Goal: Feedback & Contribution: Submit feedback/report problem

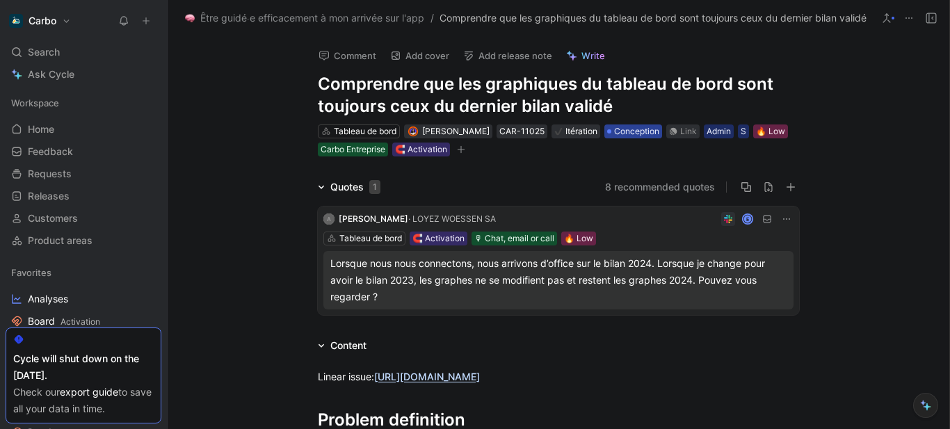
click at [630, 136] on span "Conception" at bounding box center [636, 132] width 45 height 14
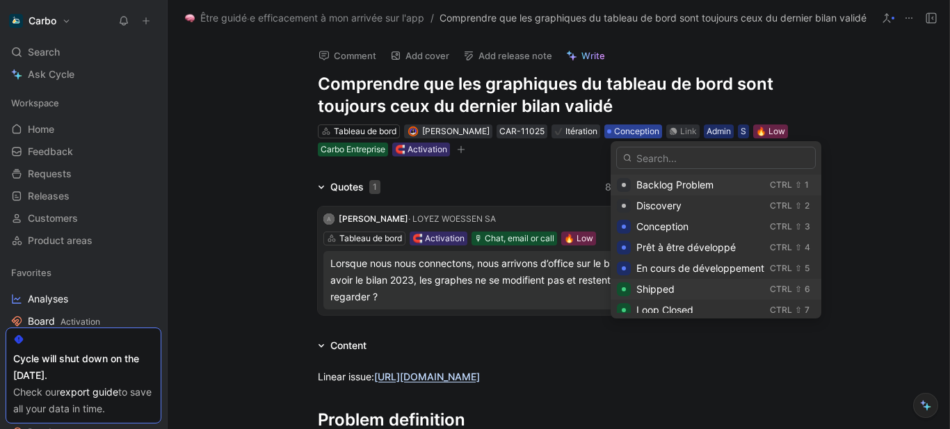
click at [682, 285] on div "Shipped" at bounding box center [701, 289] width 128 height 17
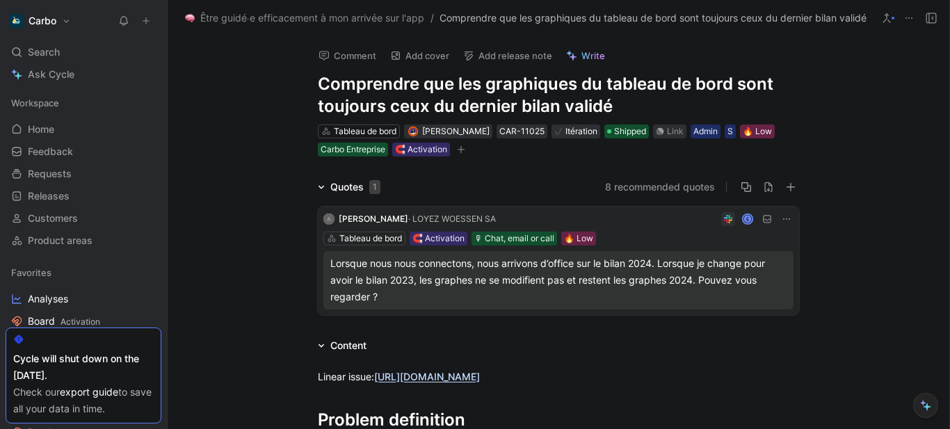
click at [462, 149] on icon "button" at bounding box center [462, 149] width 8 height 1
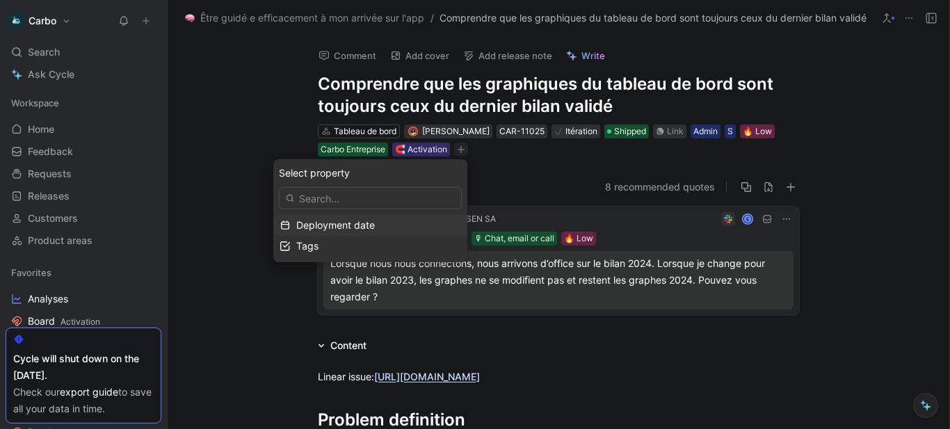
click at [371, 224] on span "Deployment date" at bounding box center [335, 225] width 79 height 12
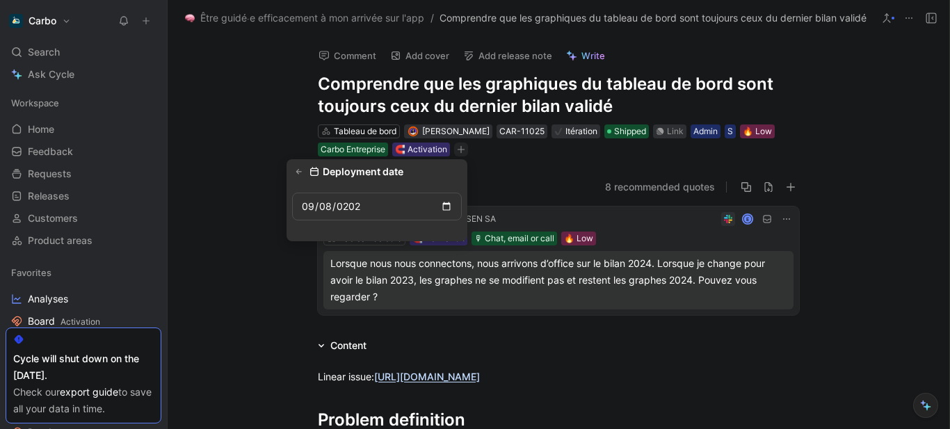
type input "[DATE]"
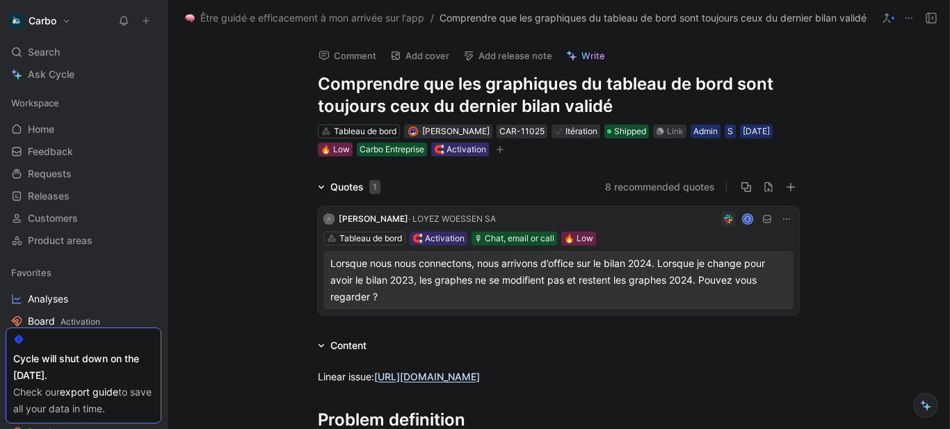
click at [504, 150] on icon "button" at bounding box center [501, 149] width 8 height 1
click at [653, 189] on button "8 recommended quotes" at bounding box center [660, 187] width 110 height 17
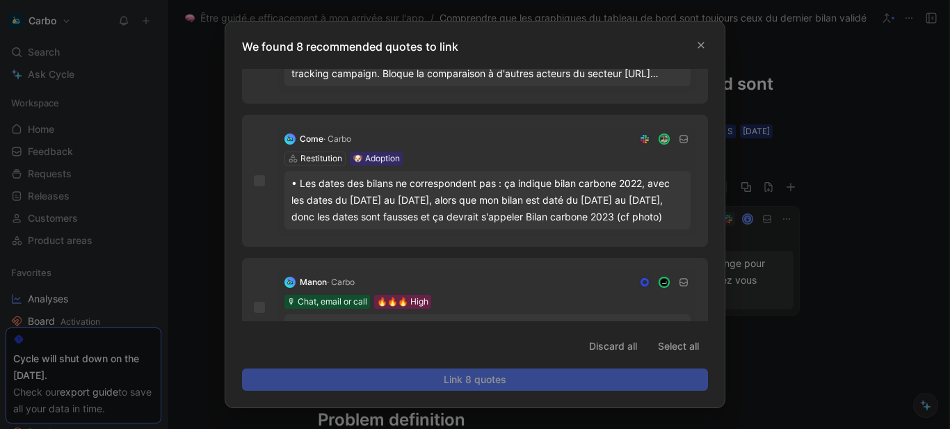
scroll to position [99, 0]
click at [424, 207] on div "• Les dates des bilans ne correspondent pas : ça indique bilan carbone 2022, av…" at bounding box center [487, 199] width 392 height 50
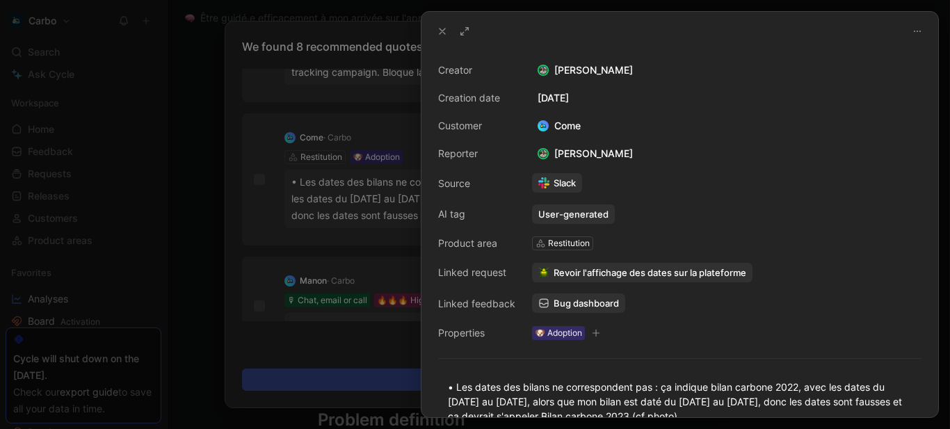
click at [346, 268] on div at bounding box center [475, 214] width 950 height 429
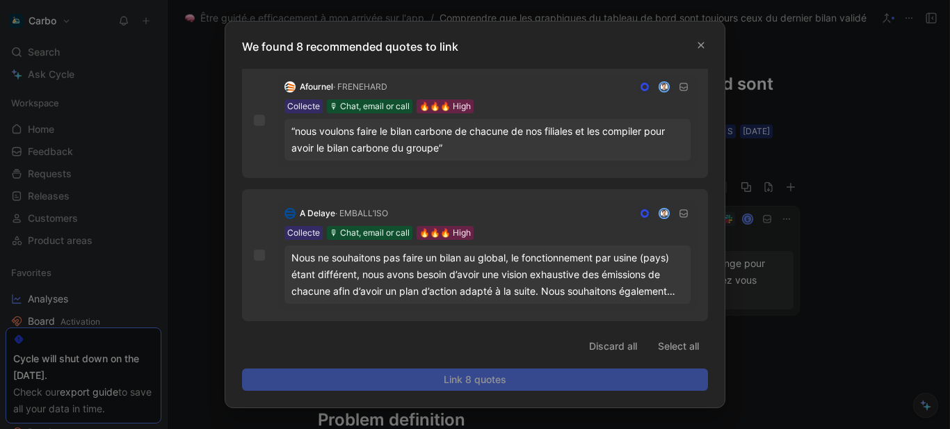
scroll to position [849, 0]
click at [619, 344] on span "Discard all" at bounding box center [613, 346] width 48 height 17
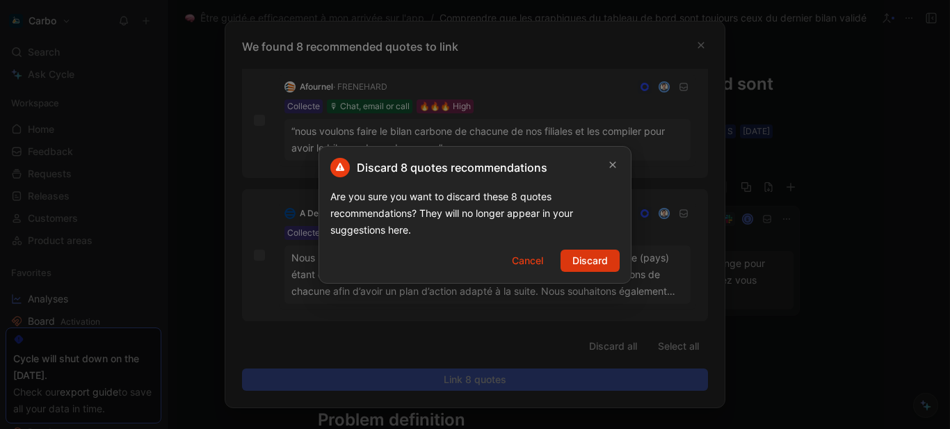
click at [593, 264] on span "Discard" at bounding box center [590, 261] width 35 height 17
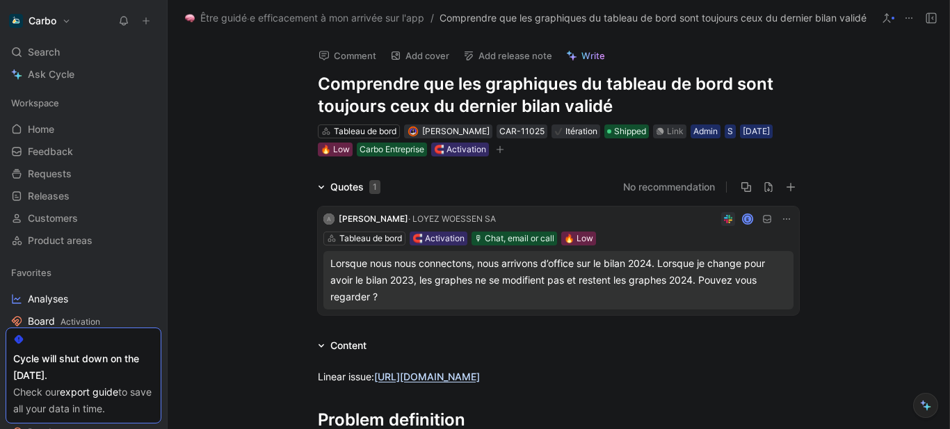
click at [502, 59] on button "Add release note" at bounding box center [508, 55] width 102 height 19
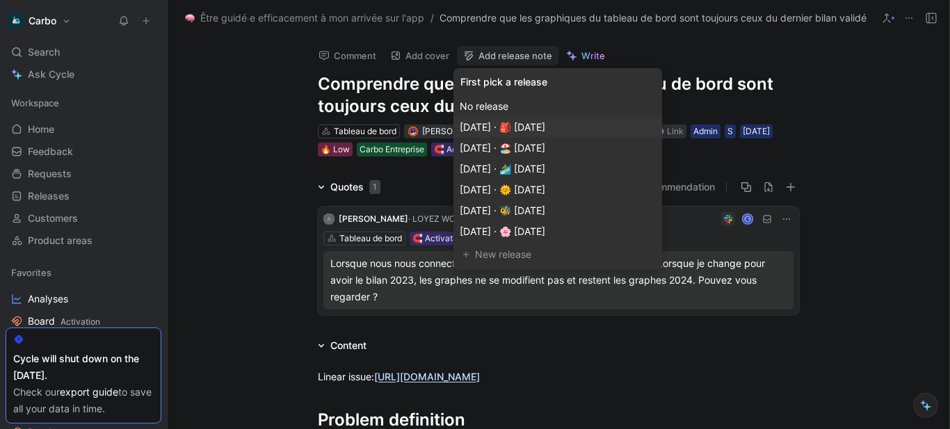
click at [545, 131] on span "[DATE] · 🎒 [DATE]" at bounding box center [503, 127] width 86 height 12
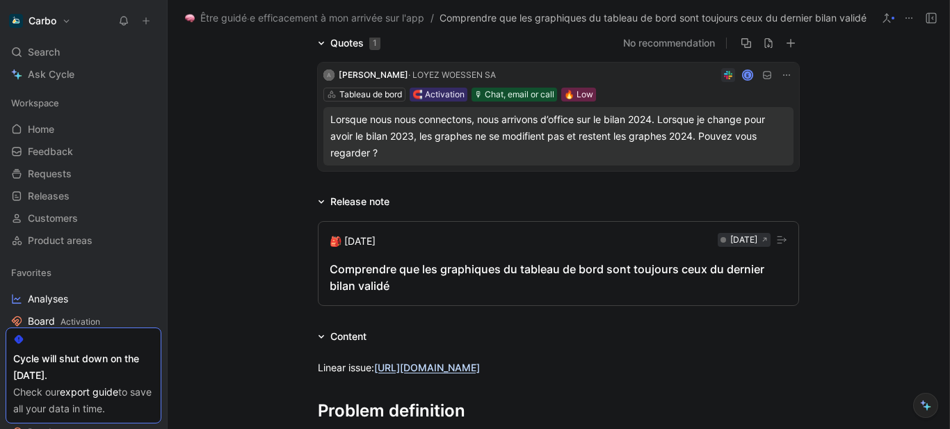
click at [374, 285] on div "Comprendre que les graphiques du tableau de bord sont toujours ceux du dernier …" at bounding box center [559, 277] width 458 height 33
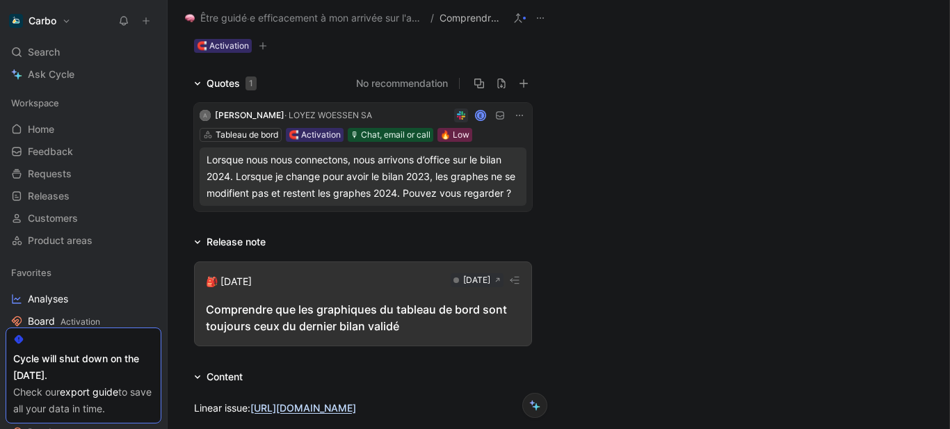
scroll to position [184, 0]
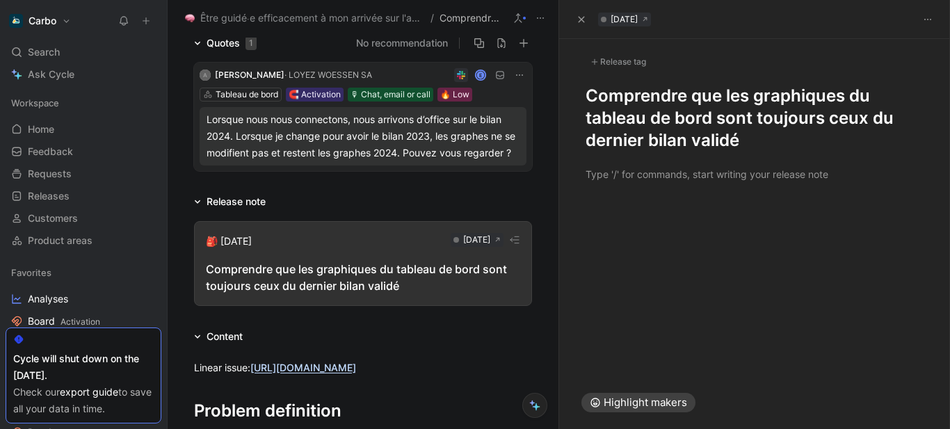
click at [586, 97] on h1 "Comprendre que les graphiques du tableau de bord sont toujours ceux du dernier …" at bounding box center [755, 118] width 339 height 67
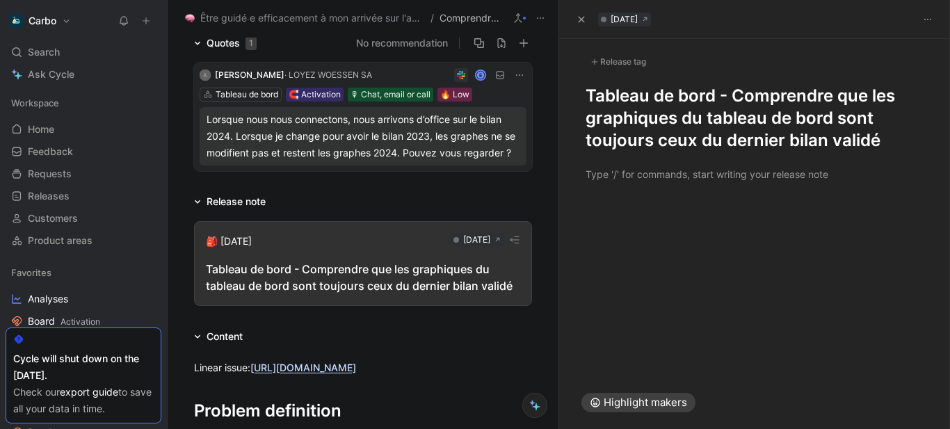
drag, startPoint x: 680, startPoint y: 119, endPoint x: 835, endPoint y: 118, distance: 154.4
click at [835, 118] on h1 "Tableau de bord - Comprendre que les graphiques du tableau de bord sont toujour…" at bounding box center [755, 118] width 339 height 67
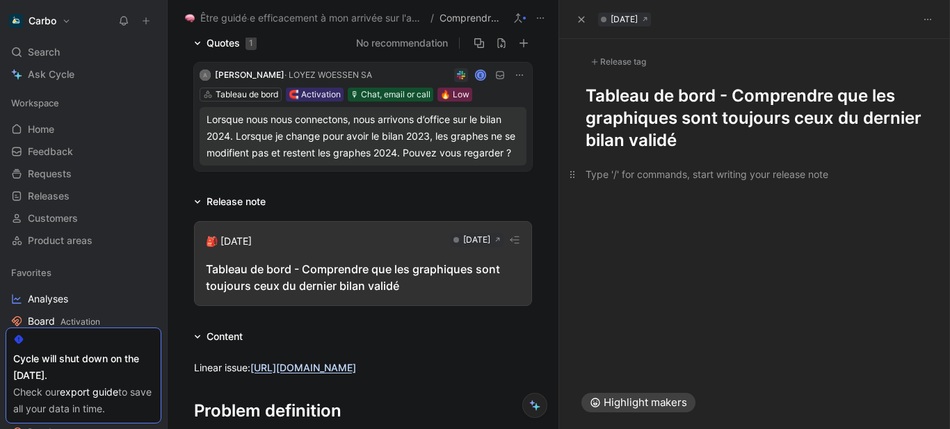
click at [652, 178] on div at bounding box center [755, 174] width 339 height 15
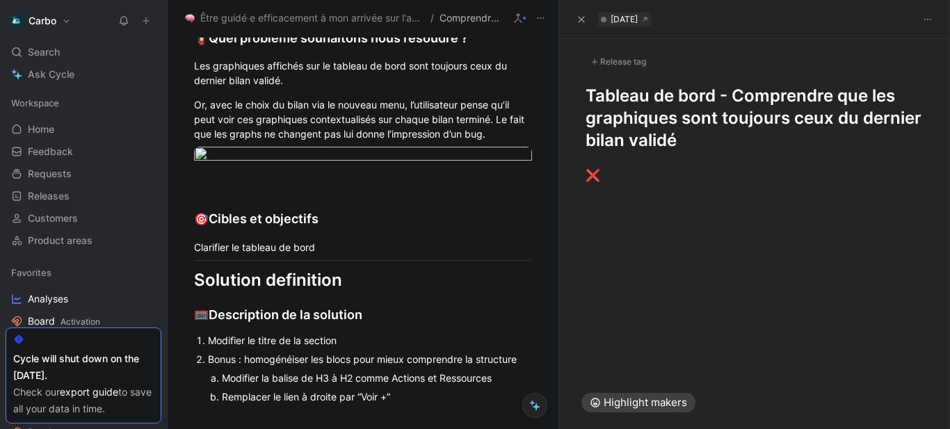
scroll to position [599, 0]
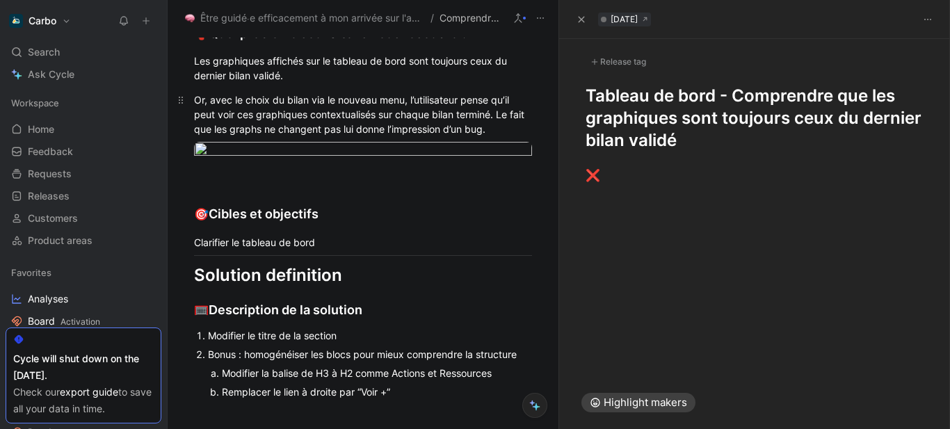
drag, startPoint x: 291, startPoint y: 225, endPoint x: 224, endPoint y: 138, distance: 109.5
click at [224, 136] on div "Or, avec le choix du bilan via le nouveau menu, l’utilisateur pense qu’il peut …" at bounding box center [363, 115] width 338 height 44
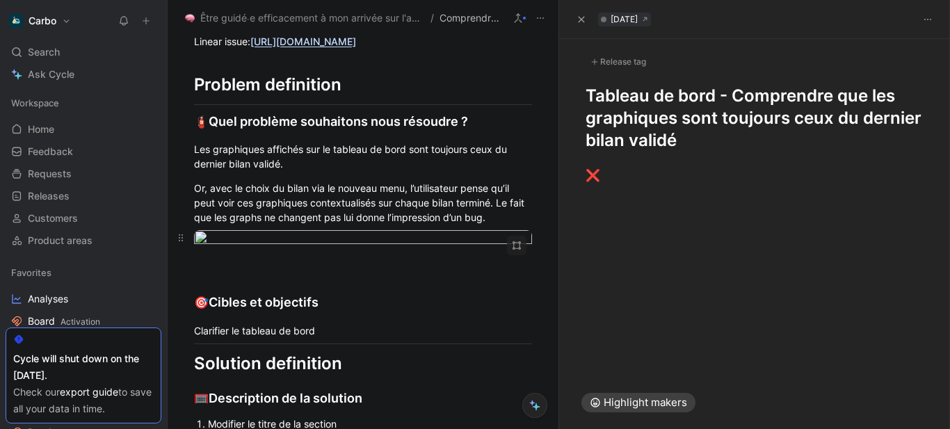
click at [348, 311] on body "Carbo Search Ctrl K Ask Cycle Workspace Home G then H Feedback G then F Request…" at bounding box center [475, 214] width 950 height 429
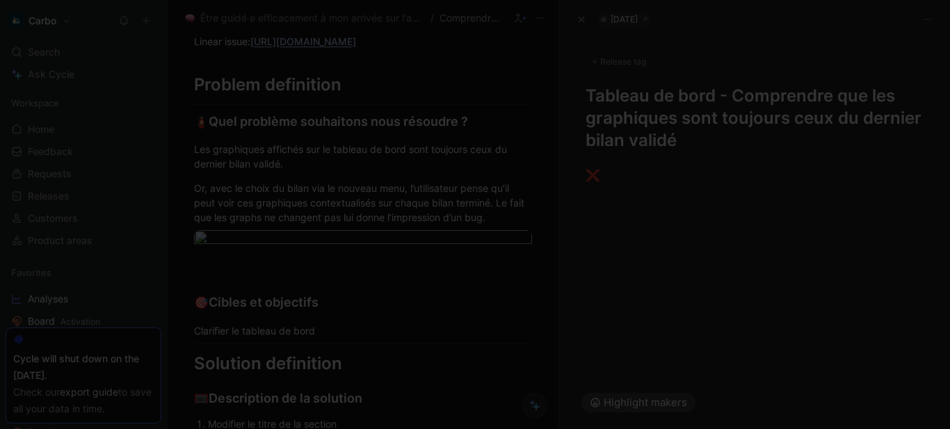
scroll to position [0, 0]
click at [480, 209] on img at bounding box center [475, 214] width 950 height 429
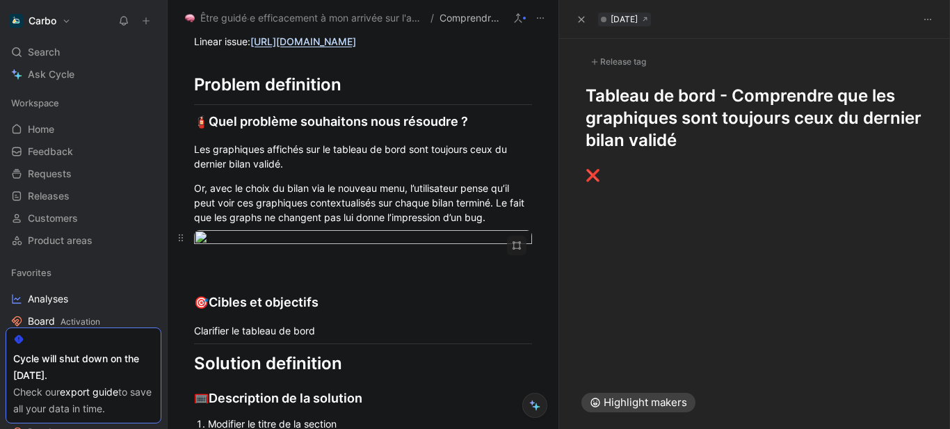
click at [394, 320] on body "Carbo Search Ctrl K Ask Cycle Workspace Home G then H Feedback G then F Request…" at bounding box center [475, 214] width 950 height 429
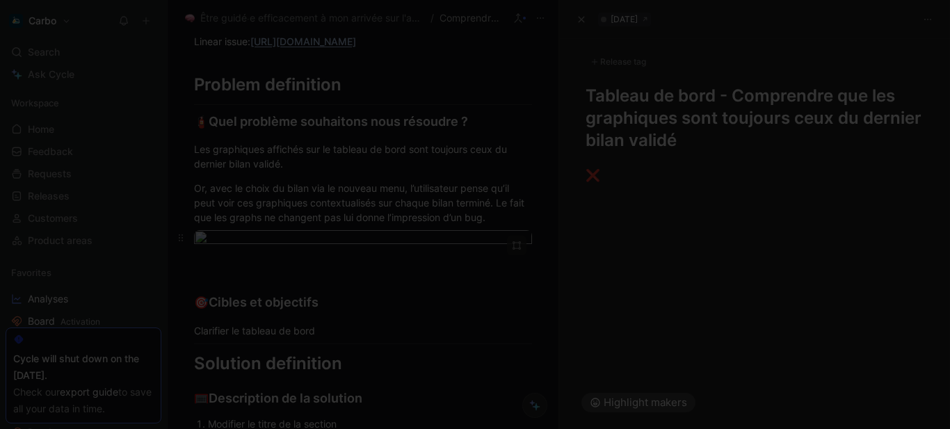
click at [394, 320] on img at bounding box center [475, 214] width 950 height 429
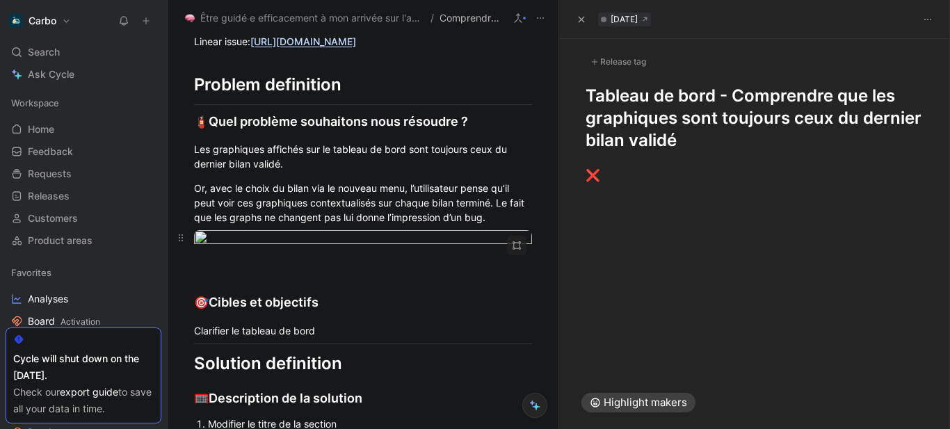
click at [339, 281] on body "Carbo Search Ctrl K Ask Cycle Workspace Home G then H Feedback G then F Request…" at bounding box center [475, 214] width 950 height 429
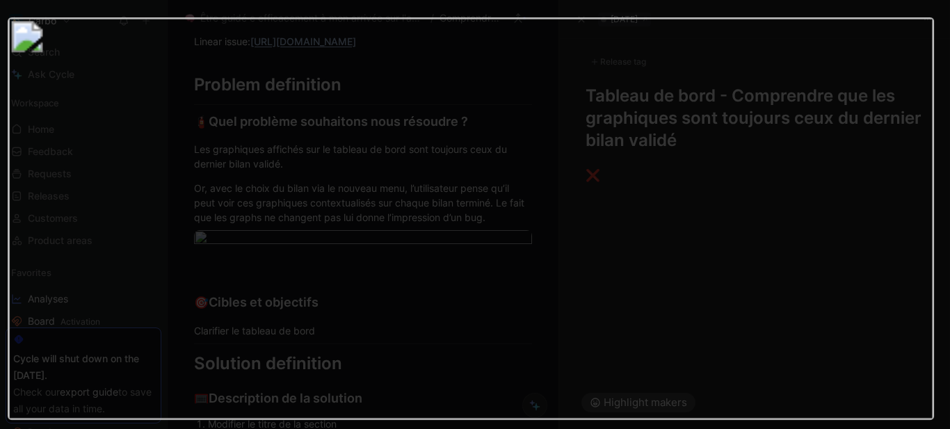
click at [504, 177] on img at bounding box center [471, 218] width 926 height 403
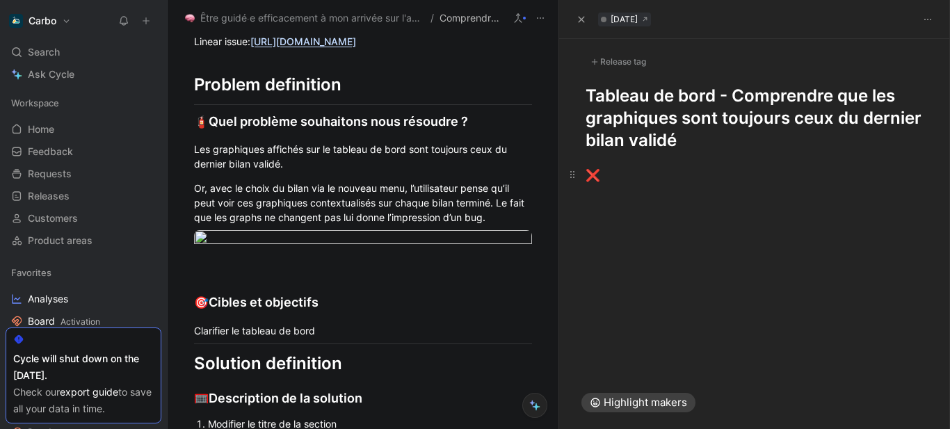
click at [663, 169] on div "❌" at bounding box center [755, 176] width 339 height 18
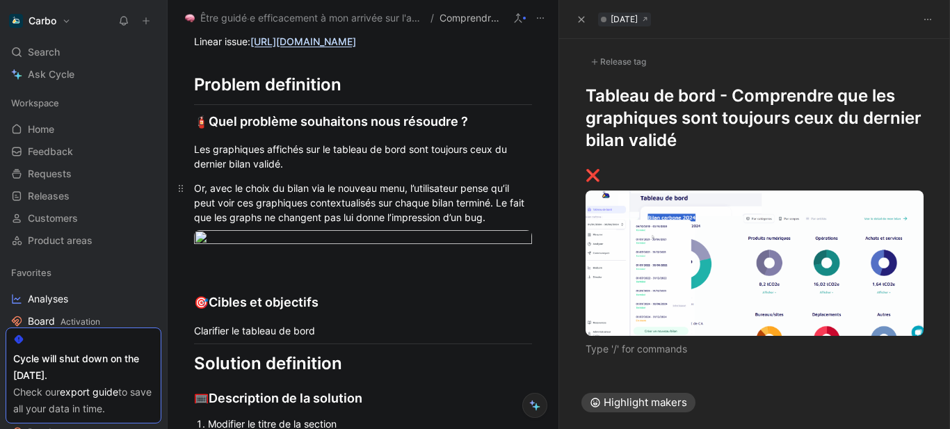
drag, startPoint x: 195, startPoint y: 170, endPoint x: 509, endPoint y: 236, distance: 320.6
click at [509, 236] on div "Linear issue: [URL][DOMAIN_NAME] Problem definition 🧯 Quel problème souhaitons …" at bounding box center [363, 416] width 391 height 794
copy div "Les graphiques affichés sur le tableau de bord sont toujours ceux du dernier bi…"
click at [682, 168] on div "❌" at bounding box center [755, 176] width 339 height 18
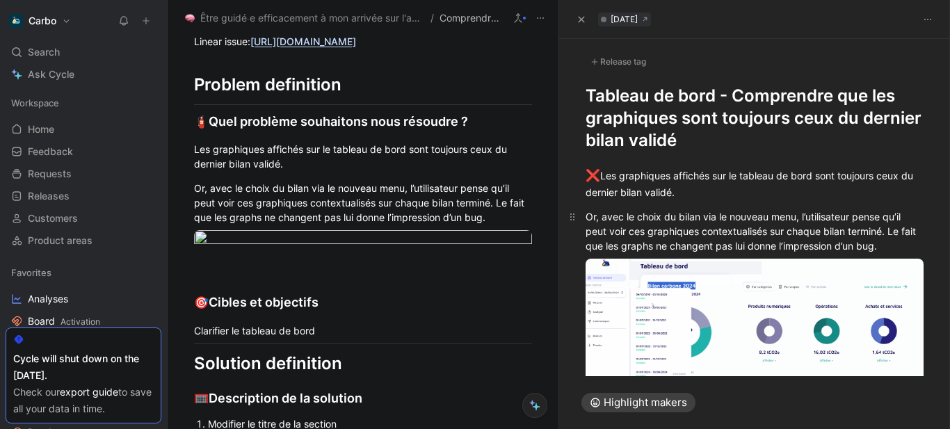
click at [686, 219] on div "Or, avec le choix du bilan via le nouveau menu, l’utilisateur pense qu’il peut …" at bounding box center [755, 231] width 339 height 44
drag, startPoint x: 843, startPoint y: 178, endPoint x: 874, endPoint y: 178, distance: 30.6
click at [874, 178] on div "❌ Les graphiques affichés sur le tableau de bord sont toujours ceux du dernier …" at bounding box center [755, 183] width 339 height 33
click at [753, 184] on div "❌ Les graphiques affichés sur le tableau de bord sont toujours ceux du dernier …" at bounding box center [755, 183] width 339 height 33
click at [722, 188] on div "❌ Les graphiques affichés sur le tableau de bord sont toujours ceux du dernier …" at bounding box center [755, 183] width 339 height 33
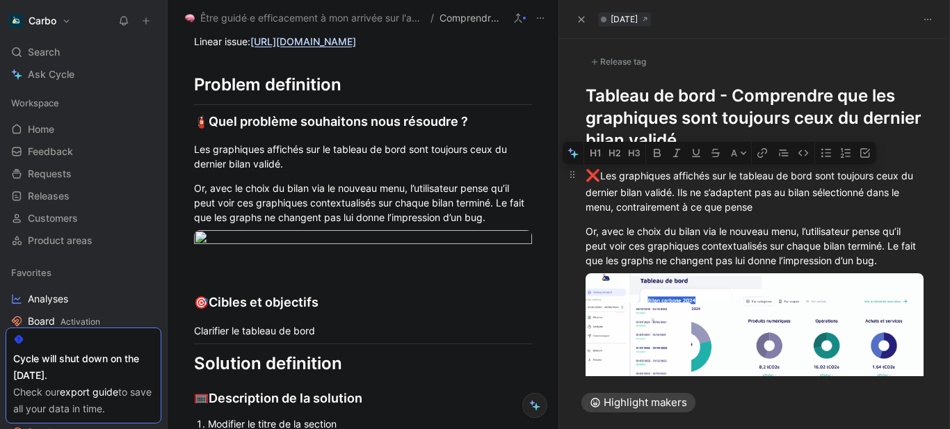
drag, startPoint x: 717, startPoint y: 176, endPoint x: 705, endPoint y: 189, distance: 17.2
click at [705, 189] on div "❌ Les graphiques affichés sur le tableau de bord sont toujours ceux du dernier …" at bounding box center [755, 190] width 339 height 47
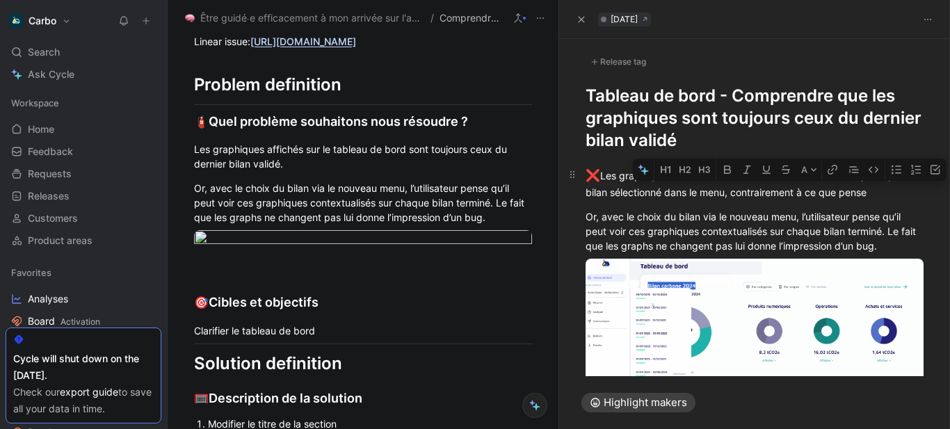
drag, startPoint x: 890, startPoint y: 195, endPoint x: 749, endPoint y: 191, distance: 140.6
click at [749, 191] on div "❌ Les graphiques affichés dans le tableau de bord ne s’adaptent pas au bilan sé…" at bounding box center [755, 183] width 339 height 33
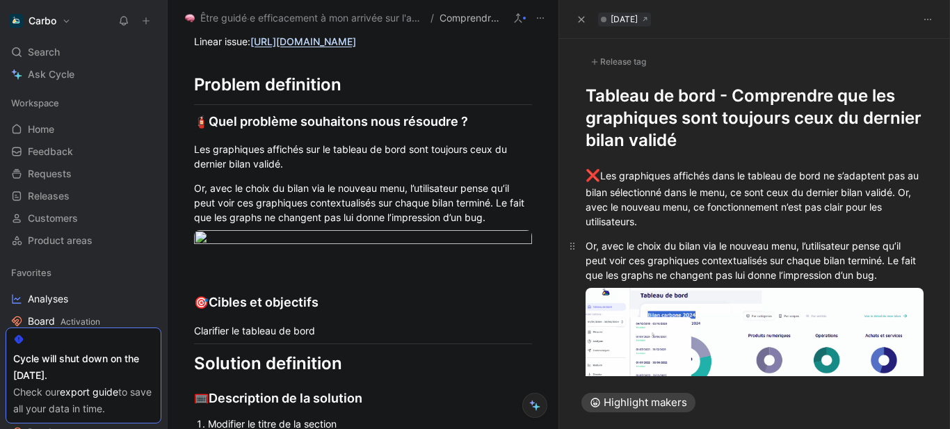
click at [659, 259] on div "Or, avec le choix du bilan via le nouveau menu, l’utilisateur pense qu’il peut …" at bounding box center [755, 261] width 339 height 44
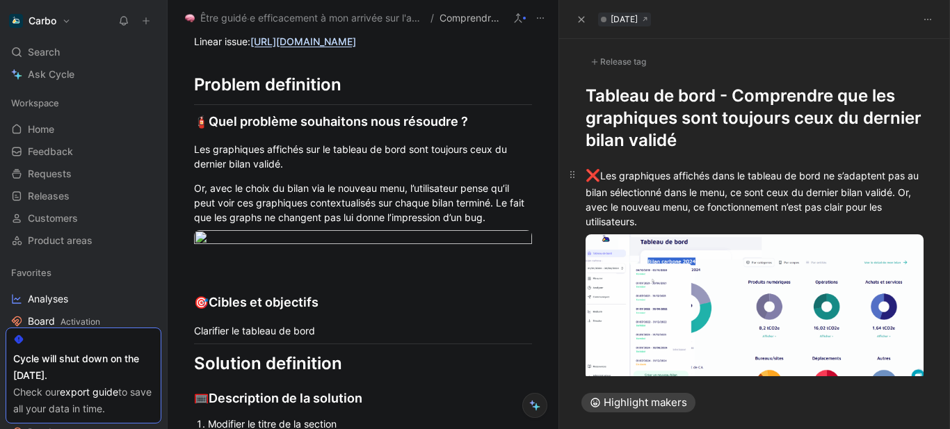
click at [691, 191] on div "❌ Les graphiques affichés dans le tableau de bord ne s’adaptent pas au bilan sé…" at bounding box center [755, 198] width 339 height 62
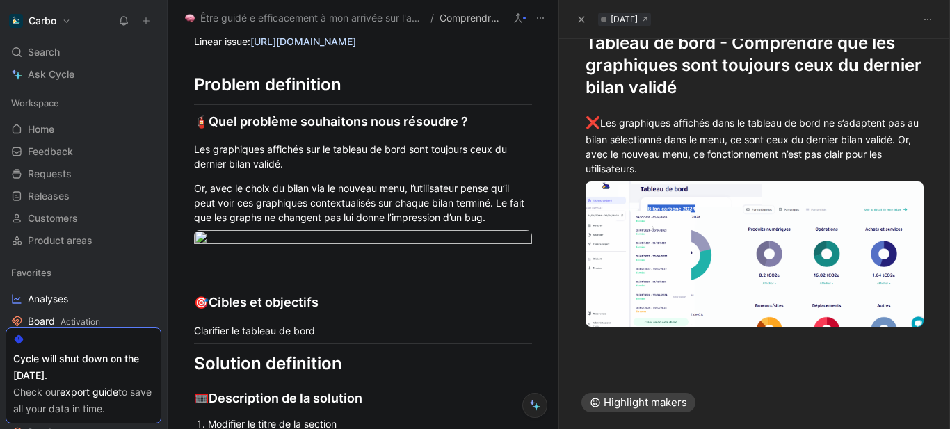
click at [622, 371] on div at bounding box center [755, 370] width 392 height 17
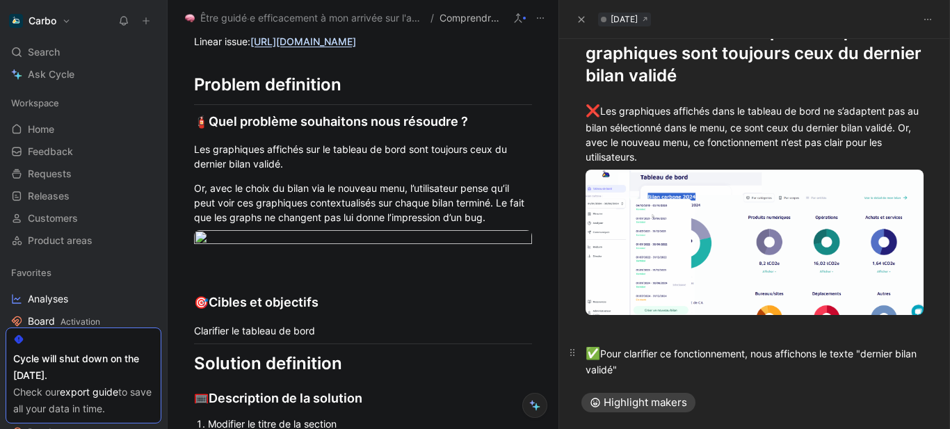
click at [782, 353] on div "✅ Pour clarifier ce fonctionnement, nous affichons le texte "dernier bilan vali…" at bounding box center [755, 361] width 339 height 33
click at [441, 296] on body "Carbo Search Ctrl K Ask Cycle Workspace Home G then H Feedback G then F Request…" at bounding box center [475, 214] width 950 height 429
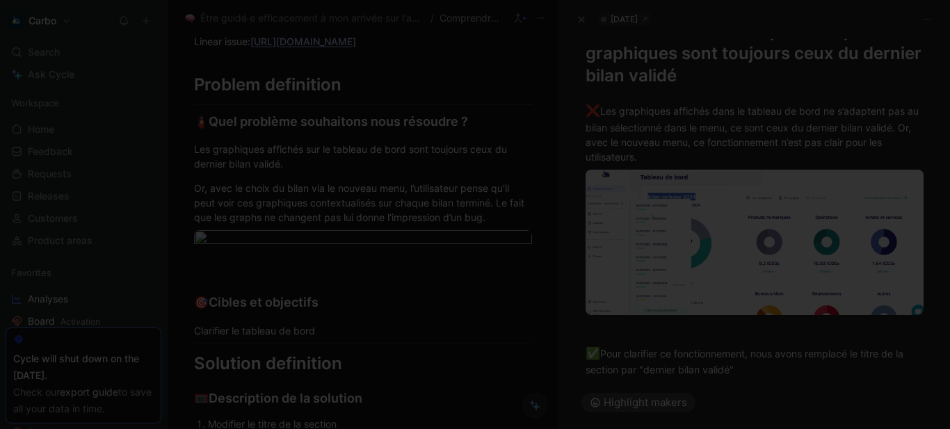
click at [775, 200] on img at bounding box center [475, 214] width 950 height 429
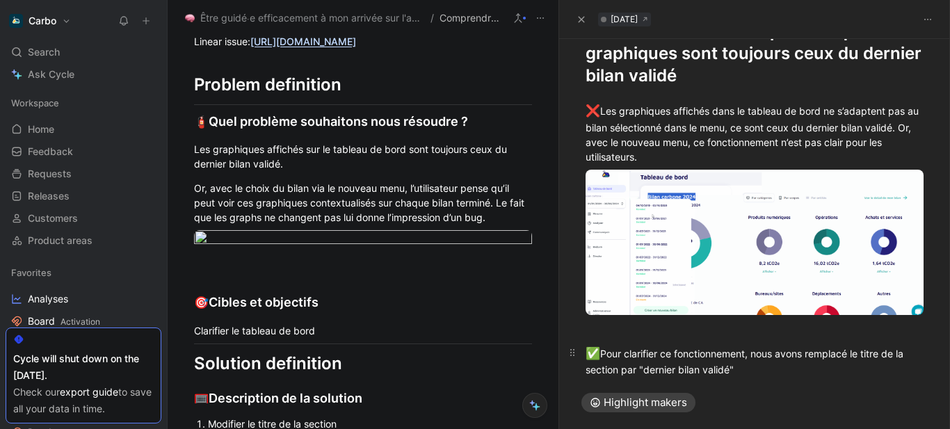
click at [799, 367] on div "✅ Pour clarifier ce fonctionnement, nous avons remplacé le titre de la section …" at bounding box center [755, 361] width 339 height 33
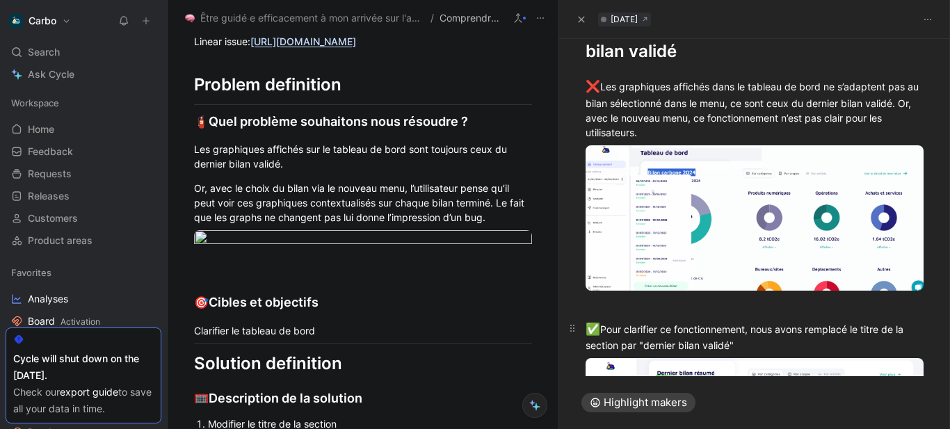
click at [751, 340] on div "✅ Pour clarifier ce fonctionnement, nous avons remplacé le titre de la section …" at bounding box center [755, 337] width 339 height 33
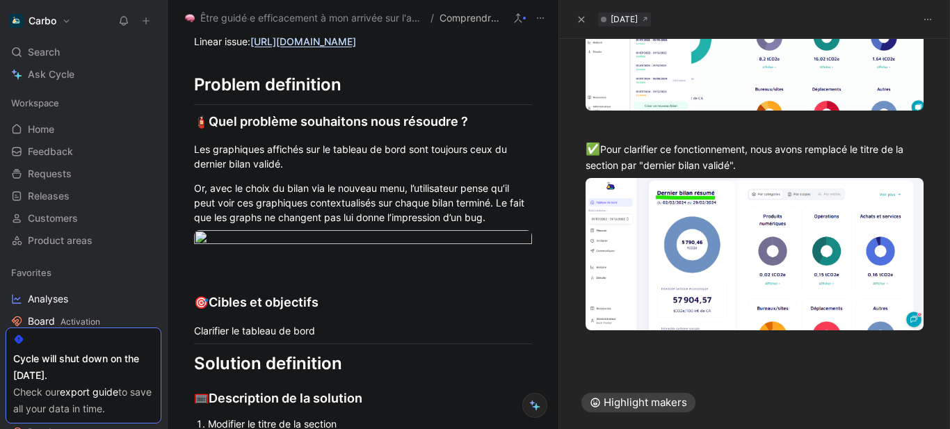
click at [653, 354] on div "❌ Les graphiques affichés dans le tableau de bord ne s’adaptent pas au bilan sé…" at bounding box center [755, 123] width 392 height 483
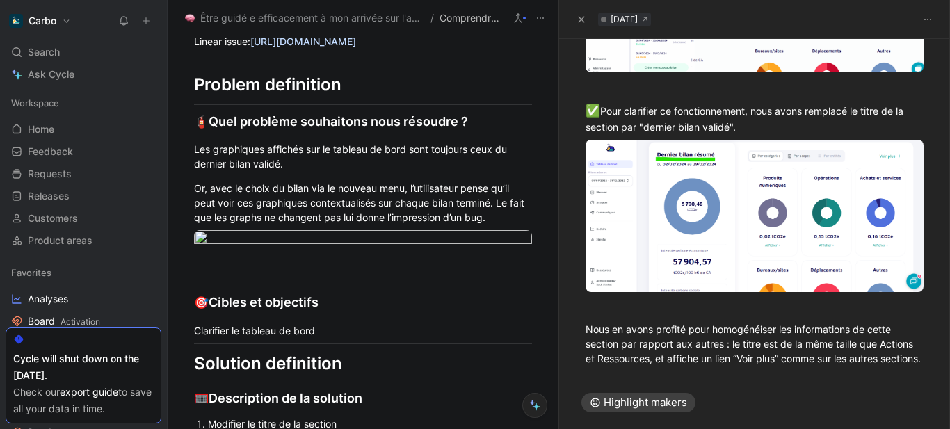
scroll to position [0, 0]
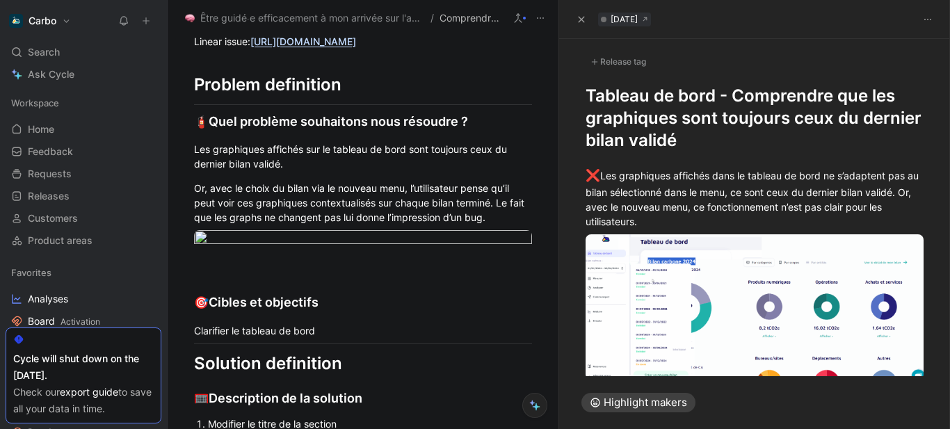
click at [620, 62] on div "Release tag" at bounding box center [618, 62] width 65 height 17
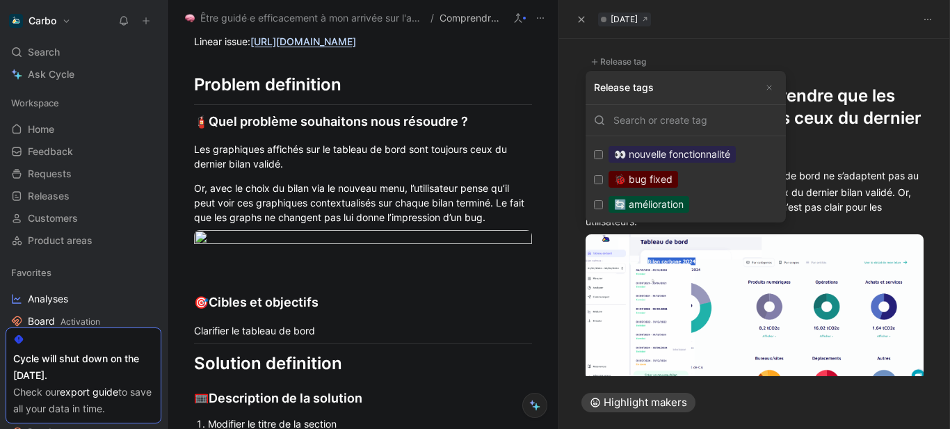
click at [674, 194] on label "🔄 amélioration Edit" at bounding box center [686, 204] width 195 height 25
click at [603, 200] on input "🔄 amélioration Edit" at bounding box center [598, 204] width 9 height 9
checkbox input "true"
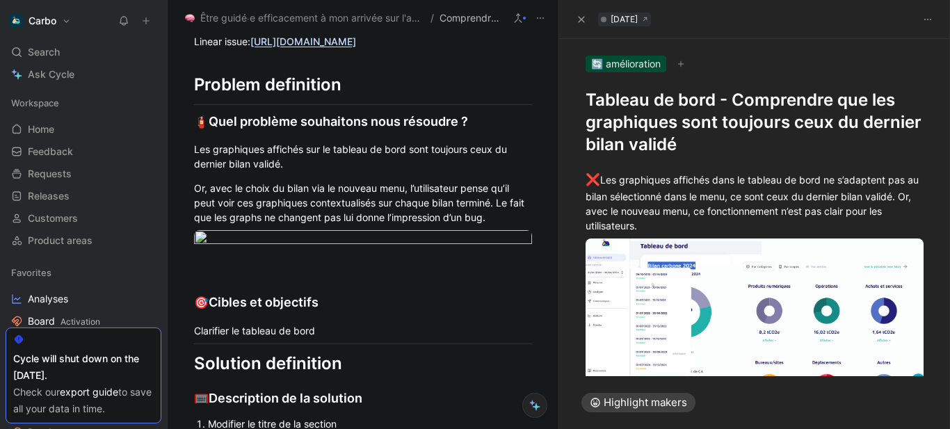
drag, startPoint x: 865, startPoint y: 199, endPoint x: 879, endPoint y: 166, distance: 36.2
click at [879, 166] on div "❌ Les graphiques affichés dans le tableau de bord ne s’adaptent pas au bilan sé…" at bounding box center [755, 424] width 392 height 537
drag, startPoint x: 789, startPoint y: 125, endPoint x: 726, endPoint y: 125, distance: 62.6
click at [726, 125] on h1 "Tableau de bord - Comprendre que les graphiques sont toujours ceux du dernier b…" at bounding box center [755, 122] width 339 height 67
click at [753, 198] on div "❌ Les graphiques affichés dans le tableau de bord ne s’adaptent pas au bilan sé…" at bounding box center [755, 202] width 339 height 62
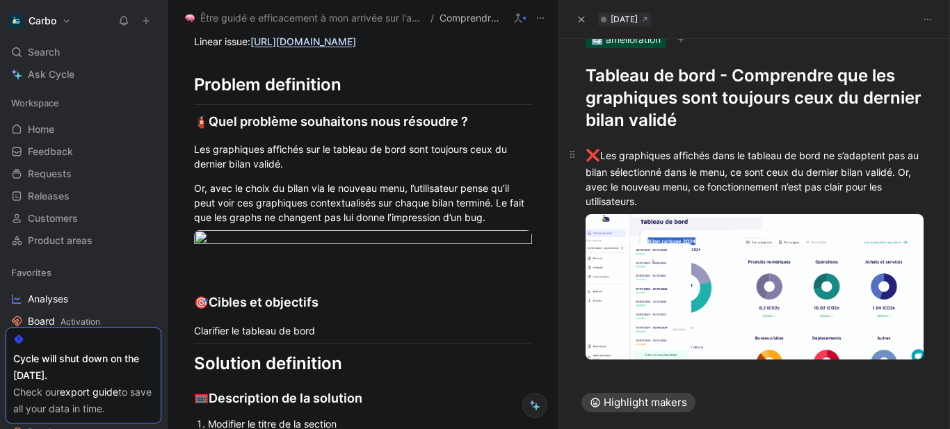
scroll to position [25, 0]
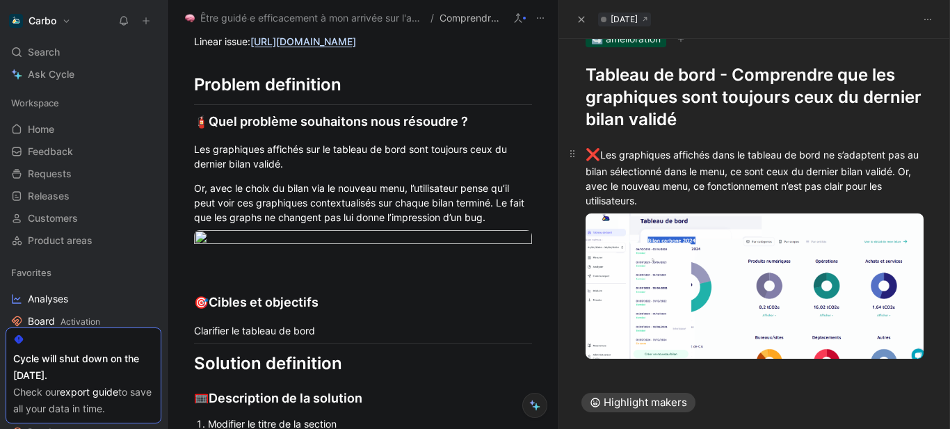
click at [744, 173] on div "❌ Les graphiques affichés dans le tableau de bord ne s’adaptent pas au bilan sé…" at bounding box center [755, 177] width 339 height 62
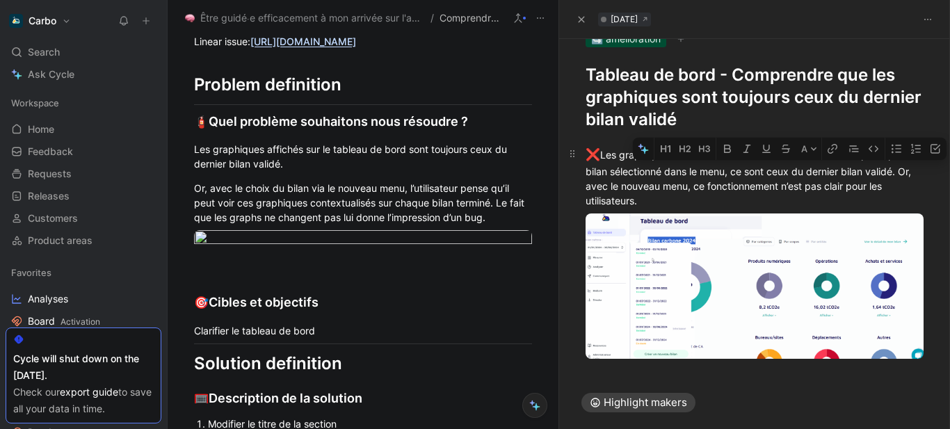
drag, startPoint x: 908, startPoint y: 171, endPoint x: 822, endPoint y: 169, distance: 87.0
click at [822, 169] on div "❌ Les graphiques affichés dans le tableau de bord ne s’adaptent pas au bilan sé…" at bounding box center [755, 177] width 339 height 62
click at [728, 150] on icon "button" at bounding box center [727, 148] width 11 height 11
click at [704, 195] on div "❌ Les graphiques affichés dans le tableau de bord ne s’adaptent pas au bilan sé…" at bounding box center [755, 177] width 339 height 62
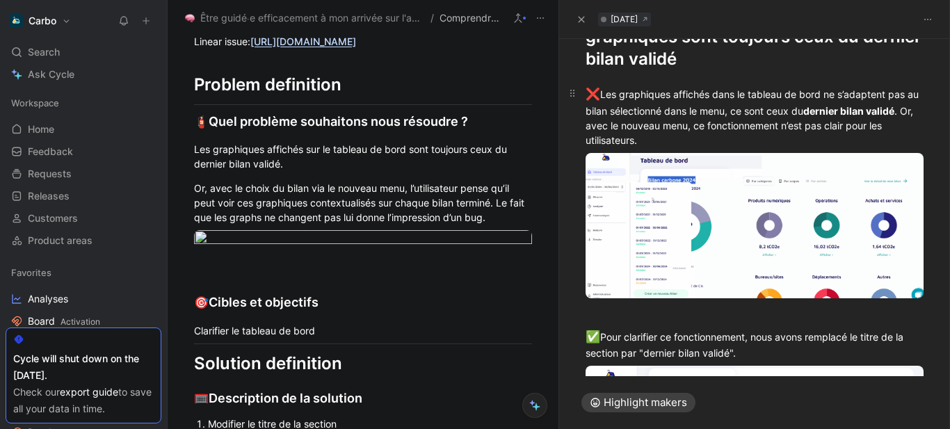
scroll to position [86, 0]
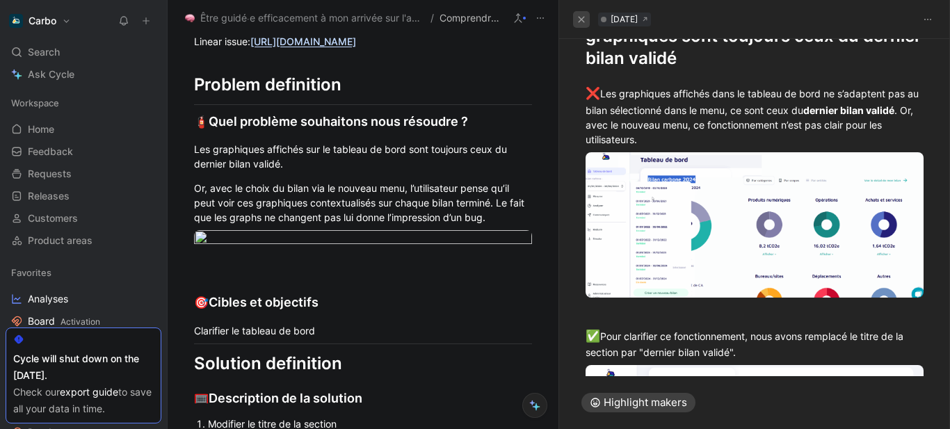
click at [580, 16] on icon "button" at bounding box center [581, 19] width 8 height 8
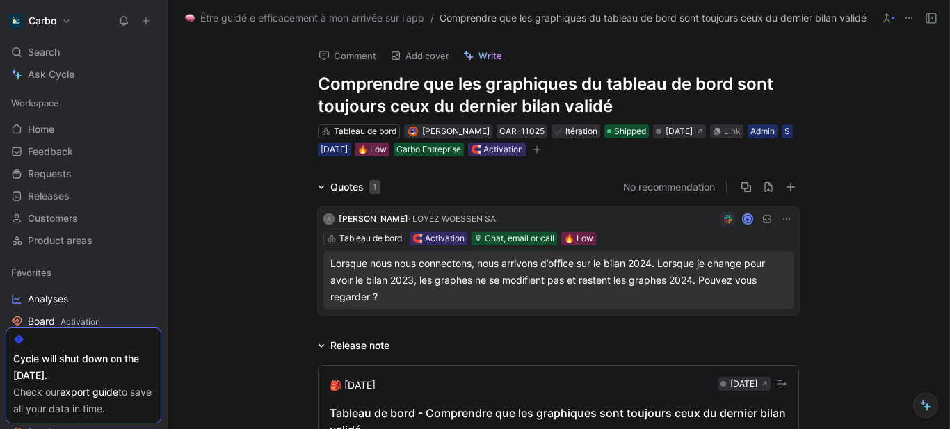
scroll to position [145, 0]
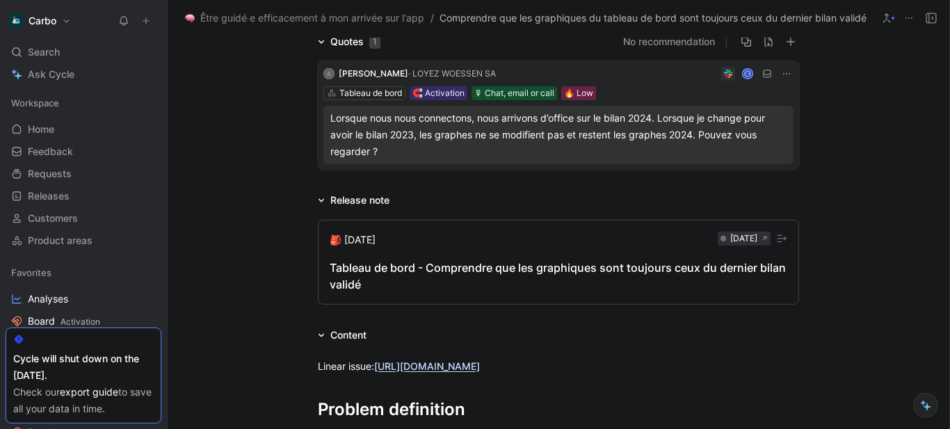
click at [488, 274] on div "Tableau de bord - Comprendre que les graphiques sont toujours ceux du dernier b…" at bounding box center [559, 275] width 458 height 33
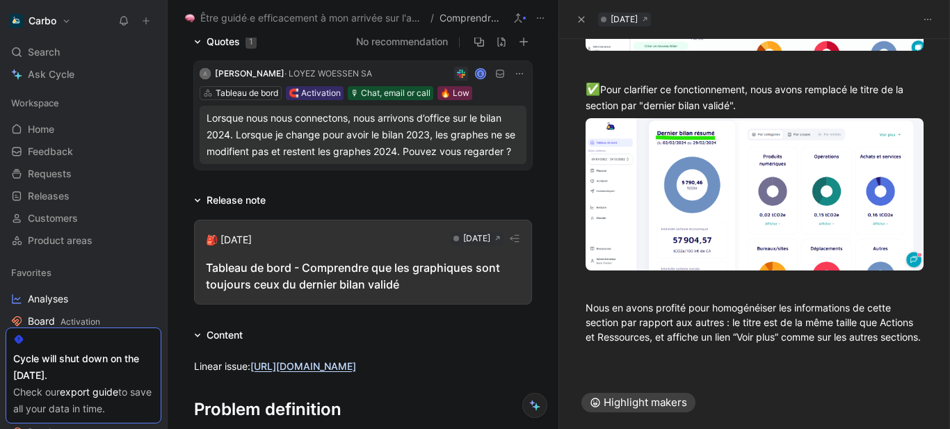
scroll to position [0, 0]
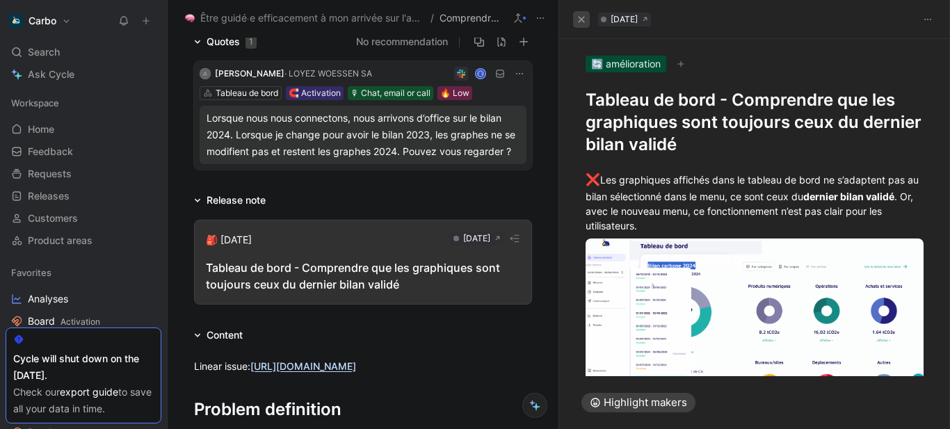
click at [585, 19] on icon "button" at bounding box center [581, 19] width 8 height 8
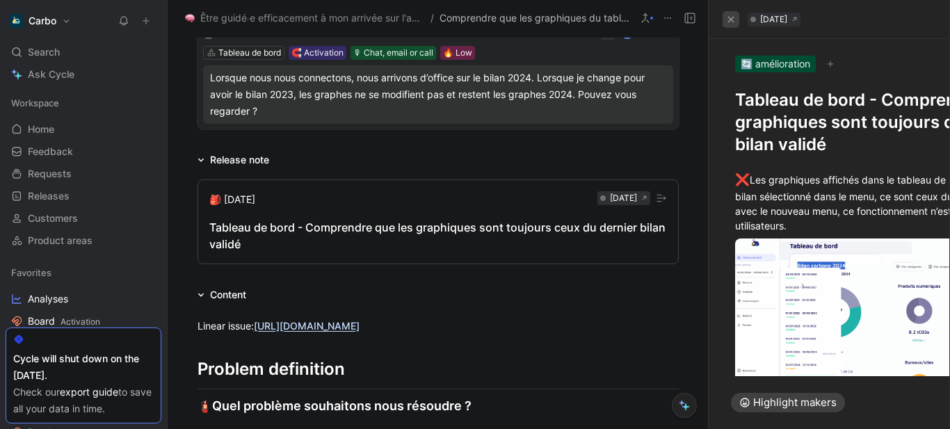
scroll to position [145, 0]
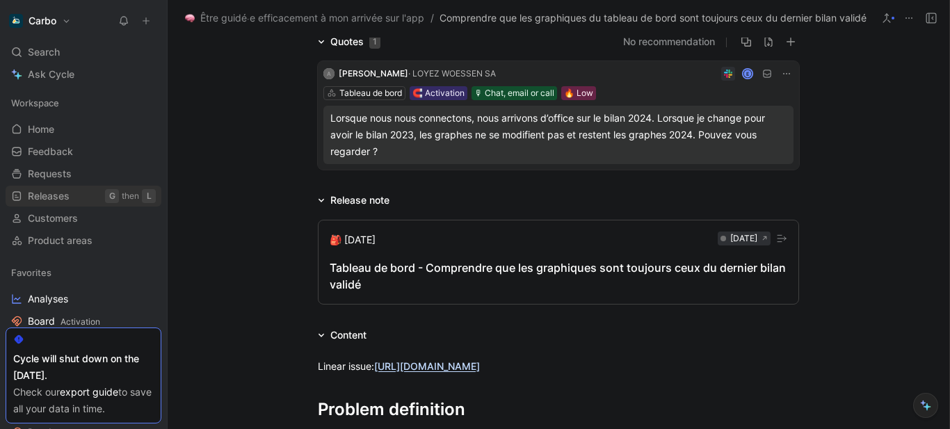
click at [62, 200] on span "Releases" at bounding box center [49, 196] width 42 height 14
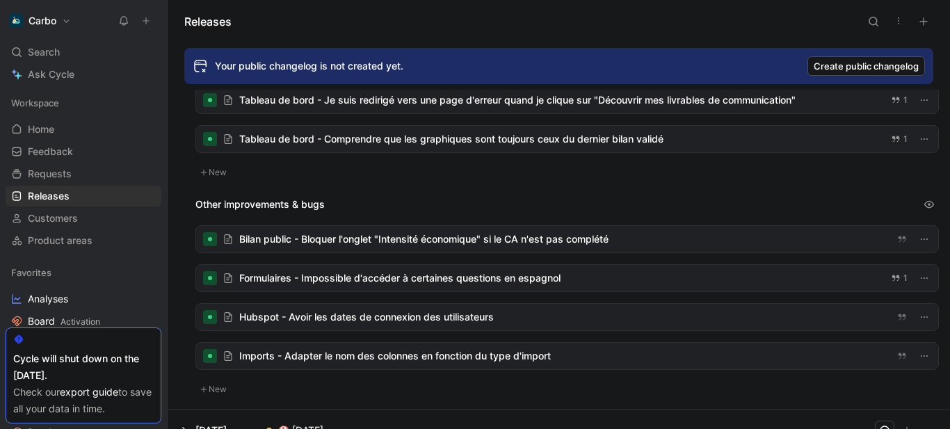
scroll to position [88, 0]
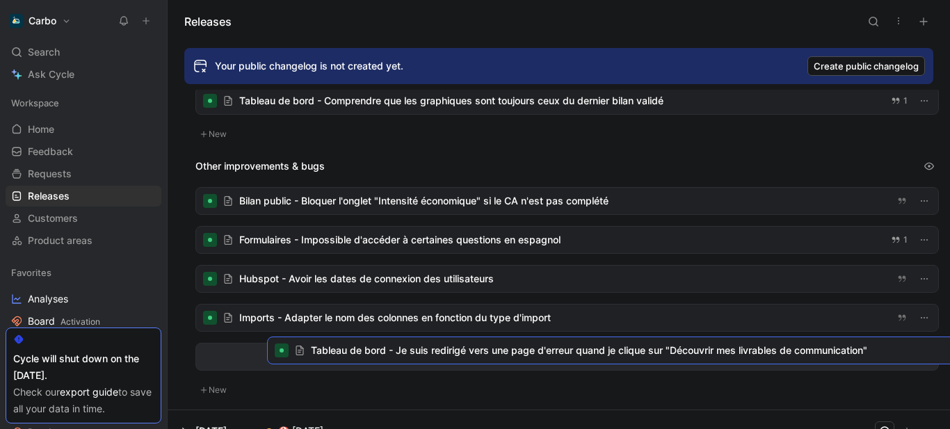
drag, startPoint x: 314, startPoint y: 98, endPoint x: 384, endPoint y: 346, distance: 257.4
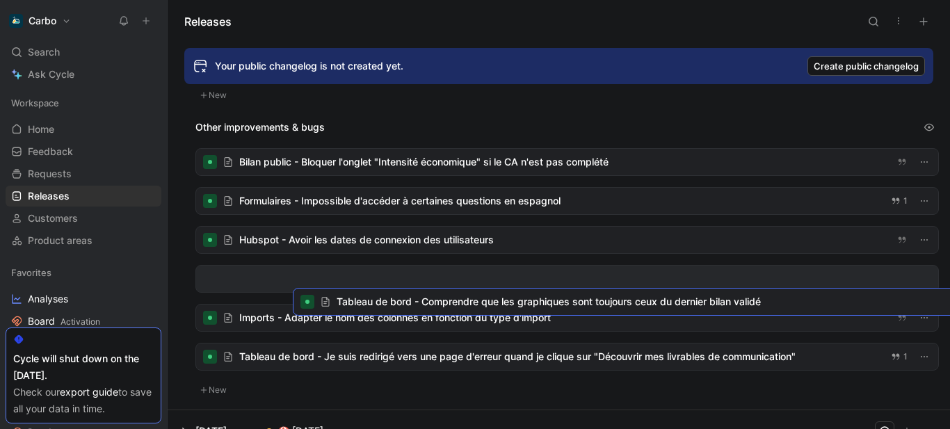
scroll to position [49, 0]
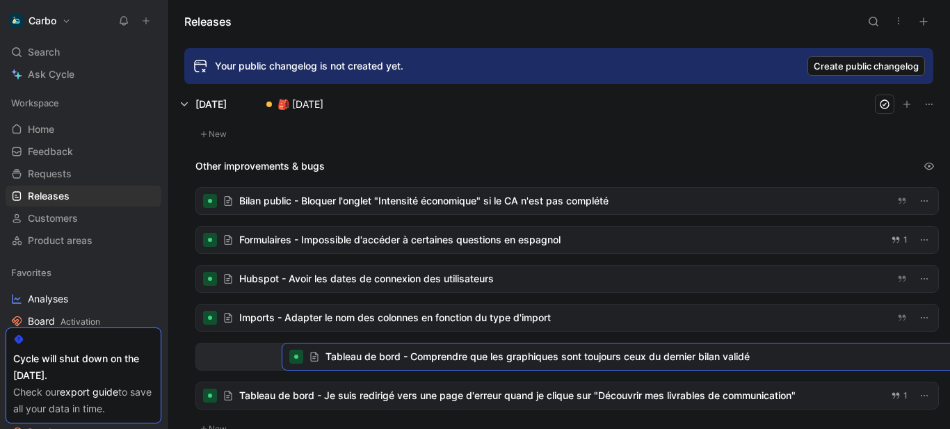
drag, startPoint x: 322, startPoint y: 98, endPoint x: 408, endPoint y: 353, distance: 269.5
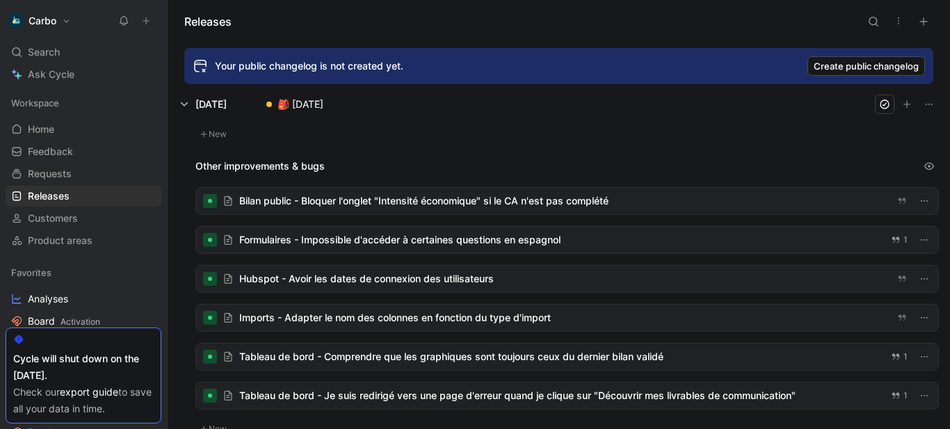
scroll to position [0, 0]
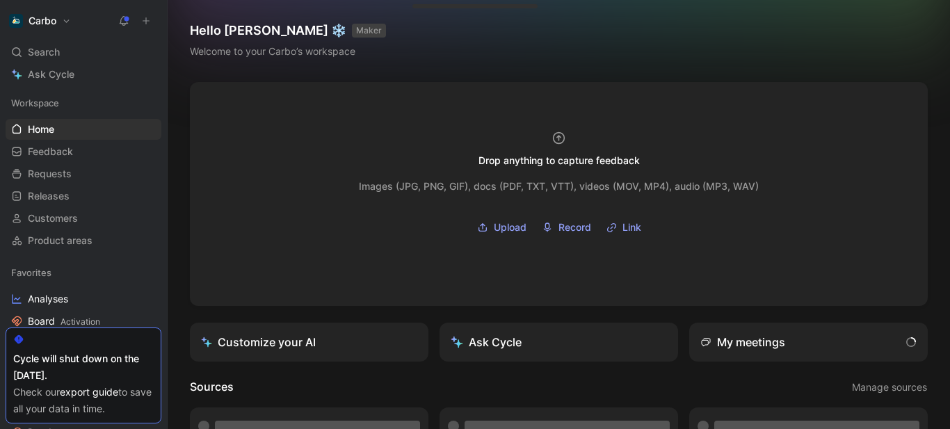
click at [122, 22] on icon at bounding box center [123, 20] width 11 height 11
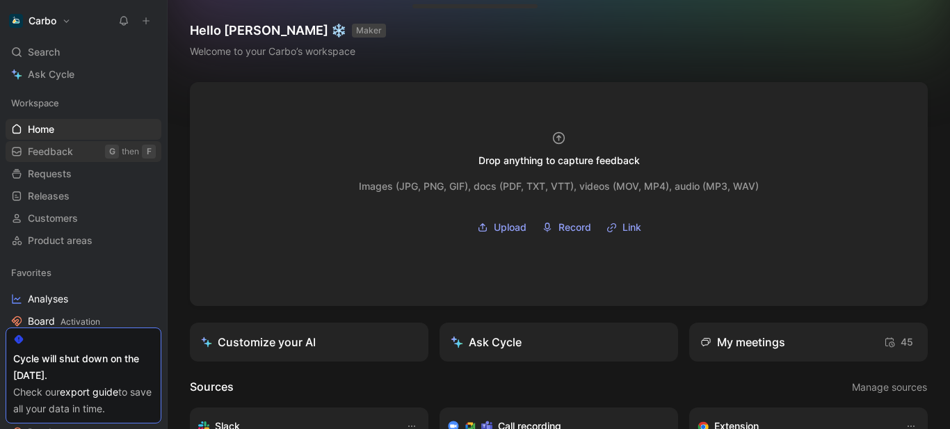
click at [56, 147] on span "Feedback" at bounding box center [50, 152] width 45 height 14
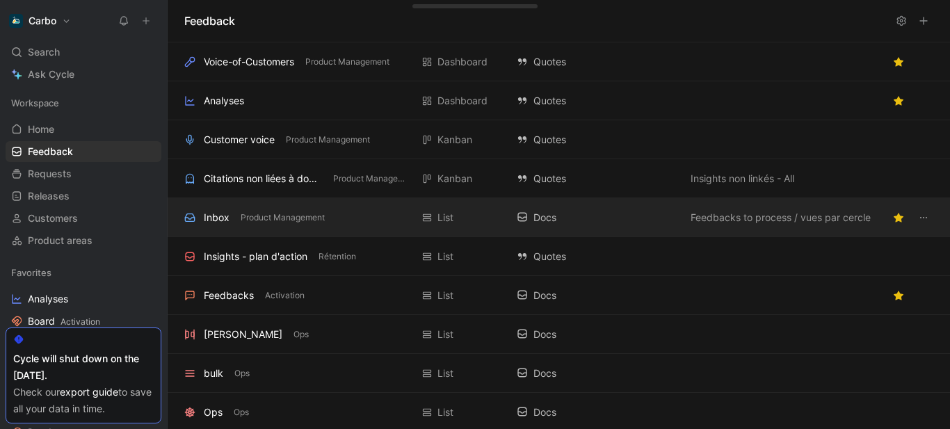
drag, startPoint x: 356, startPoint y: 214, endPoint x: 337, endPoint y: 215, distance: 18.8
click at [337, 215] on div "Inbox Product Management" at bounding box center [297, 217] width 227 height 17
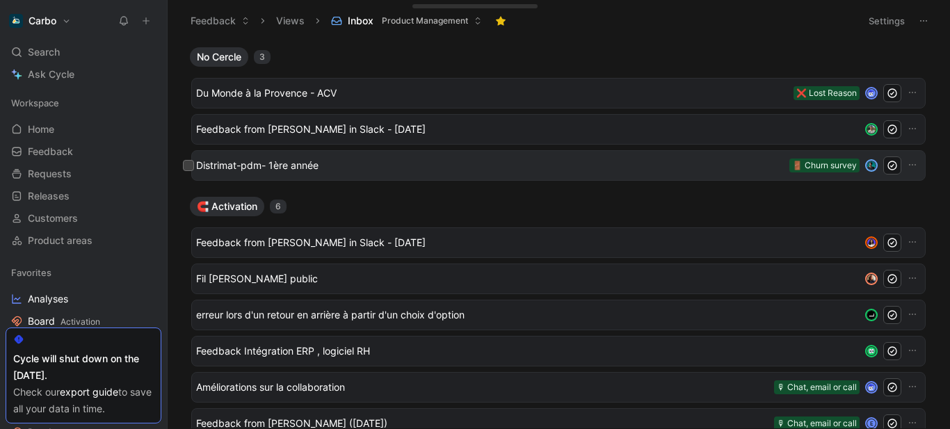
click at [313, 156] on div "Distrimat-pdm- 1ère année 🚪 Churn survey" at bounding box center [558, 165] width 735 height 31
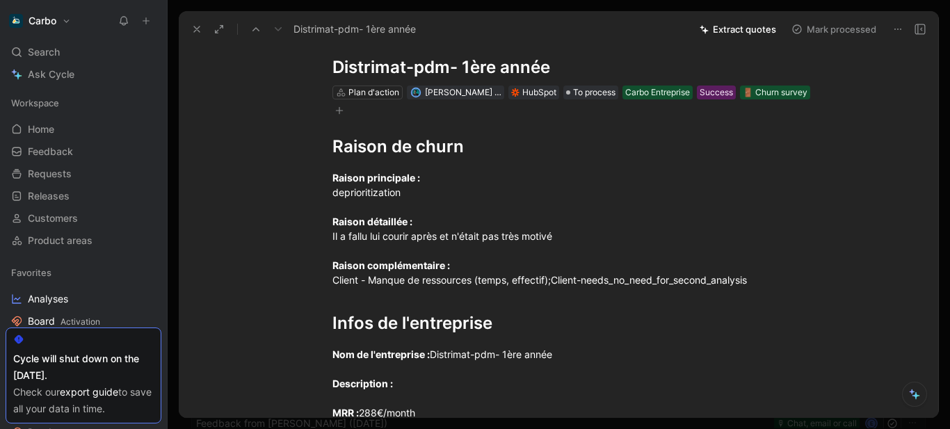
scroll to position [27, 0]
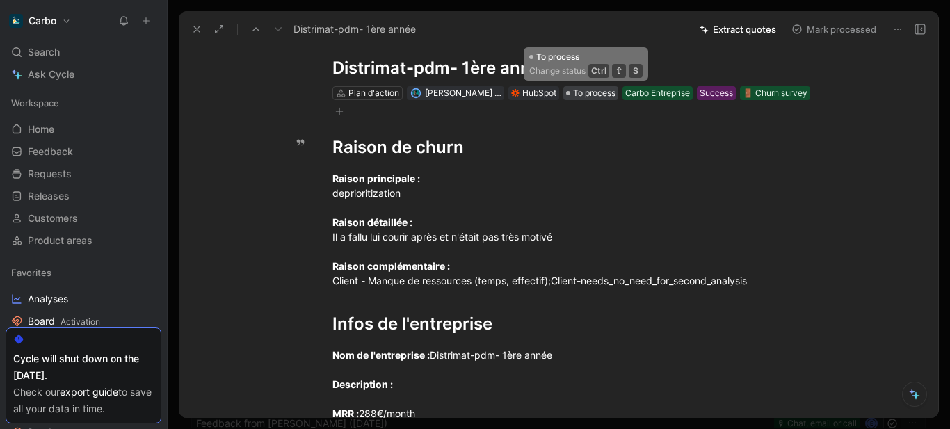
click at [584, 91] on span "To process" at bounding box center [594, 93] width 42 height 14
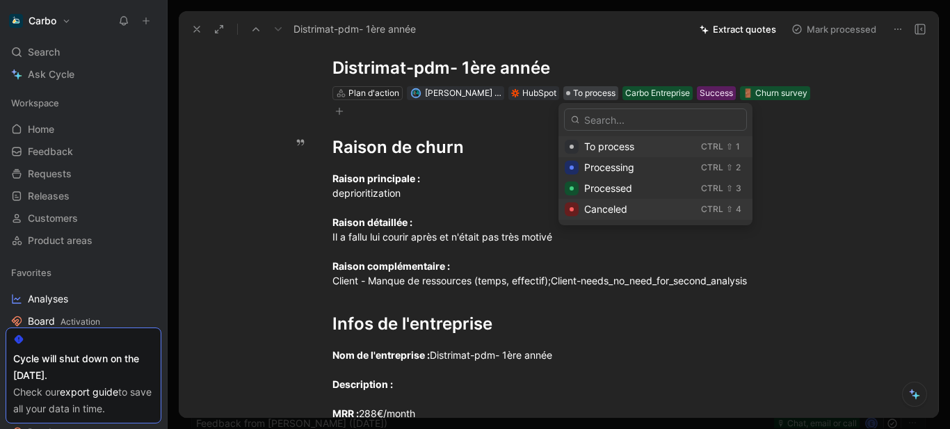
click at [620, 207] on span "Canceled" at bounding box center [605, 209] width 43 height 12
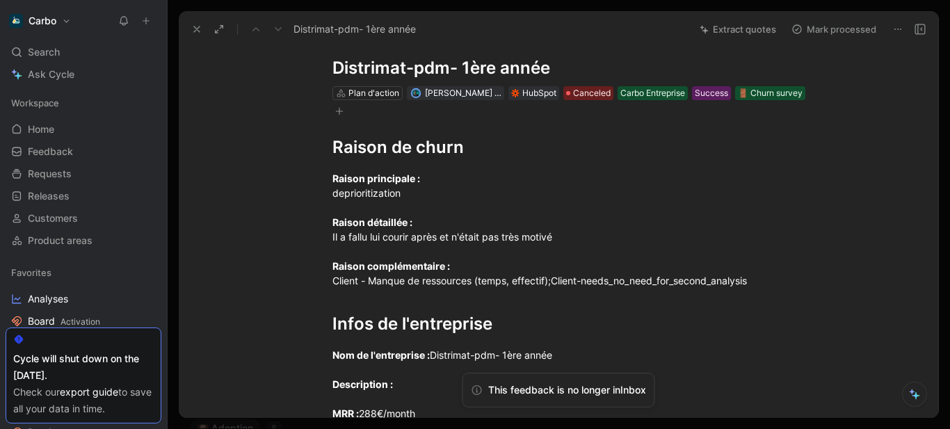
click at [198, 31] on icon at bounding box center [196, 29] width 11 height 11
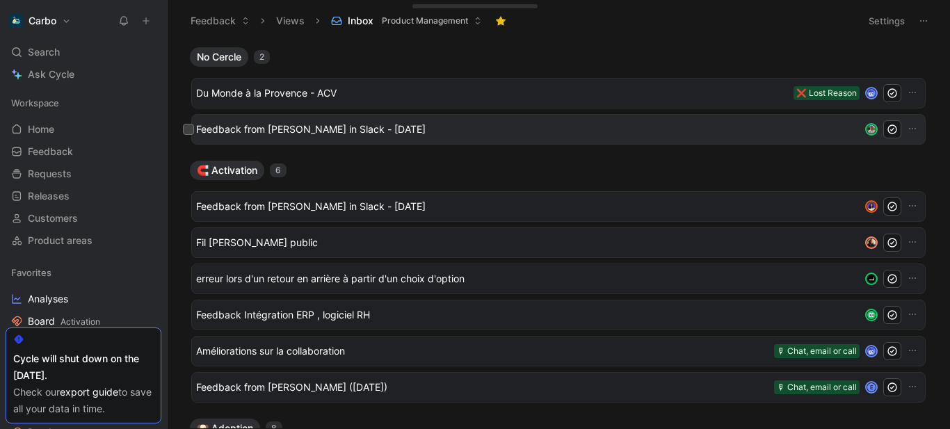
click at [305, 130] on span "Feedback from Noëlie Cherrier in Slack - 9/8/2025" at bounding box center [528, 129] width 664 height 17
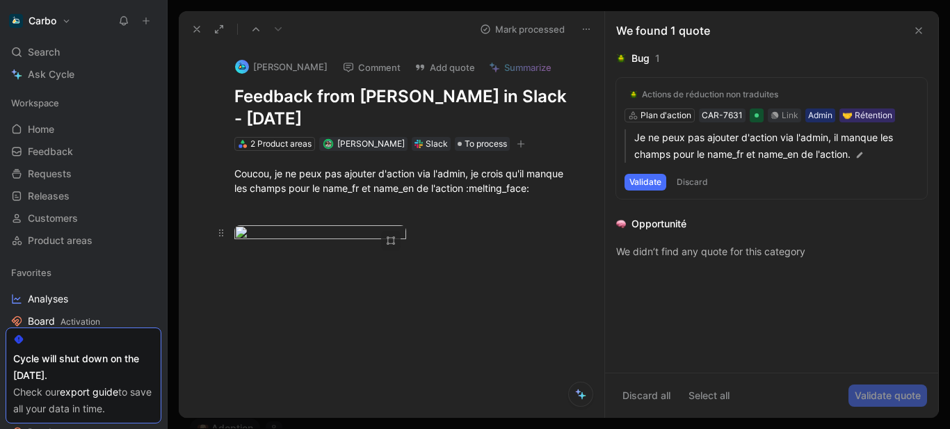
click at [381, 237] on div at bounding box center [390, 240] width 19 height 19
click at [387, 241] on icon "button" at bounding box center [391, 241] width 8 height 8
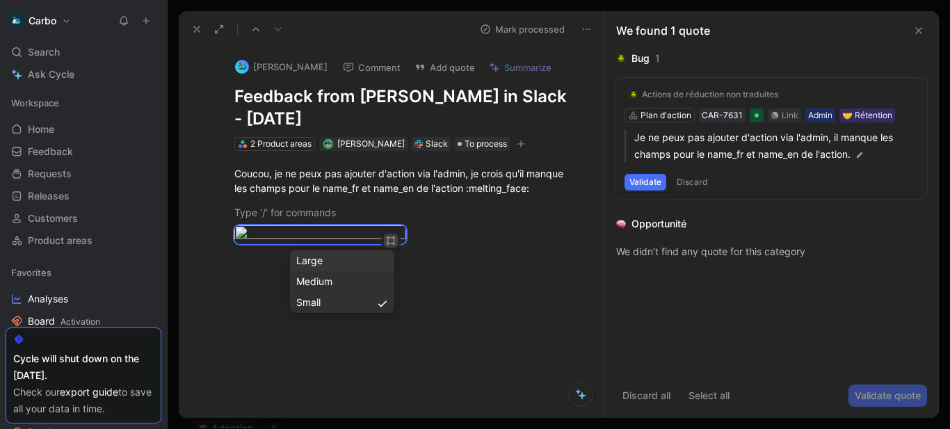
click at [345, 264] on div "Large" at bounding box center [342, 261] width 92 height 17
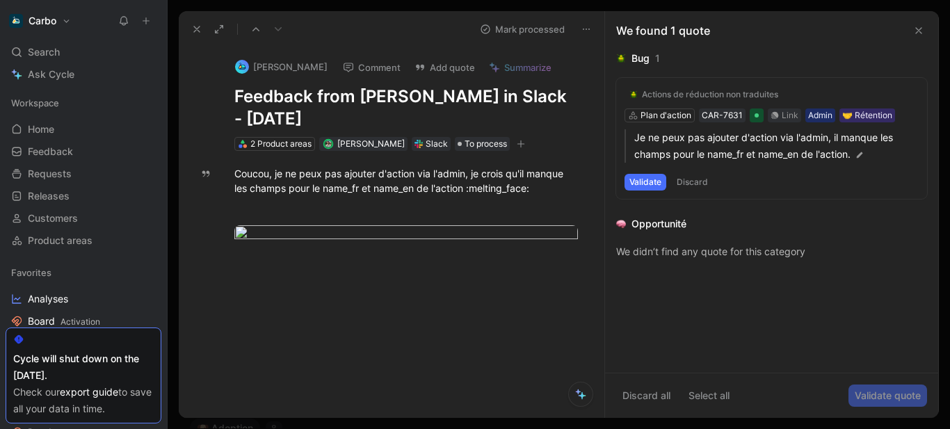
click at [520, 145] on icon "button" at bounding box center [521, 144] width 8 height 8
click at [311, 101] on h1 "Feedback from Noëlie Cherrier in Slack - 9/8/2025" at bounding box center [406, 108] width 344 height 45
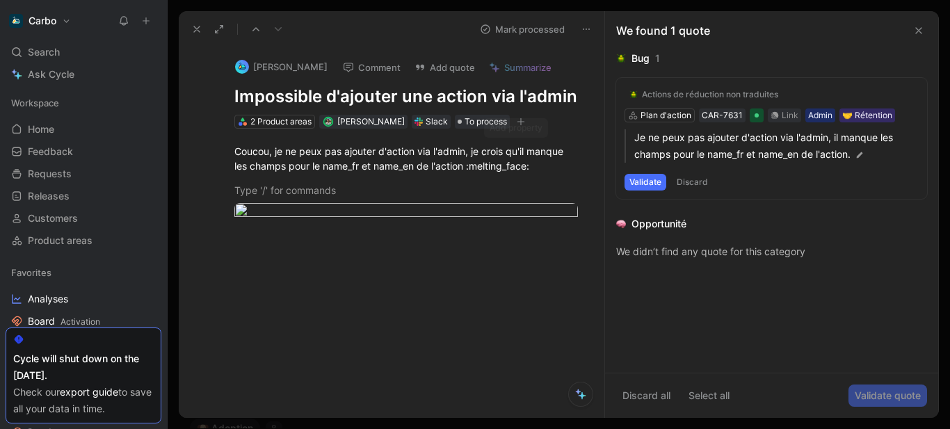
click at [518, 122] on icon "button" at bounding box center [522, 122] width 8 height 1
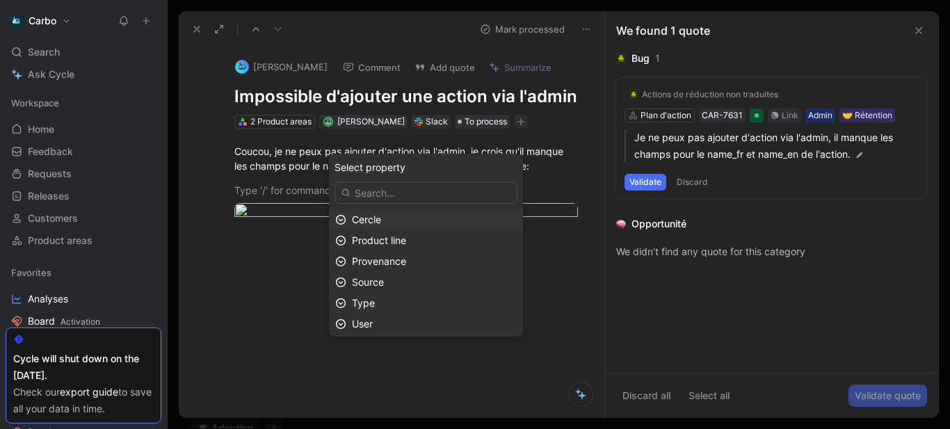
click at [420, 222] on div "Cercle" at bounding box center [434, 219] width 165 height 17
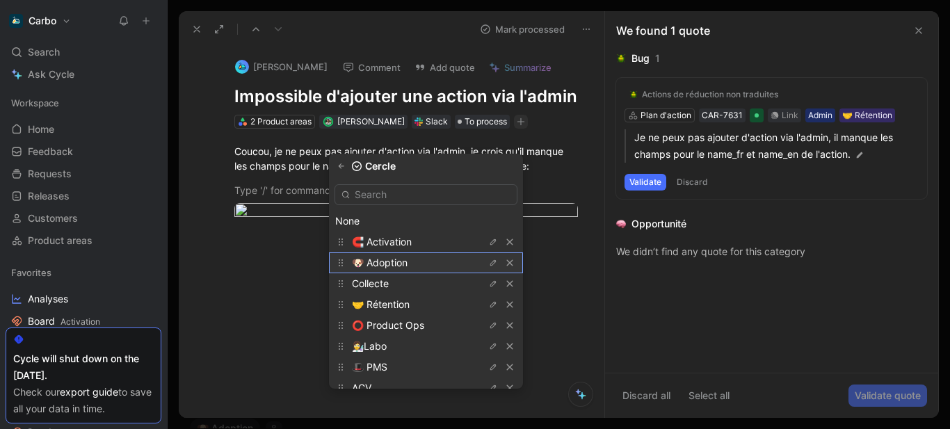
click at [421, 259] on div "🐶 Adoption" at bounding box center [404, 263] width 104 height 17
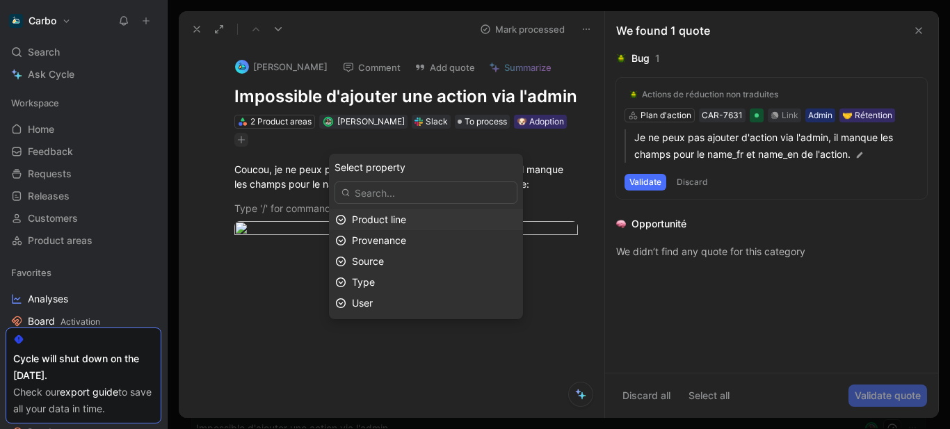
click at [406, 215] on span "Product line" at bounding box center [379, 220] width 54 height 12
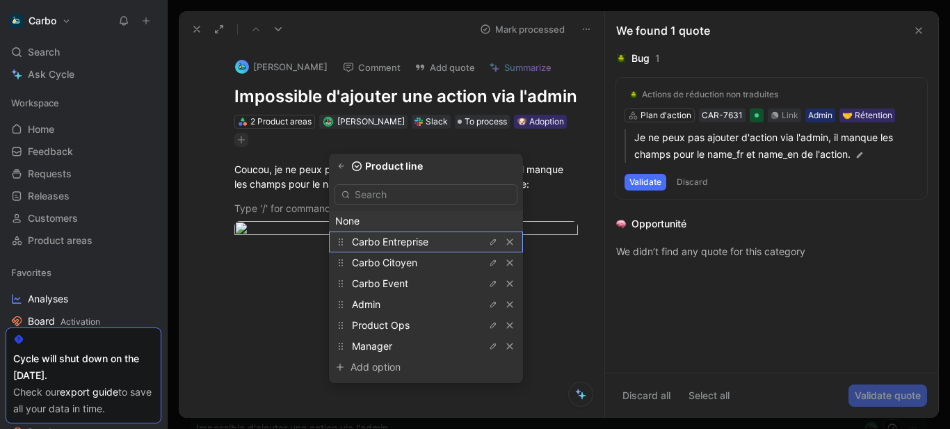
click at [415, 240] on span "Carbo Entreprise" at bounding box center [390, 242] width 77 height 12
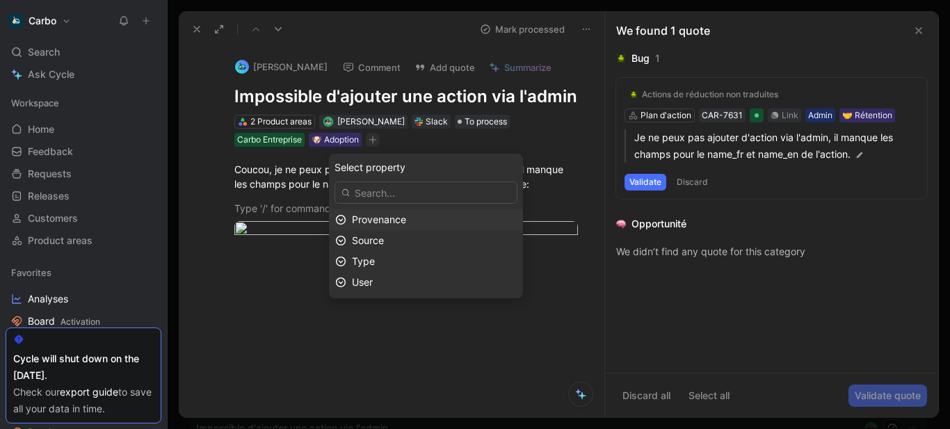
click at [406, 220] on span "Provenance" at bounding box center [379, 220] width 54 height 12
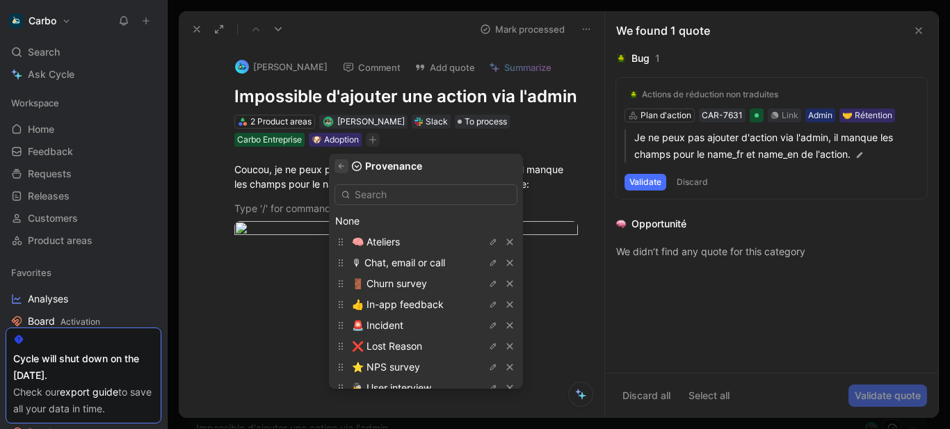
click at [344, 166] on icon "button" at bounding box center [342, 165] width 6 height 5
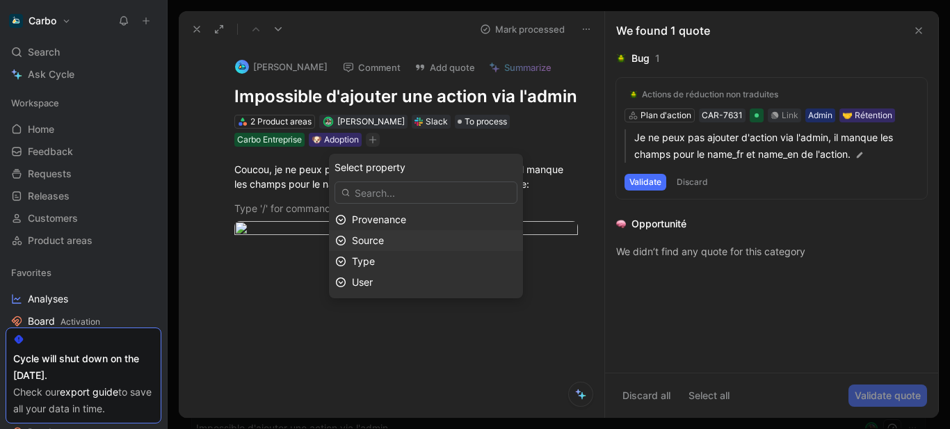
click at [422, 241] on div "Source" at bounding box center [434, 240] width 165 height 17
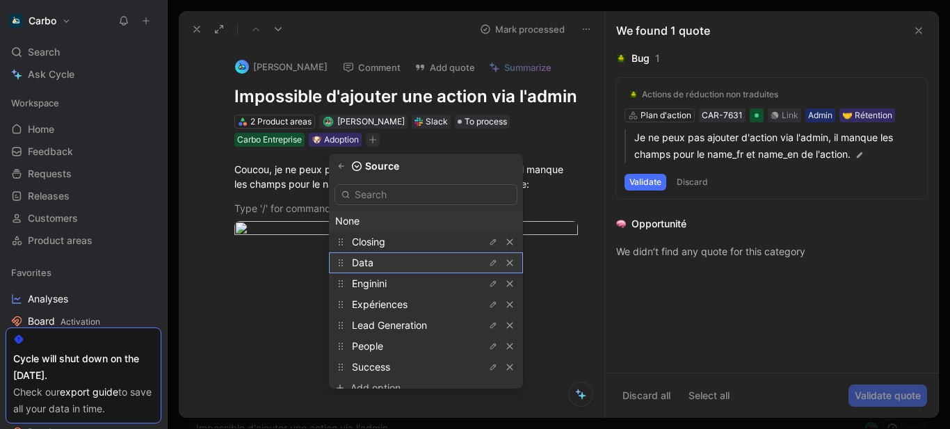
click at [387, 267] on div "Data" at bounding box center [404, 263] width 104 height 17
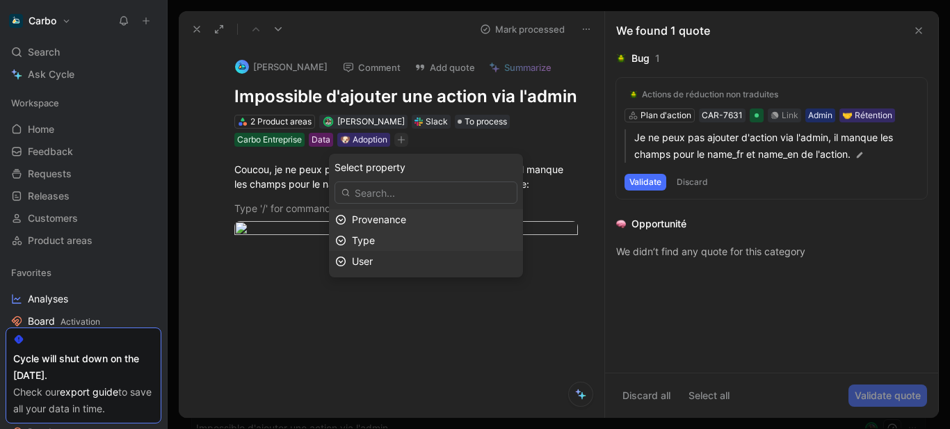
click at [412, 243] on div "Type" at bounding box center [434, 240] width 165 height 17
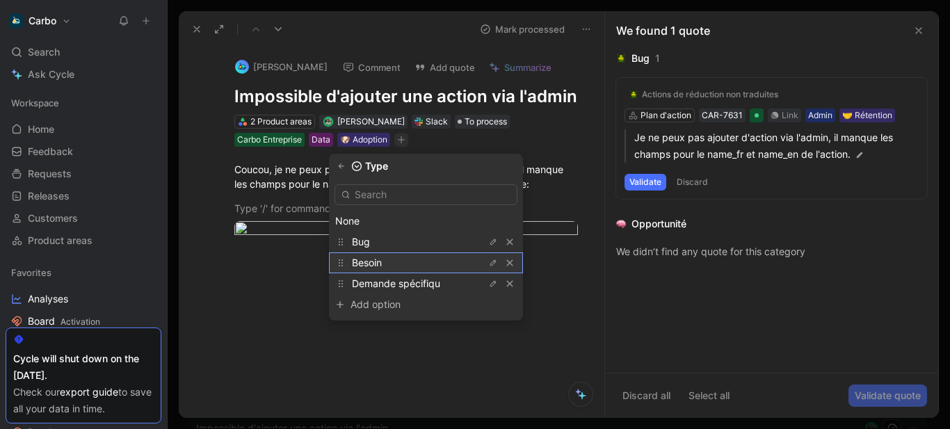
click at [415, 262] on div "Besoin" at bounding box center [404, 263] width 104 height 17
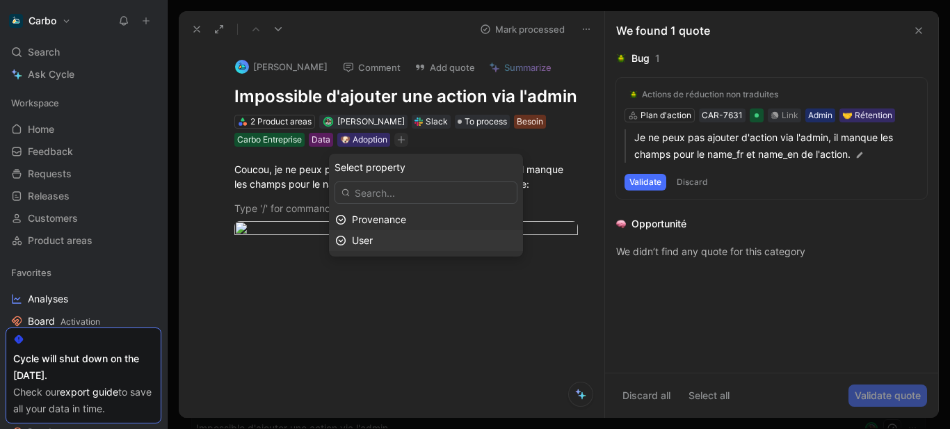
click at [413, 239] on div "User" at bounding box center [434, 240] width 165 height 17
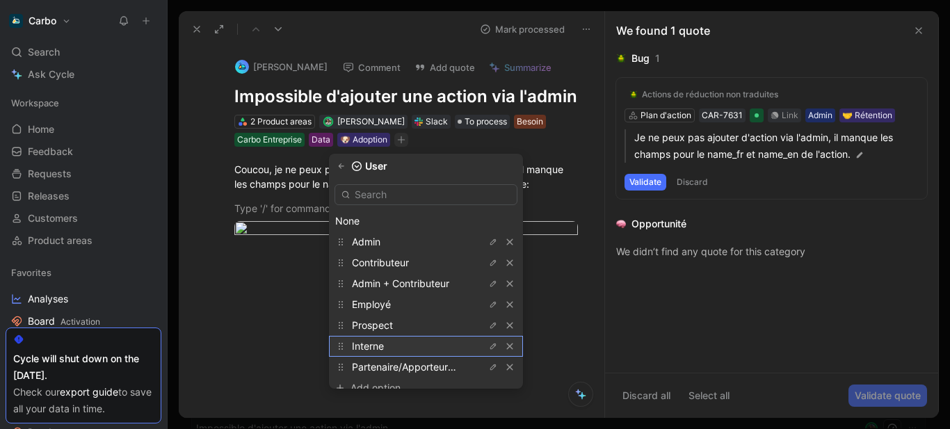
click at [401, 344] on div "Interne" at bounding box center [404, 346] width 104 height 17
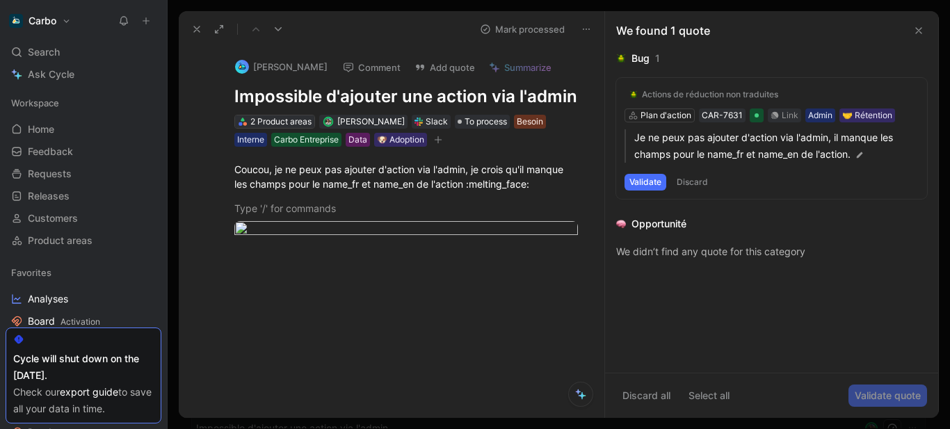
click at [267, 129] on div "2 Product areas" at bounding box center [280, 122] width 61 height 14
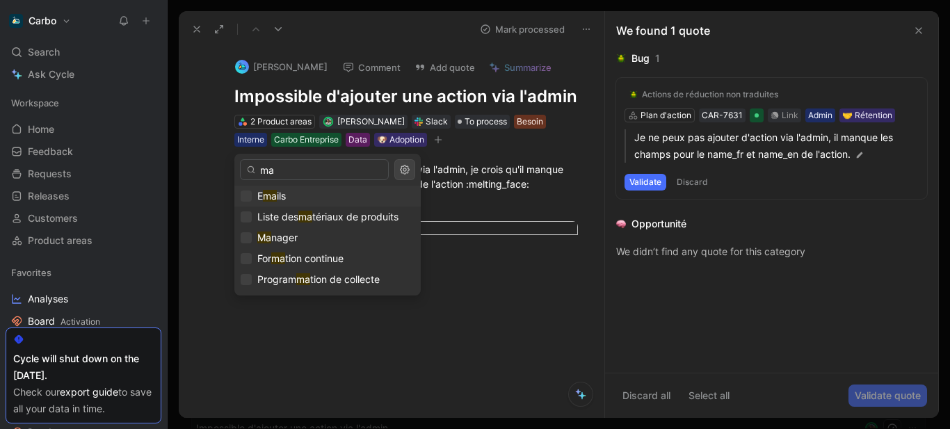
type input "m"
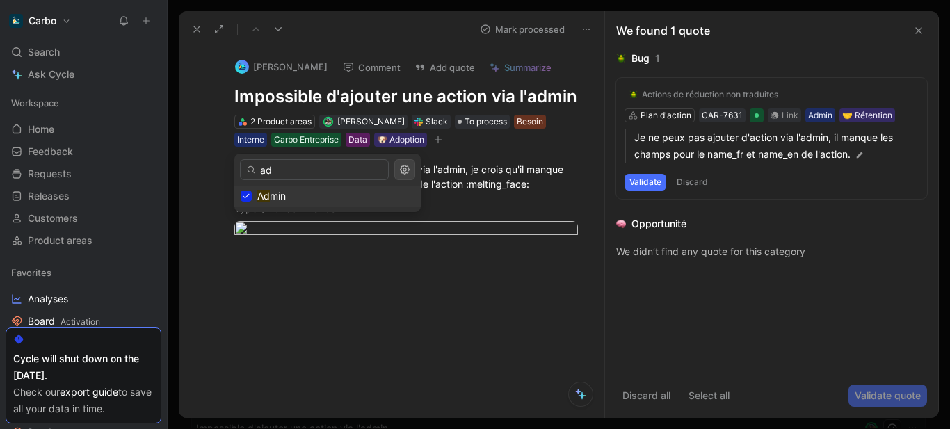
type input "ad"
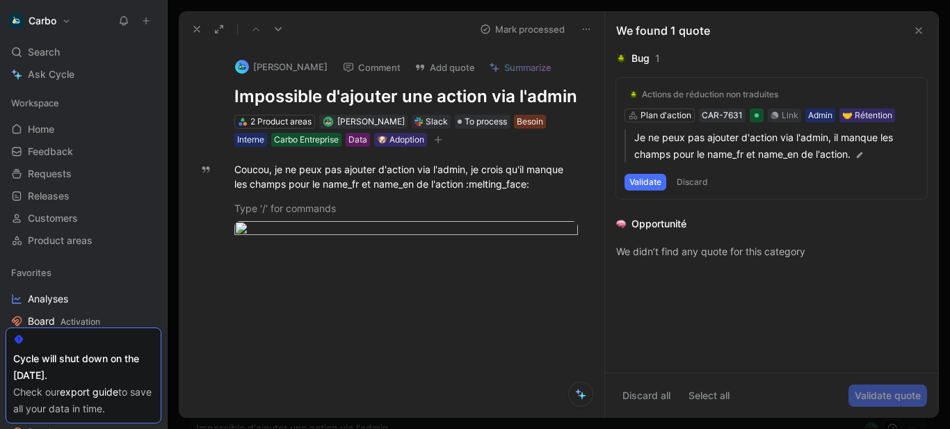
click at [198, 29] on icon at bounding box center [196, 29] width 11 height 11
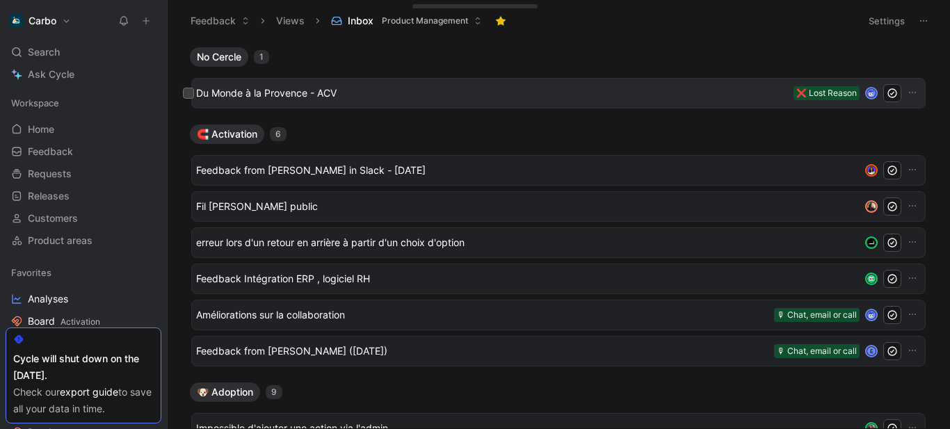
click at [294, 97] on span "Du Monde à la Provence - ACV" at bounding box center [492, 93] width 592 height 17
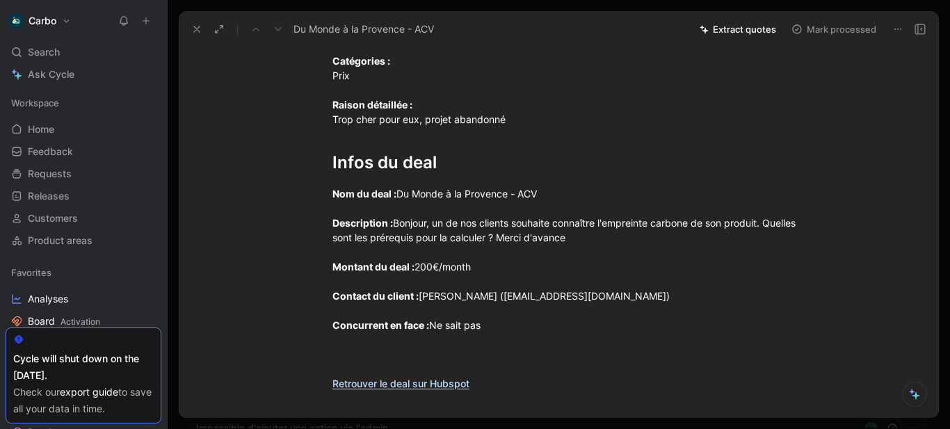
scroll to position [145, 0]
click at [420, 353] on div "Nom du deal : Du Monde à la Provence - ACV Description : Bonjour, un de nos cli…" at bounding box center [573, 288] width 481 height 205
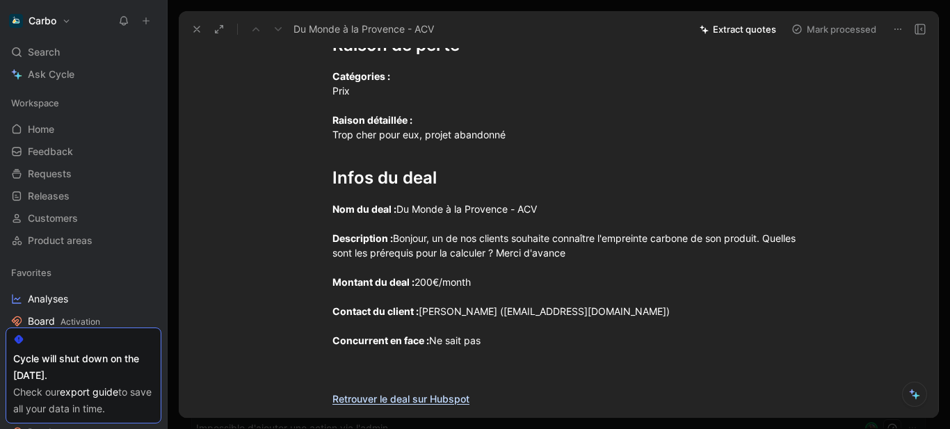
scroll to position [0, 0]
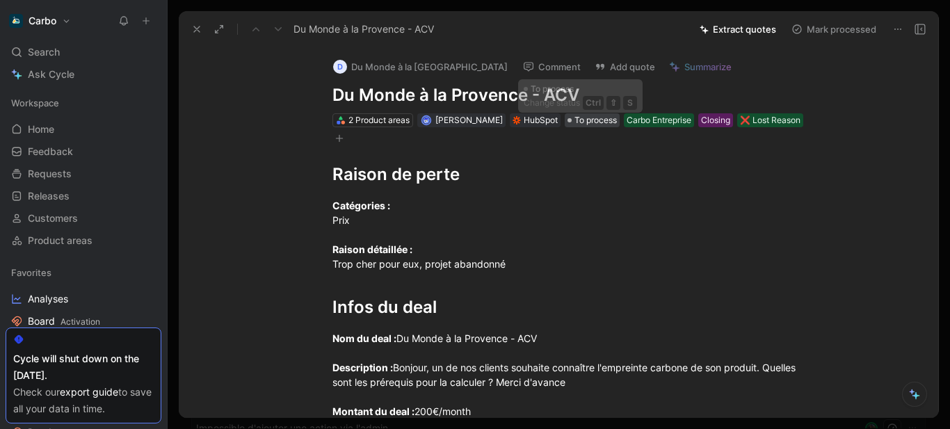
click at [575, 120] on span "To process" at bounding box center [596, 120] width 42 height 14
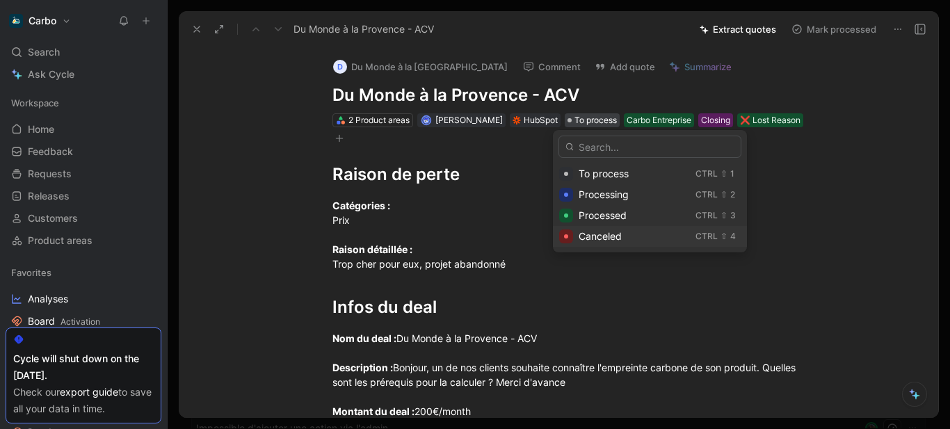
click at [598, 235] on span "Canceled" at bounding box center [600, 236] width 43 height 12
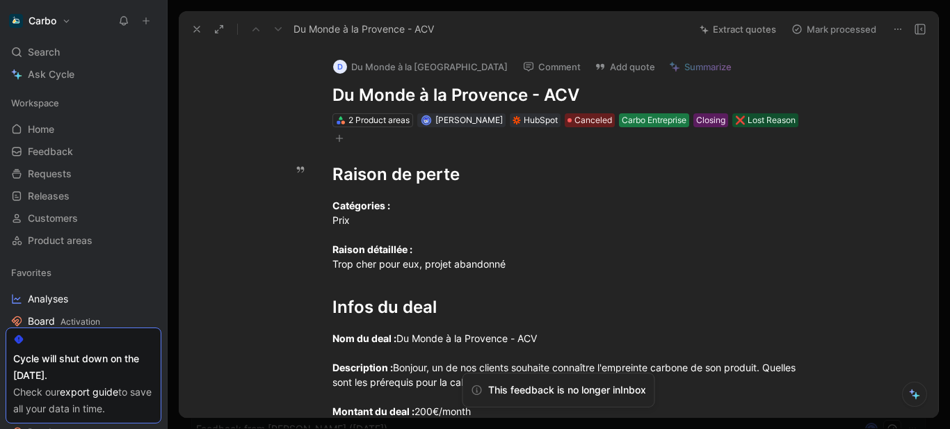
click at [642, 117] on div "Carbo Entreprise" at bounding box center [654, 120] width 65 height 14
click at [799, 145] on div "Raison de perte Catégories : Prix Raison détaillée : Trop cher pour eux, projet…" at bounding box center [573, 348] width 730 height 406
click at [344, 134] on icon "button" at bounding box center [339, 138] width 8 height 8
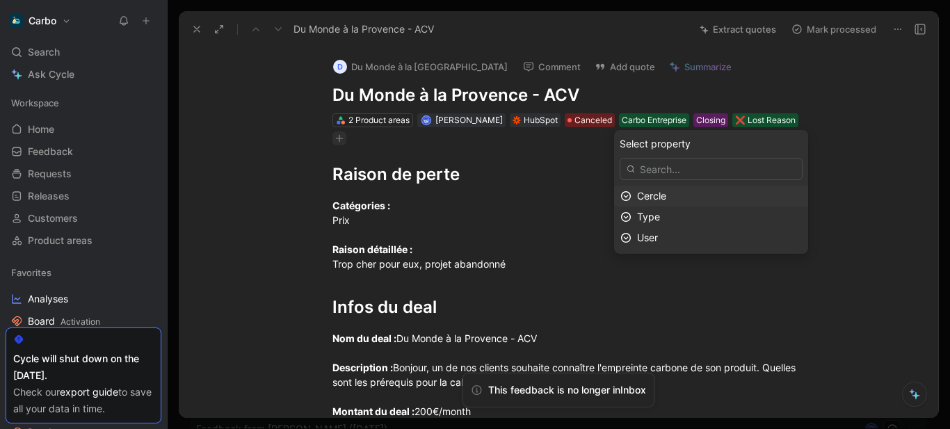
click at [694, 195] on div "Cercle" at bounding box center [719, 196] width 165 height 17
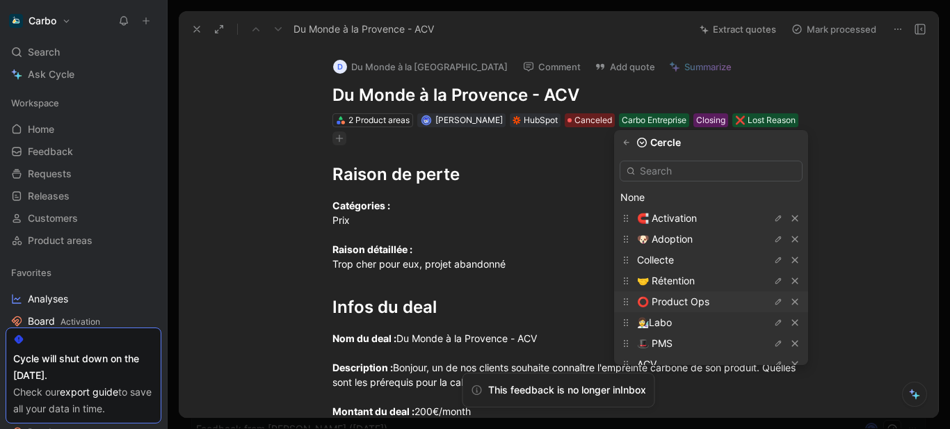
scroll to position [36, 0]
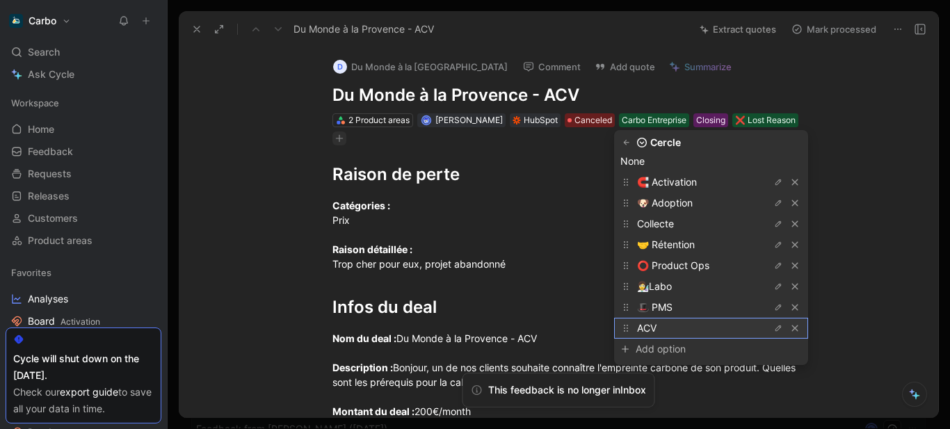
click at [676, 323] on div "ACV" at bounding box center [689, 328] width 104 height 17
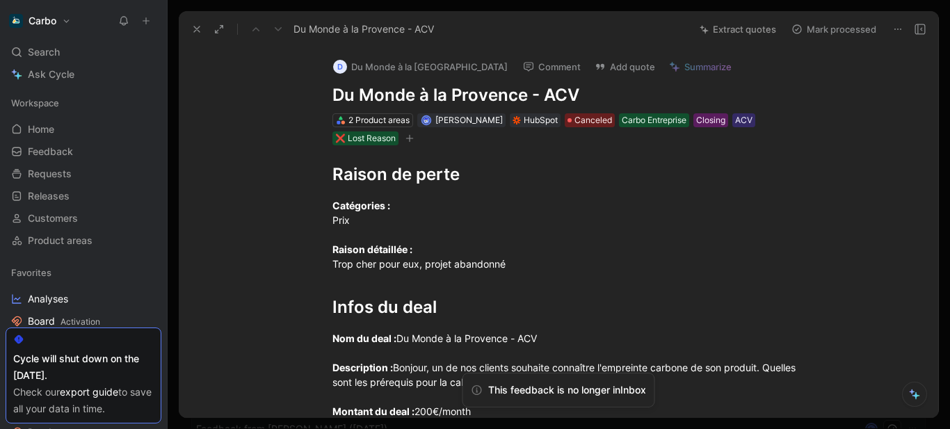
click at [195, 31] on use at bounding box center [197, 29] width 6 height 6
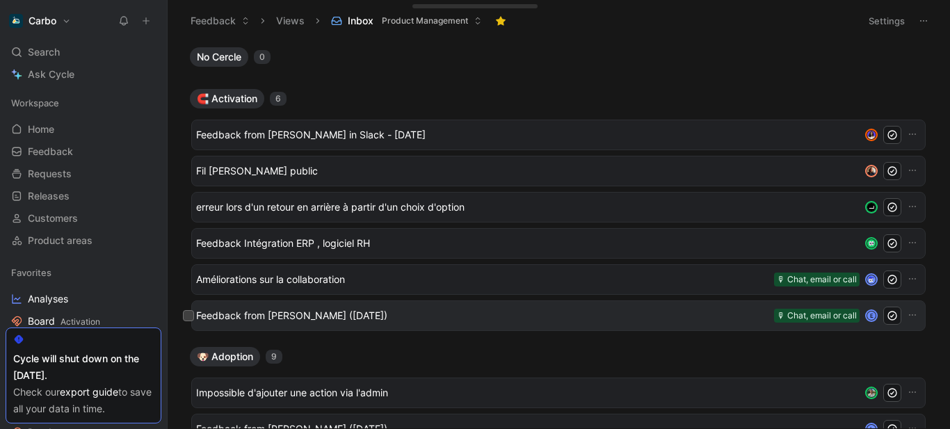
click at [417, 310] on span "Feedback from Aurélie Dauverchain (Aug 26, 2025)" at bounding box center [482, 315] width 573 height 17
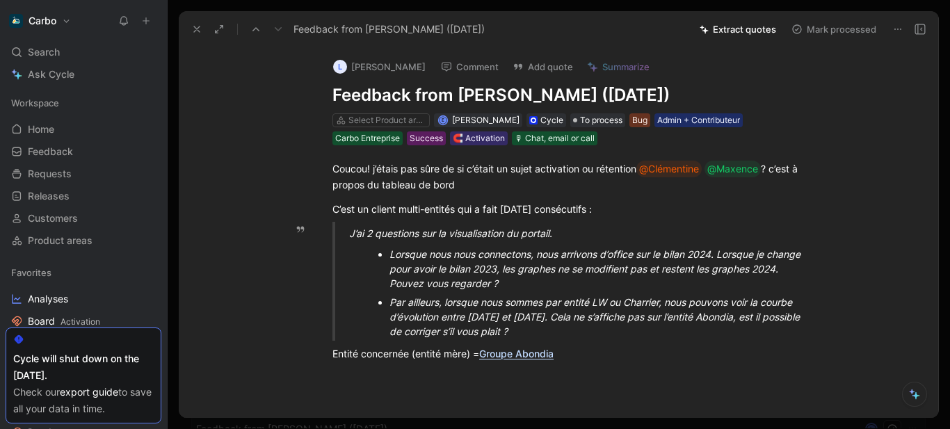
click at [465, 270] on span "Lorsque nous nous connectons, nous arrivons d’office sur le bilan 2024. Lorsque…" at bounding box center [597, 268] width 414 height 41
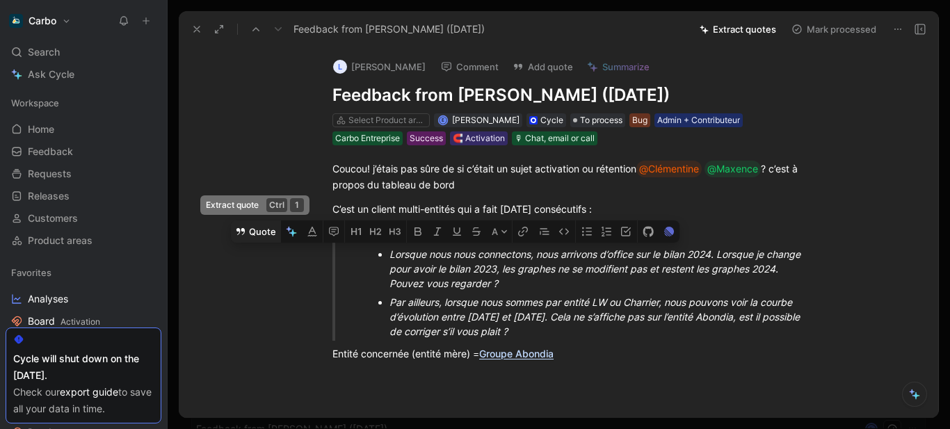
click at [264, 237] on button "Quote" at bounding box center [255, 232] width 49 height 22
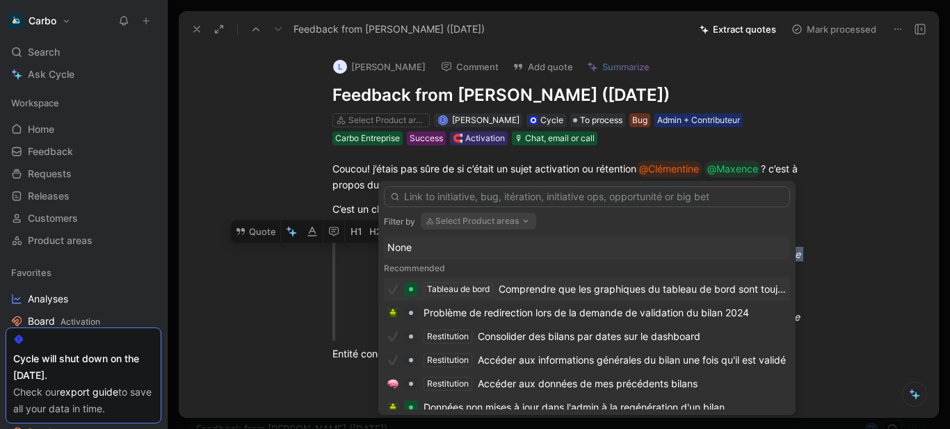
click at [585, 289] on div "Comprendre que les graphiques du tableau de bord sont toujours ceux du dernier …" at bounding box center [643, 289] width 288 height 17
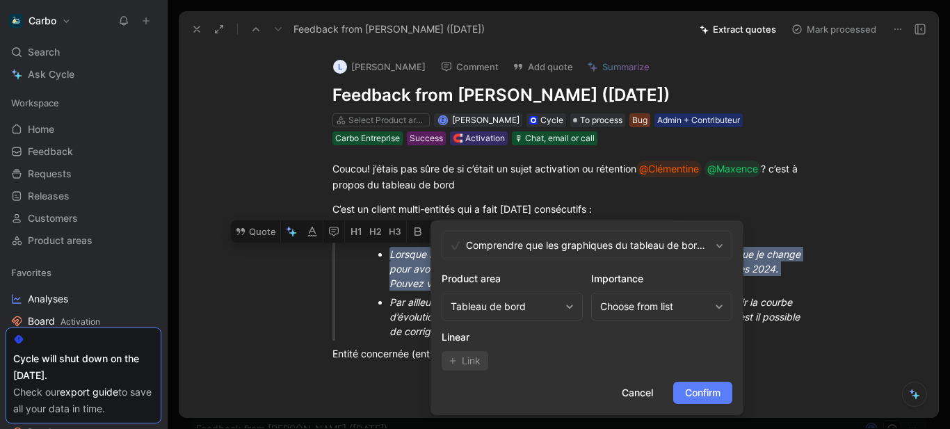
click at [714, 394] on span "Confirm" at bounding box center [702, 393] width 35 height 17
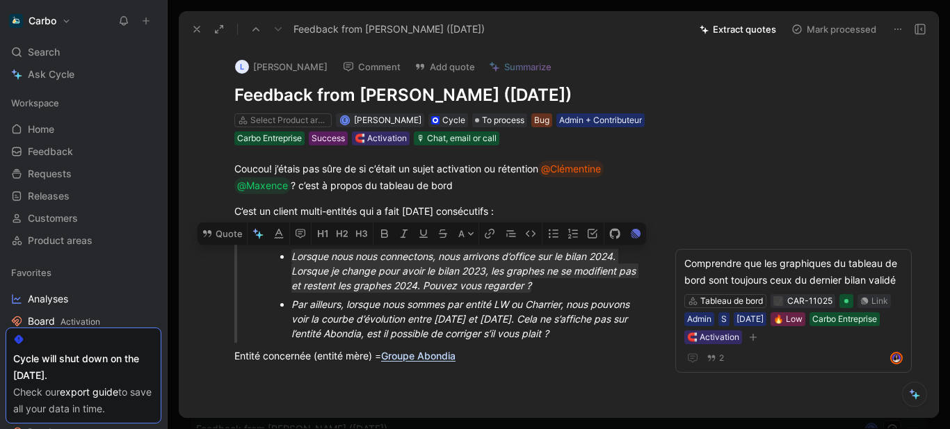
click at [404, 333] on div "Par ailleurs, lorsque nous sommes par entité LW ou Charrier, nous pouvons voir …" at bounding box center [465, 319] width 348 height 44
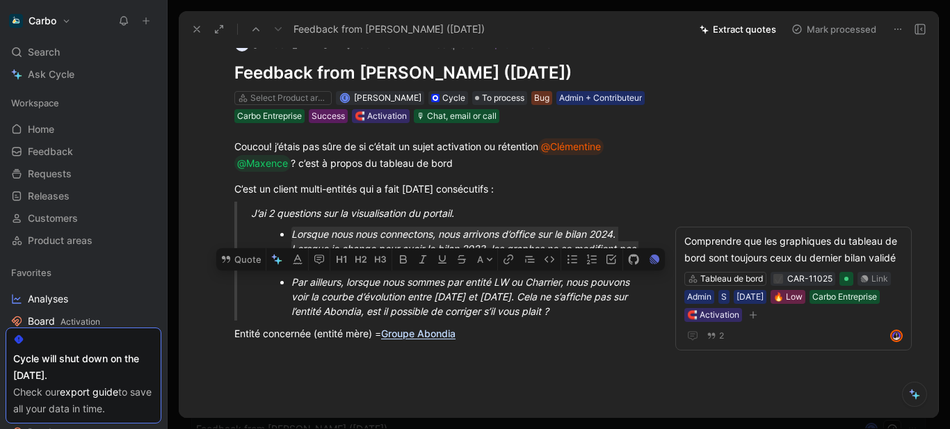
scroll to position [23, 0]
click at [376, 175] on p "Coucou! j’étais pas sûre de si c’était un sujet activation ou rétention @Clémen…" at bounding box center [441, 155] width 467 height 42
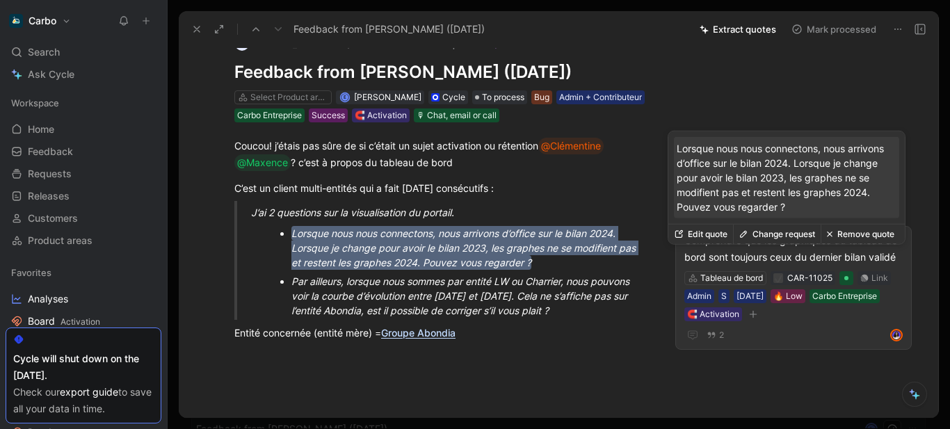
click at [727, 266] on div "Comprendre que les graphiques du tableau de bord sont toujours ceux du dernier …" at bounding box center [794, 248] width 218 height 33
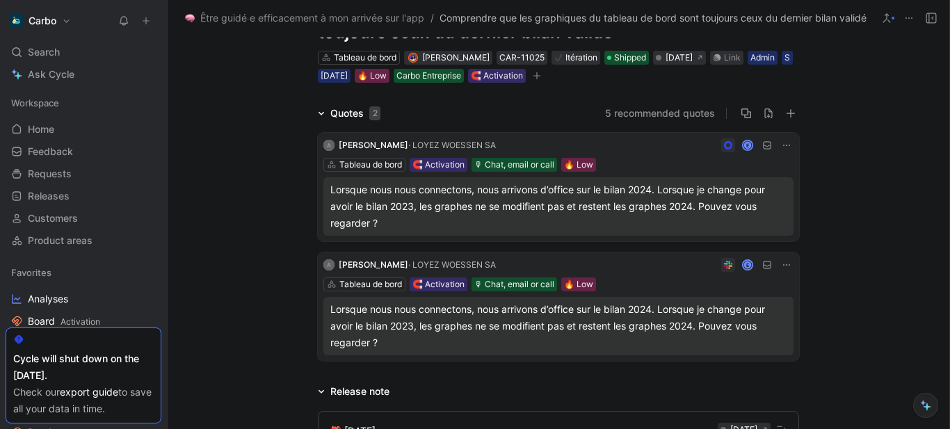
scroll to position [74, 0]
click at [782, 264] on icon at bounding box center [786, 264] width 11 height 11
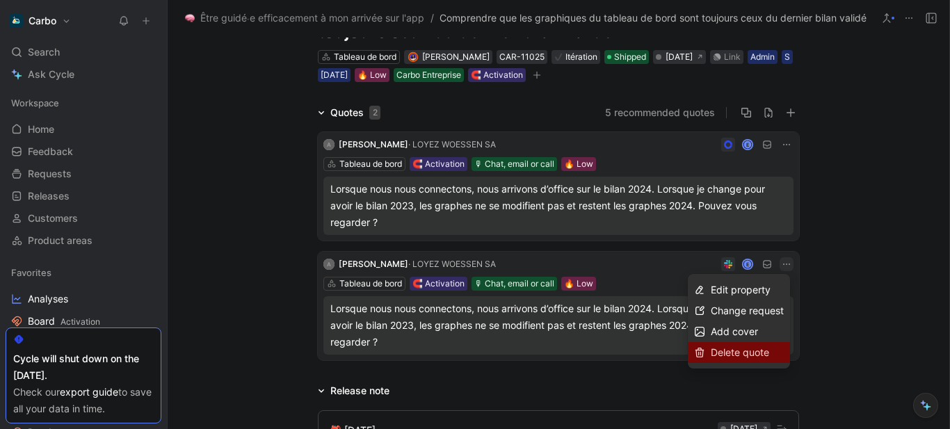
click at [755, 349] on span "Delete quote" at bounding box center [740, 352] width 58 height 12
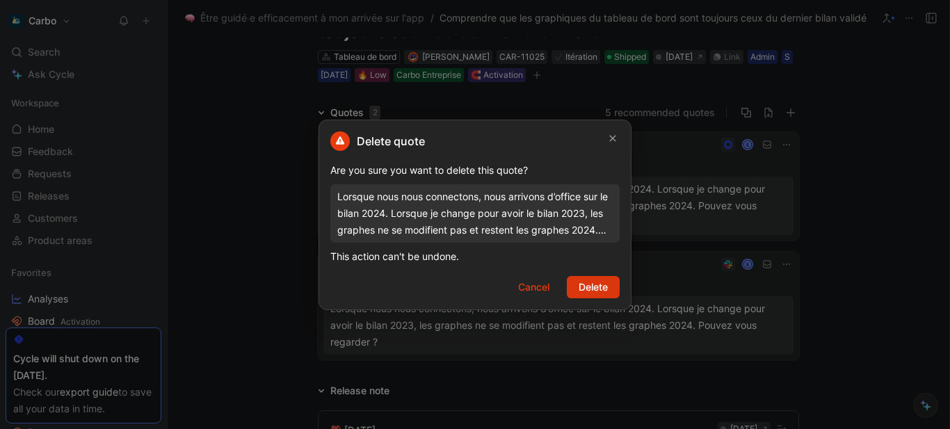
click at [589, 287] on span "Delete" at bounding box center [593, 287] width 29 height 17
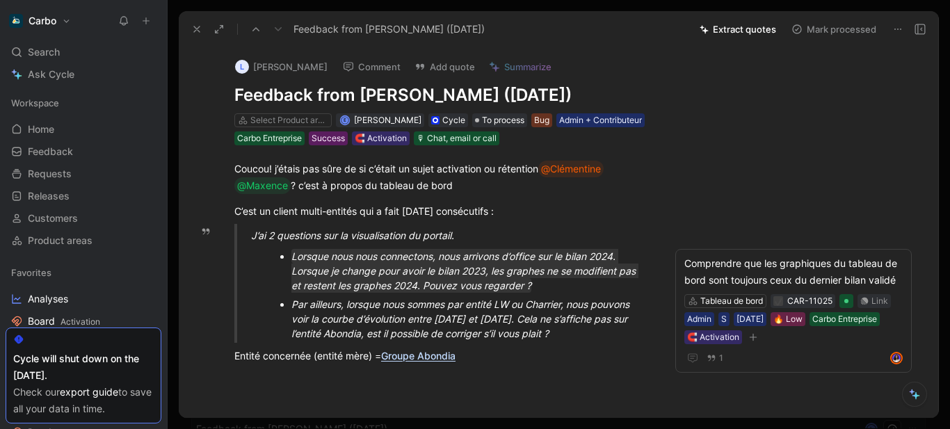
click at [406, 338] on span "Par ailleurs, lorsque nous sommes par entité LW ou Charrier, nous pouvons voir …" at bounding box center [461, 318] width 341 height 41
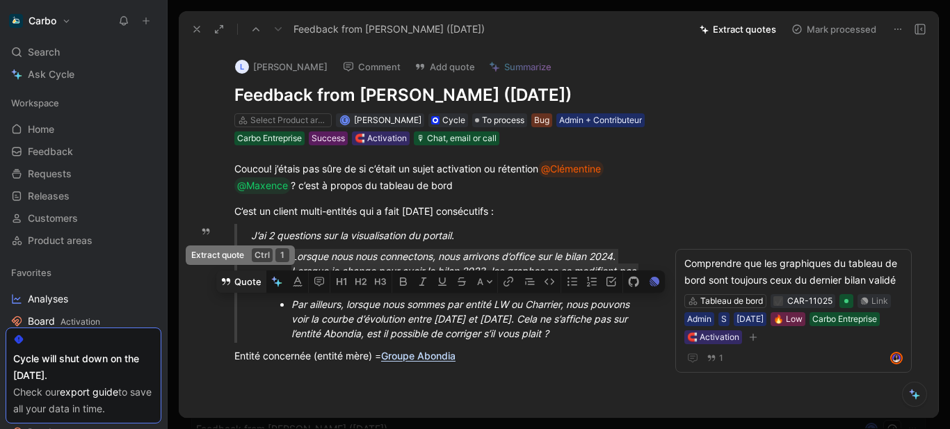
click at [251, 293] on button "Quote" at bounding box center [240, 282] width 49 height 22
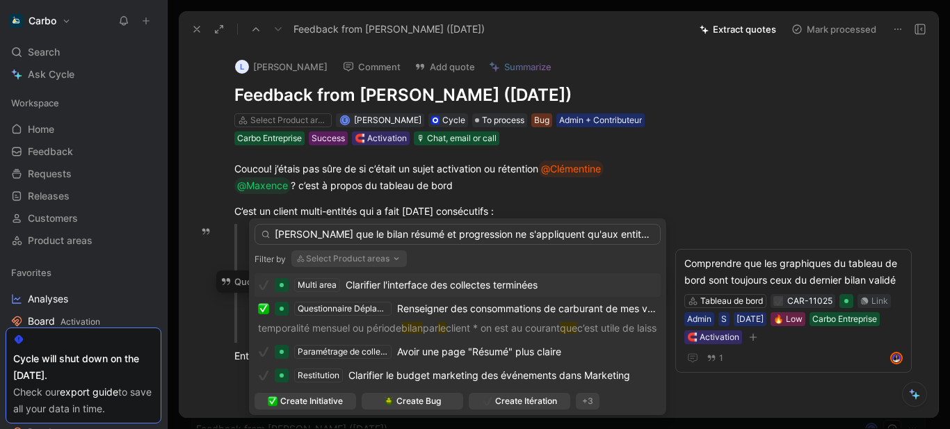
click at [358, 233] on input "Clarifier que le bilan résumé et progression ne s'appliquent qu'aux entités fil…" at bounding box center [458, 234] width 406 height 21
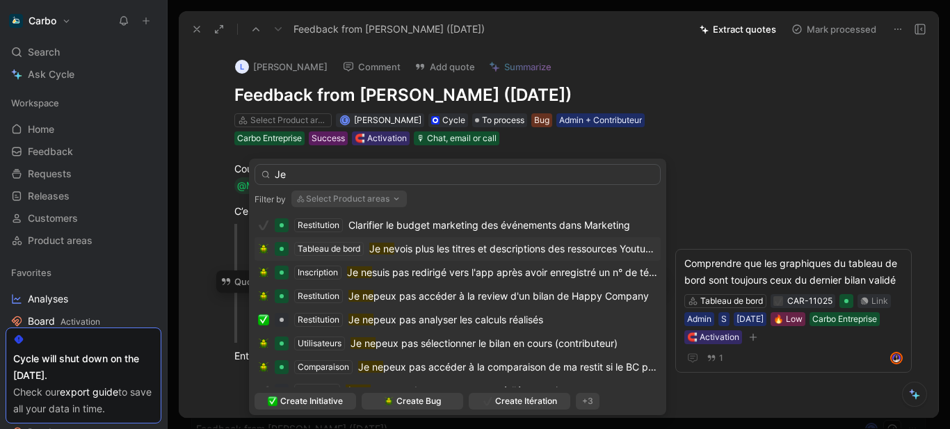
type input "J"
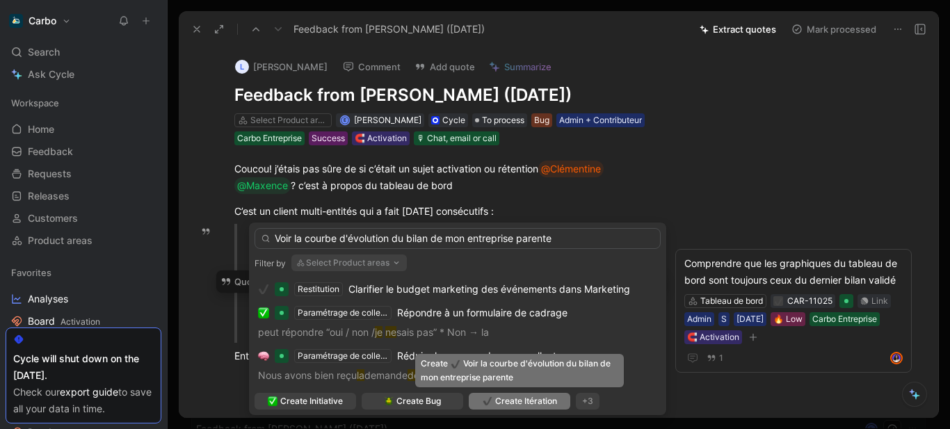
type input "Voir la courbe d'évolution du bilan de mon entreprise parente"
click at [504, 403] on span "Create Itération" at bounding box center [526, 401] width 62 height 14
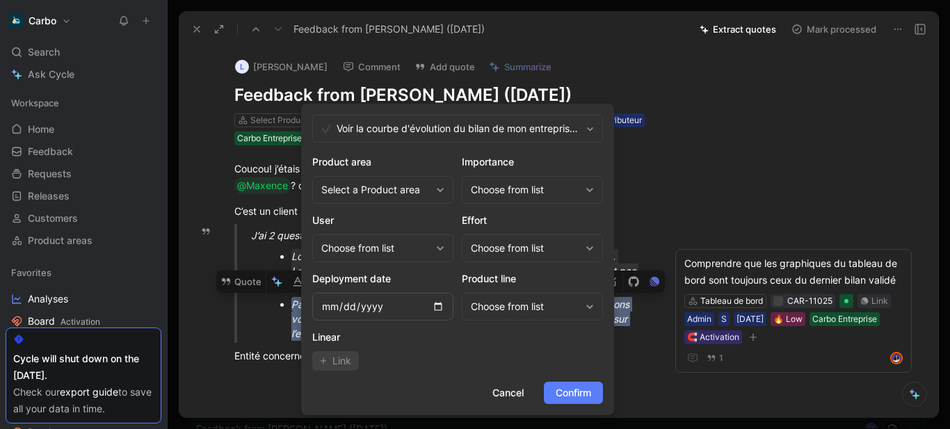
click at [579, 391] on span "Confirm" at bounding box center [573, 393] width 35 height 17
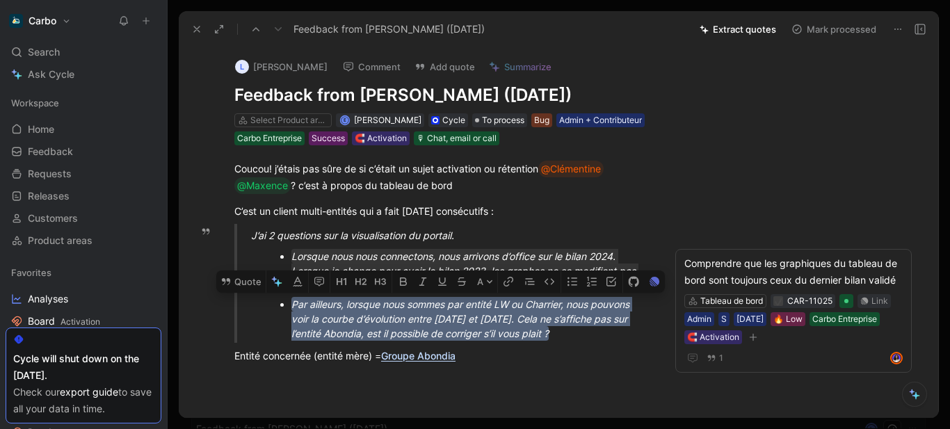
click at [375, 339] on span "Par ailleurs, lorsque nous sommes par entité LW ou Charrier, nous pouvons voir …" at bounding box center [461, 318] width 341 height 41
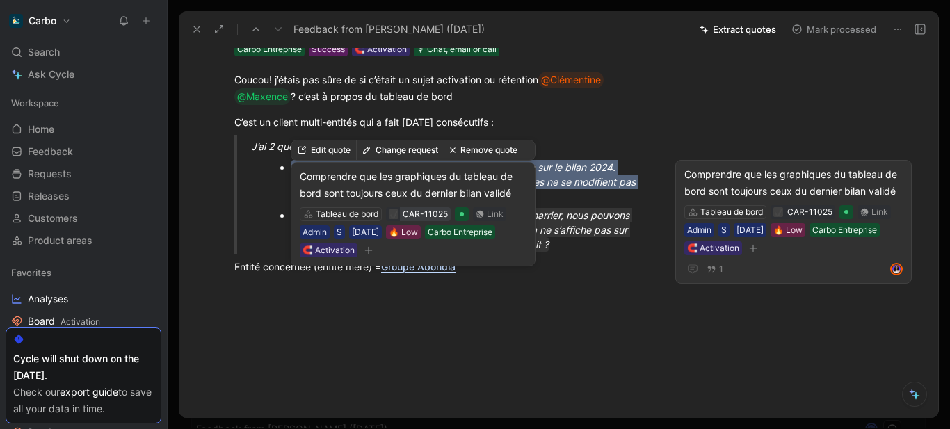
scroll to position [1, 0]
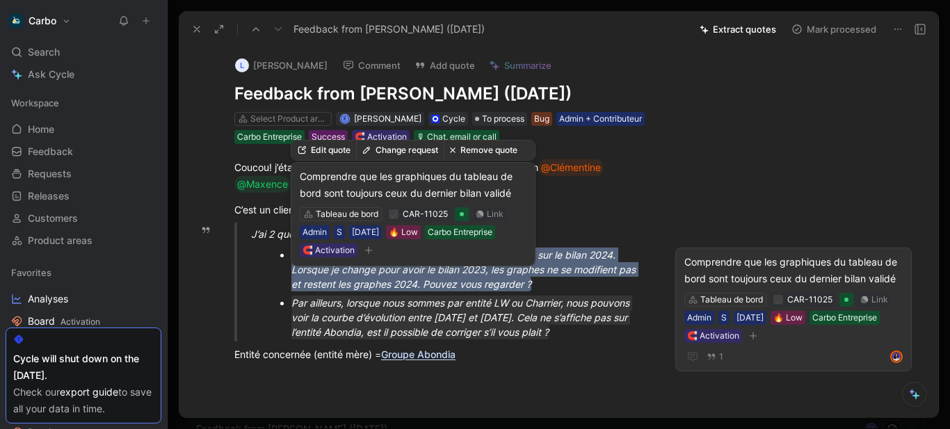
click at [524, 285] on mark "Lorsque nous nous connectons, nous arrivons d’office sur le bilan 2024. Lorsque…" at bounding box center [464, 270] width 347 height 44
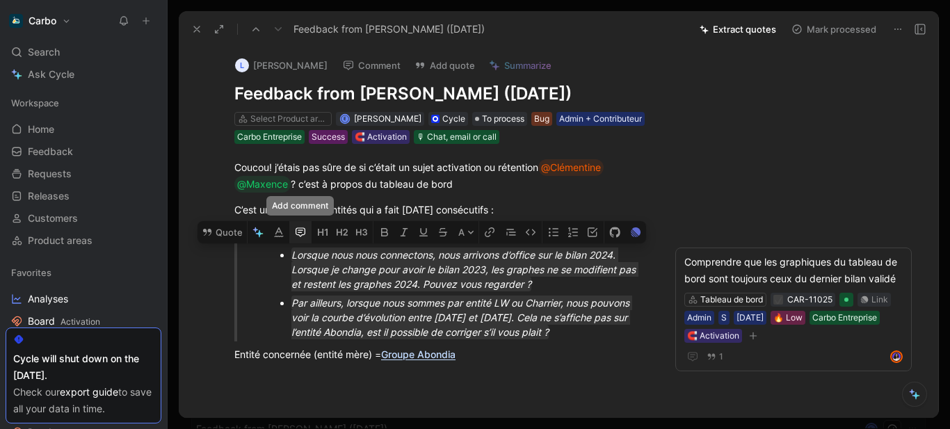
click at [301, 233] on icon "button" at bounding box center [300, 232] width 4 height 1
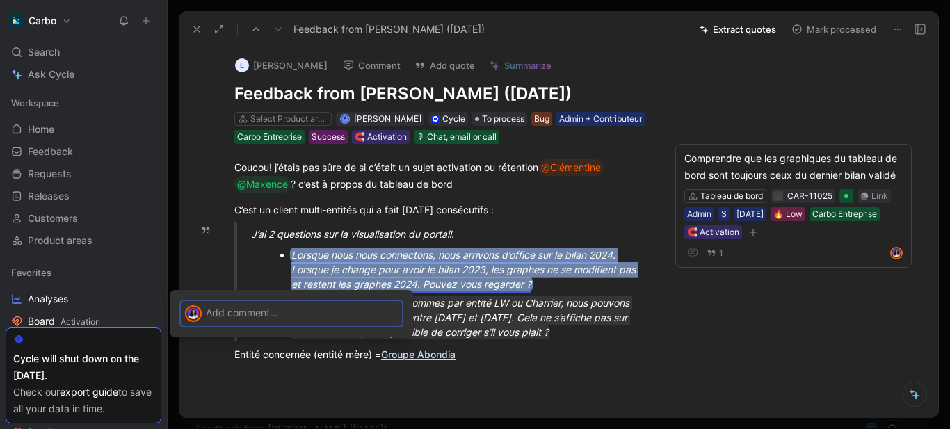
click at [363, 308] on p at bounding box center [302, 312] width 192 height 15
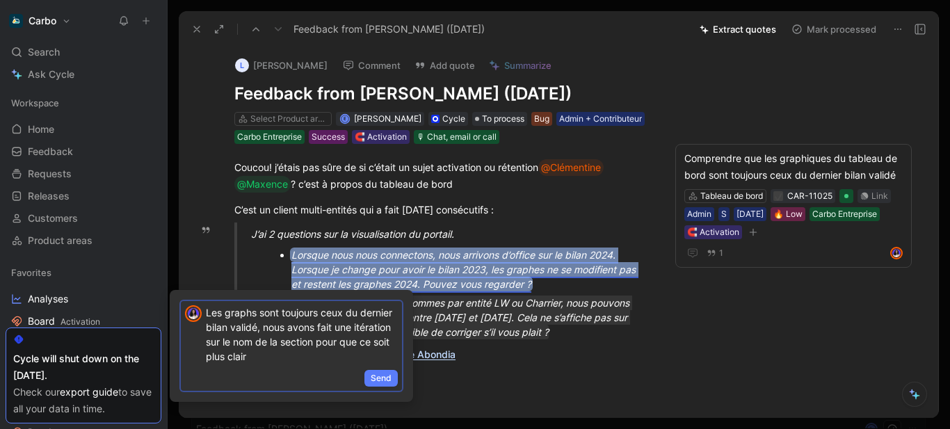
click at [379, 378] on span "Send" at bounding box center [381, 378] width 21 height 14
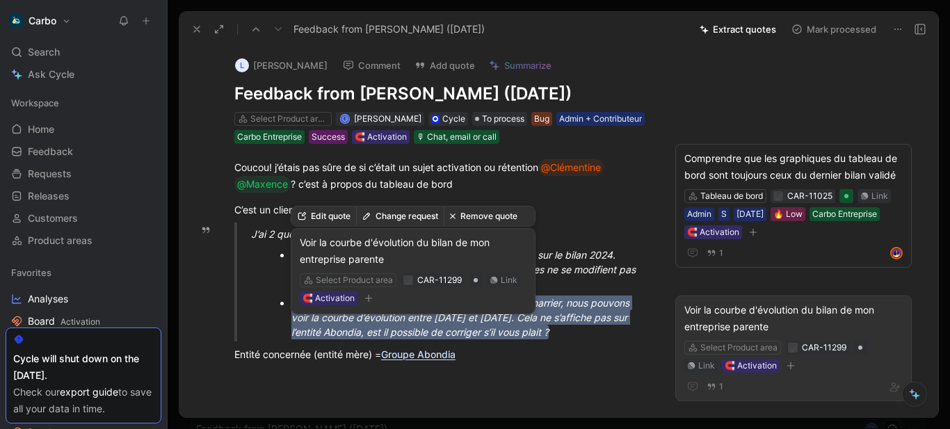
click at [435, 338] on span "Par ailleurs, lorsque nous sommes par entité LW ou Charrier, nous pouvons voir …" at bounding box center [461, 317] width 341 height 41
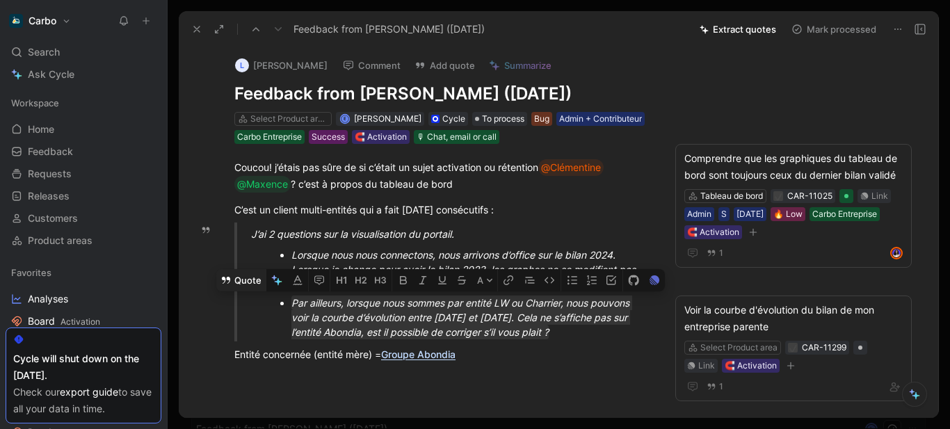
click at [244, 291] on button "Quote" at bounding box center [240, 280] width 49 height 22
click at [319, 285] on icon "button" at bounding box center [319, 280] width 10 height 9
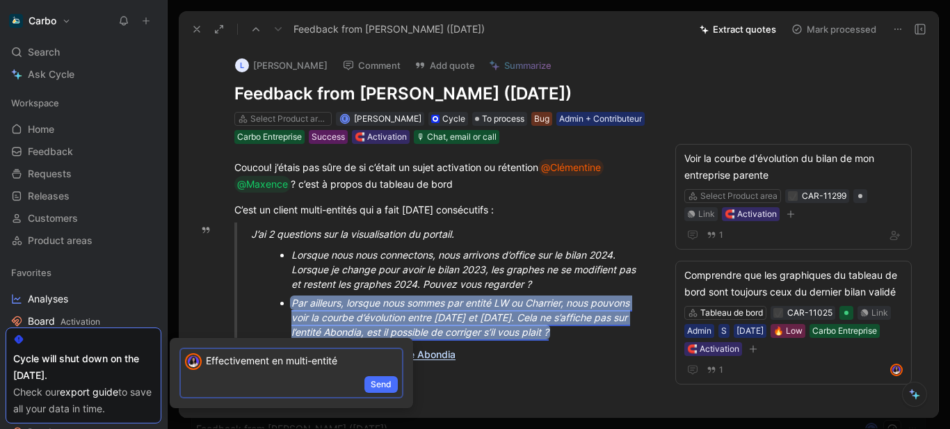
click at [330, 356] on p "Effectivement en multi-entité" at bounding box center [302, 360] width 192 height 15
click at [344, 358] on p "Effectivement en multi-entité" at bounding box center [302, 360] width 192 height 15
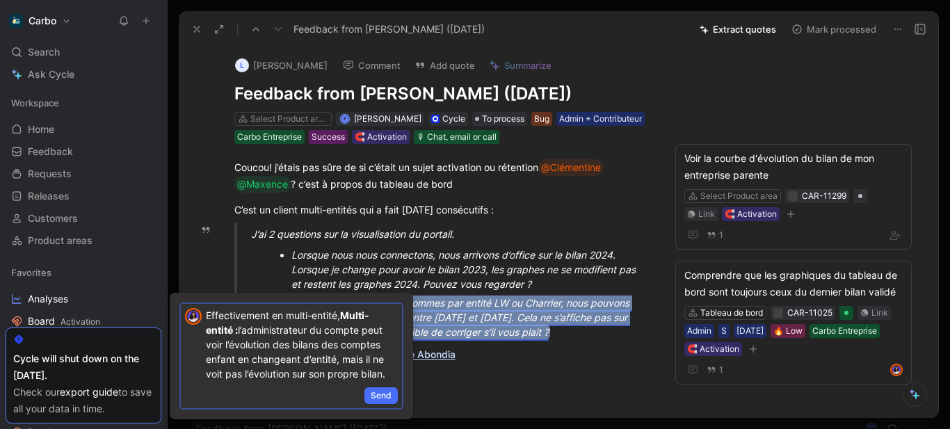
click at [271, 315] on p "Effectivement en multi-entité, Multi-entité : l’administrateur du compte peut v…" at bounding box center [302, 344] width 192 height 73
drag, startPoint x: 349, startPoint y: 316, endPoint x: 239, endPoint y: 328, distance: 109.9
click at [239, 328] on p "Effectivement, en multi-entité, Multi-entité : l’administrateur du compte peut …" at bounding box center [302, 344] width 192 height 73
click at [360, 369] on p "Effectivement, en multi-entité, l’administrateur du compte peut voir l’évolutio…" at bounding box center [302, 344] width 192 height 73
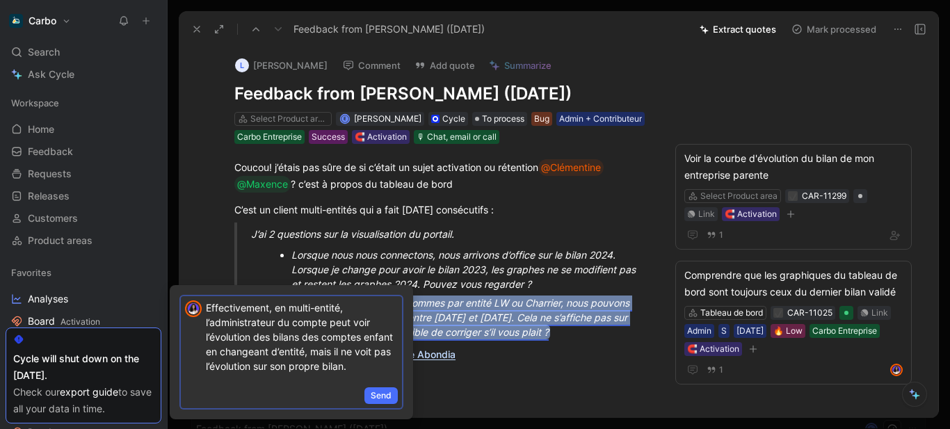
scroll to position [5, 0]
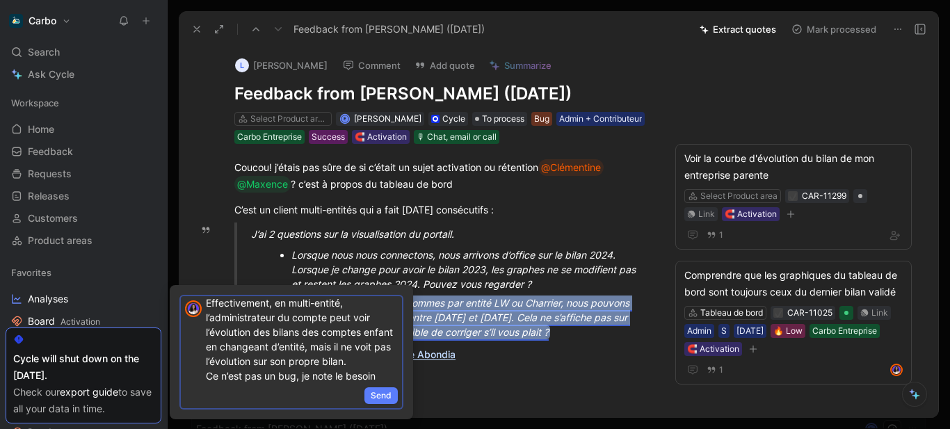
click at [381, 394] on span "Send" at bounding box center [381, 396] width 21 height 14
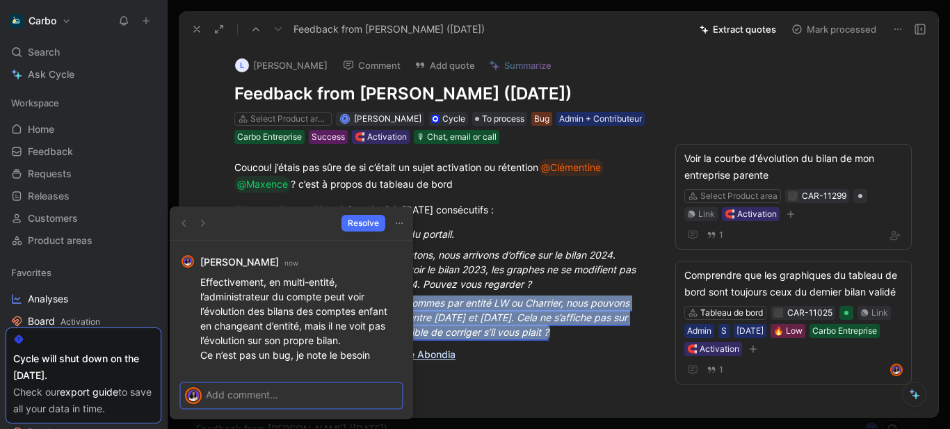
scroll to position [0, 0]
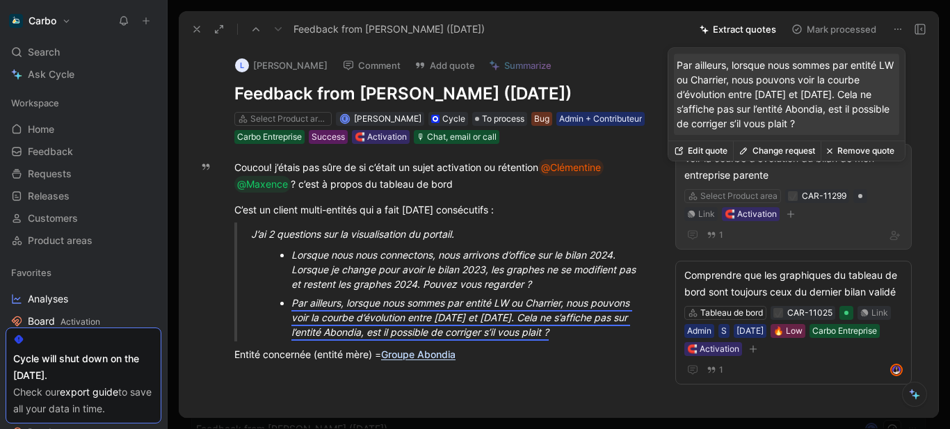
click at [747, 184] on div "Voir la courbe d'évolution du bilan de mon entreprise parente" at bounding box center [794, 166] width 218 height 33
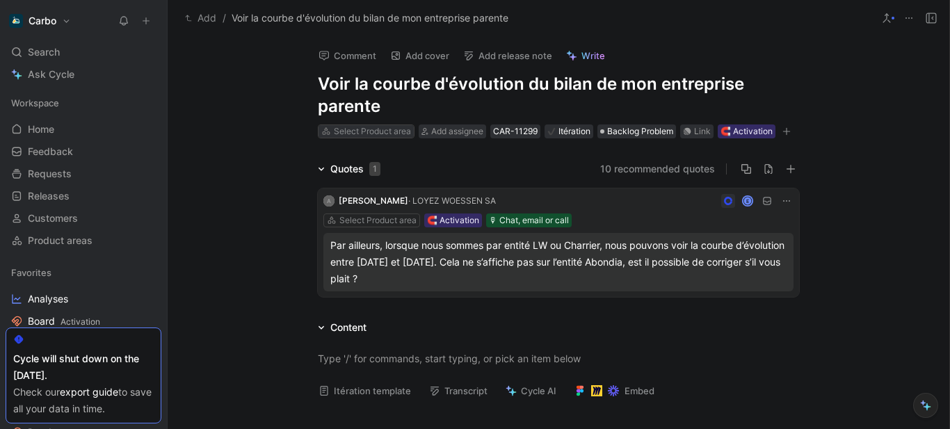
click at [360, 125] on div "Select Product area" at bounding box center [372, 132] width 77 height 14
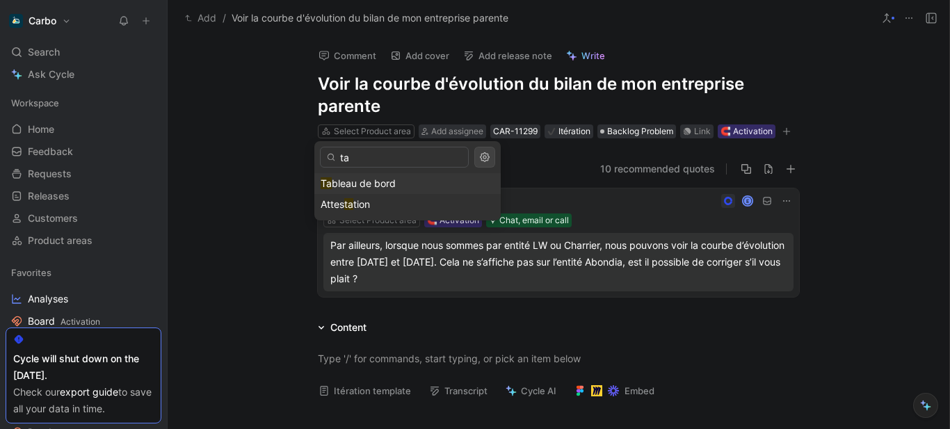
type input "ta"
click at [376, 183] on span "bleau de bord" at bounding box center [364, 183] width 64 height 12
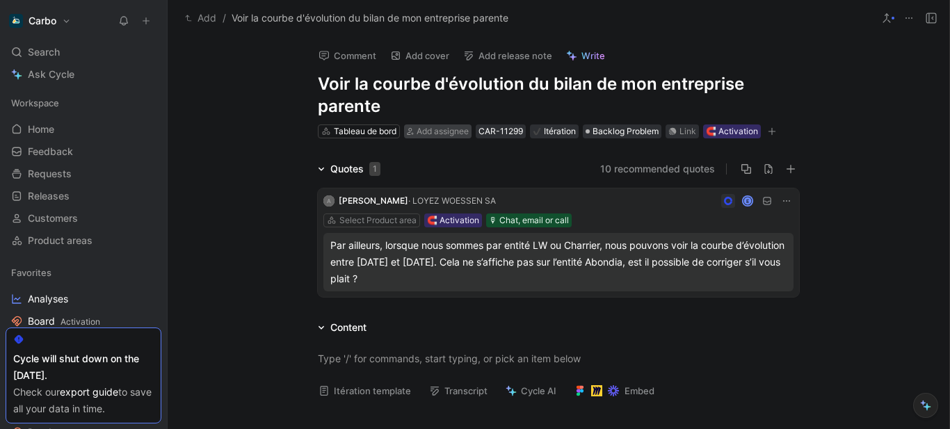
click at [447, 130] on span "Add assignee" at bounding box center [443, 131] width 52 height 10
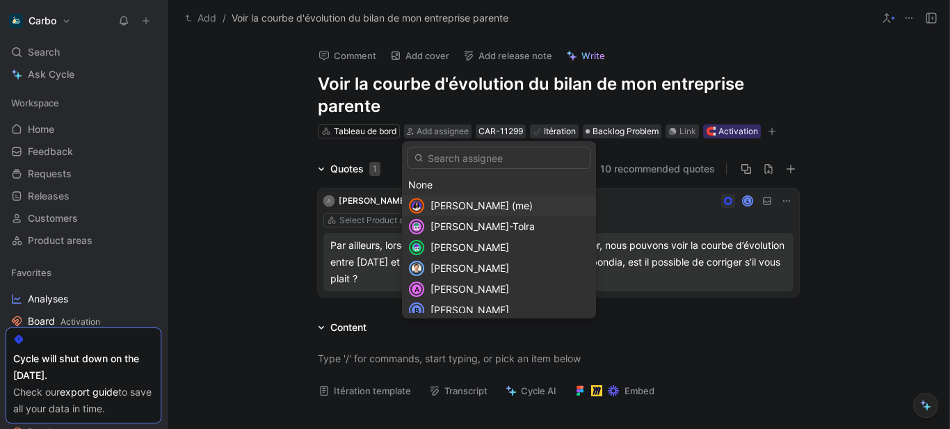
click at [481, 204] on span "Clémentine Coycault (me)" at bounding box center [482, 206] width 102 height 12
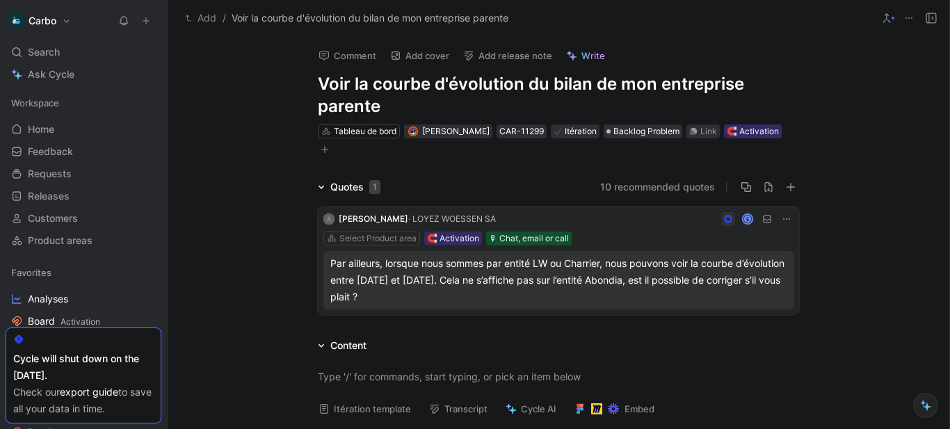
click at [211, 17] on button "Add" at bounding box center [201, 18] width 38 height 17
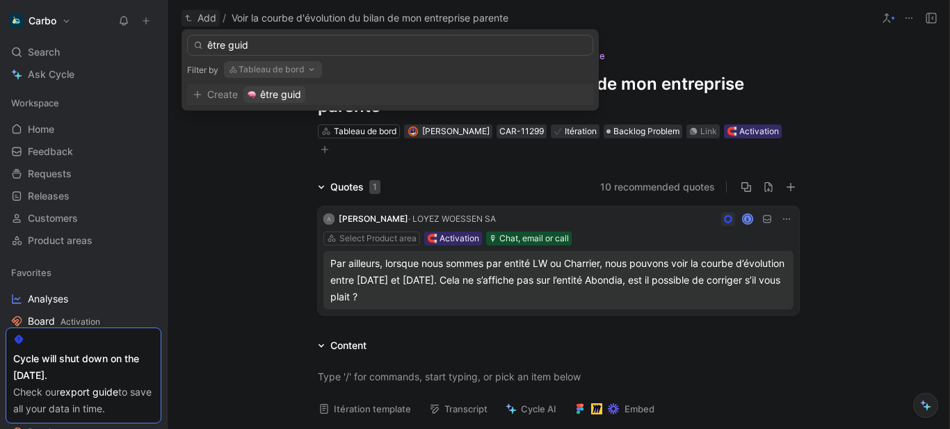
type input "être guid"
click at [288, 70] on button "Tableau de bord" at bounding box center [273, 69] width 98 height 17
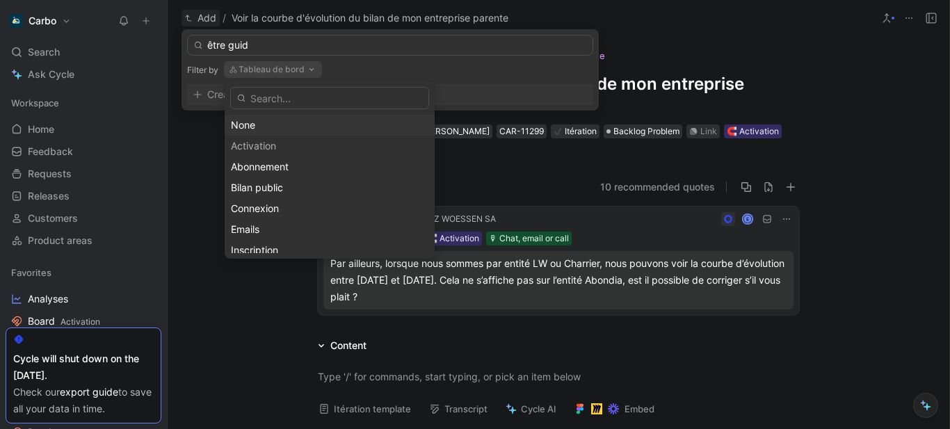
click at [271, 125] on div "None" at bounding box center [330, 125] width 198 height 17
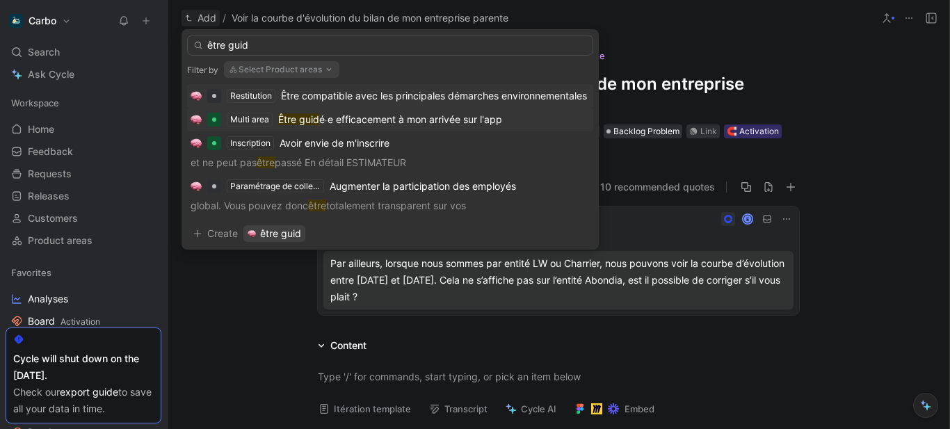
click at [369, 118] on span "é⸱e efficacement à mon arrivée sur l'app" at bounding box center [410, 119] width 183 height 12
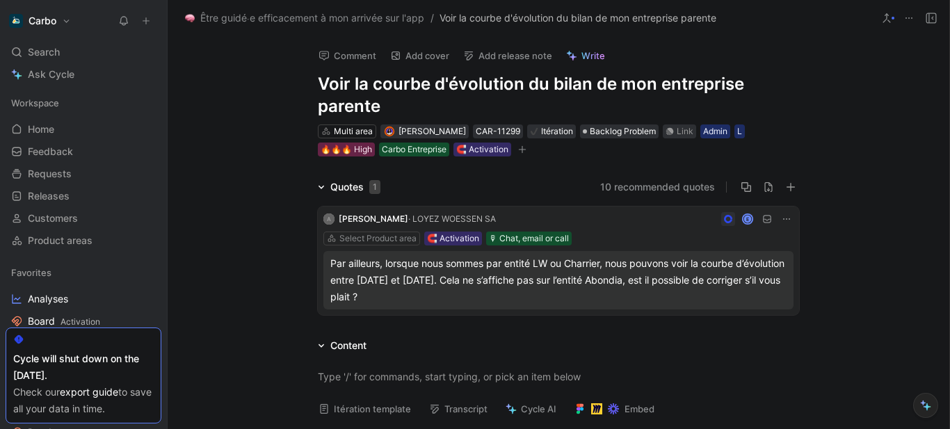
click at [934, 15] on icon at bounding box center [931, 18] width 11 height 11
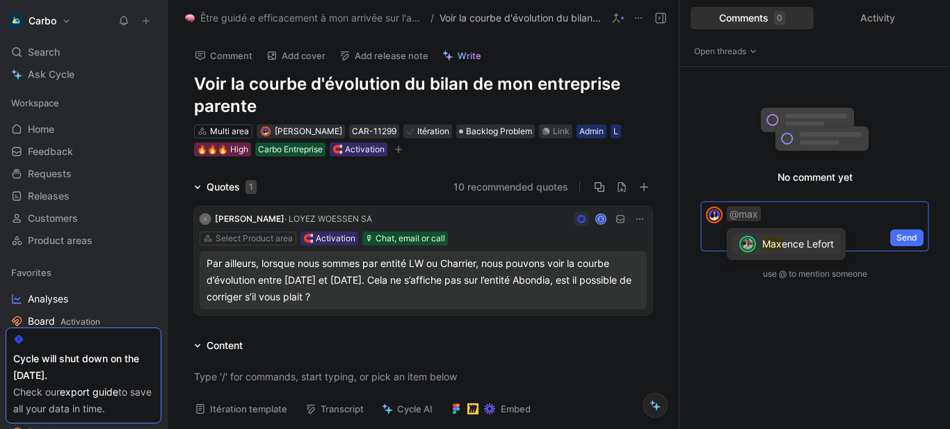
click at [817, 241] on span "ence Lefort" at bounding box center [808, 244] width 52 height 12
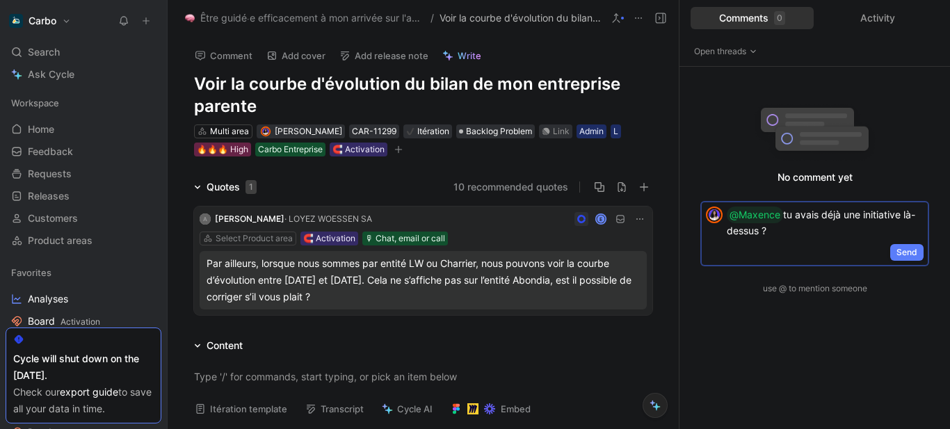
click at [905, 254] on span "Send" at bounding box center [907, 253] width 21 height 14
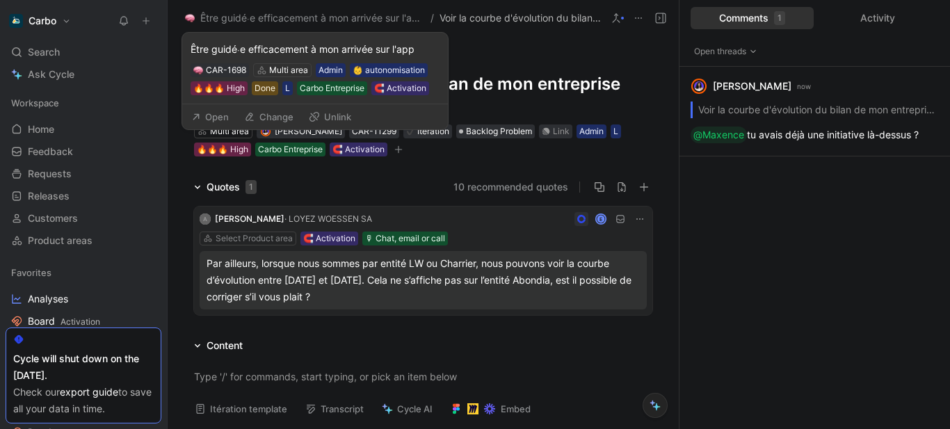
click at [285, 114] on button "Change" at bounding box center [269, 116] width 62 height 19
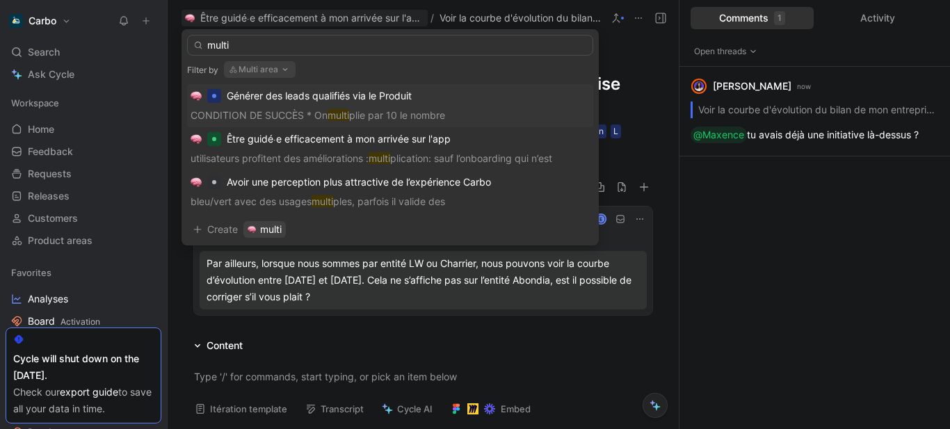
type input "multi"
click at [253, 71] on button "Multi area" at bounding box center [260, 69] width 72 height 17
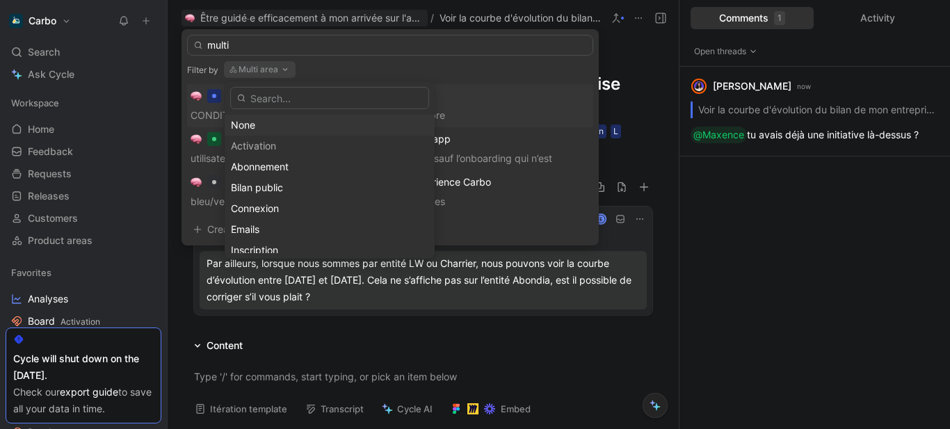
click at [282, 121] on div "None" at bounding box center [330, 125] width 198 height 17
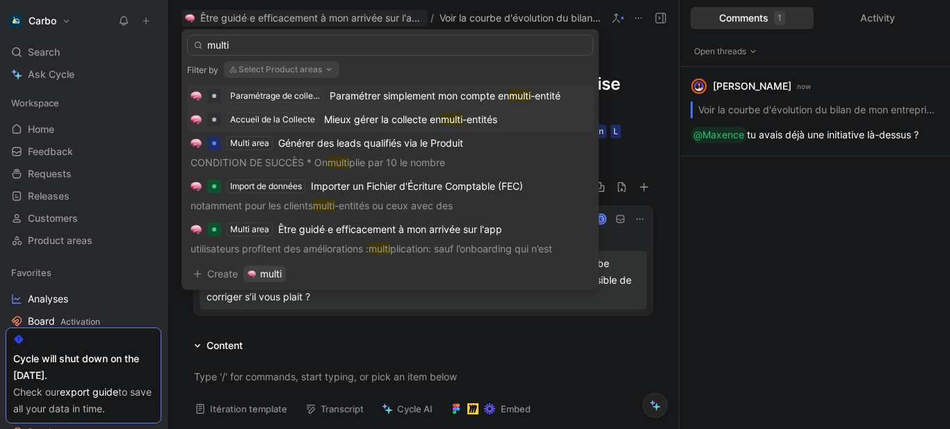
click at [407, 114] on span "Mieux gérer la collecte en" at bounding box center [382, 119] width 117 height 12
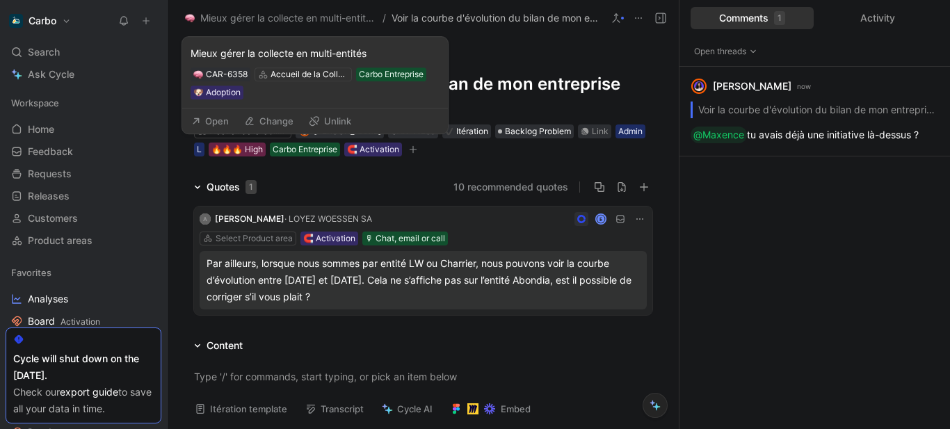
click at [329, 17] on span "Mieux gérer la collecte en multi-entités" at bounding box center [288, 18] width 176 height 17
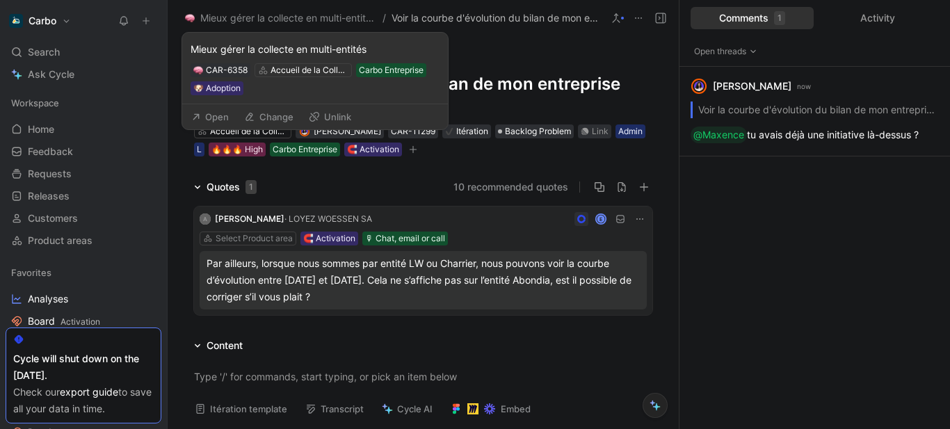
click at [206, 119] on button "Open" at bounding box center [210, 116] width 50 height 19
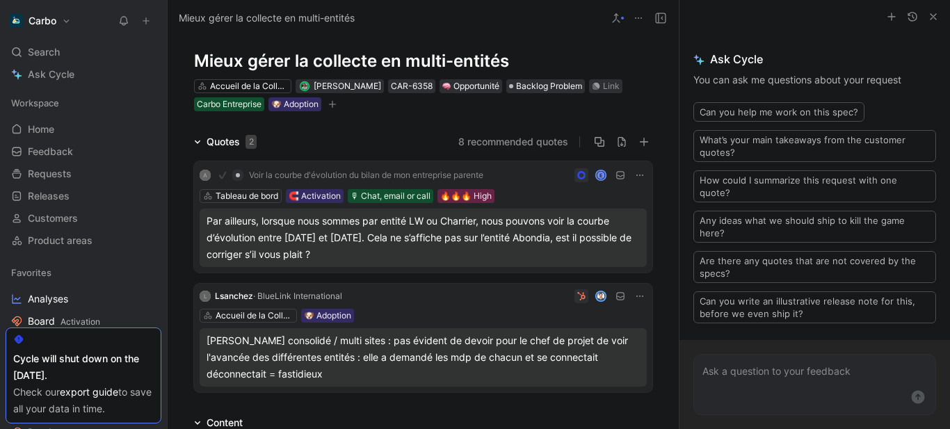
scroll to position [25, 0]
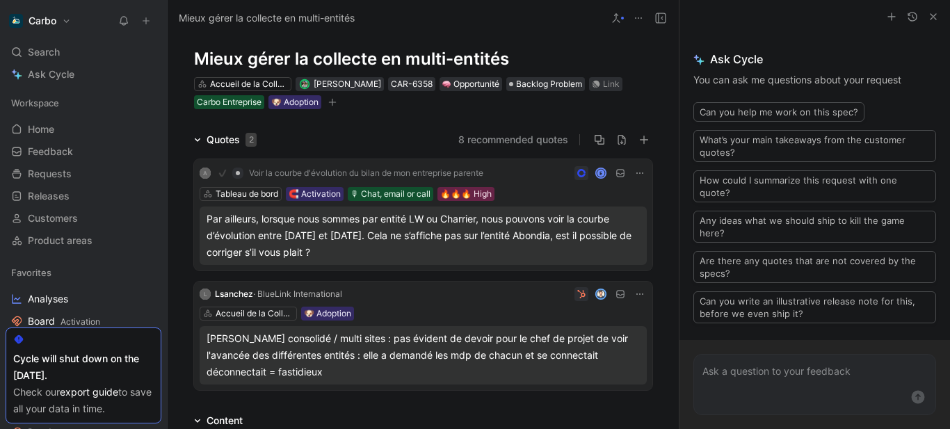
click at [935, 14] on icon "button" at bounding box center [933, 16] width 11 height 11
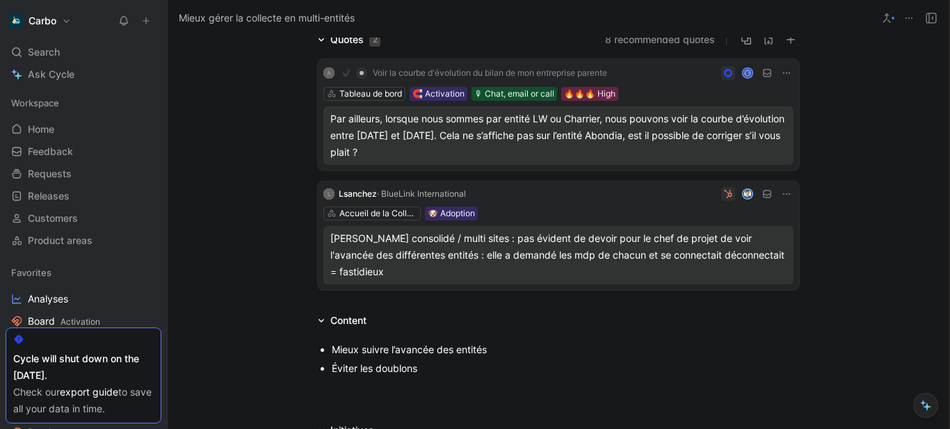
scroll to position [0, 0]
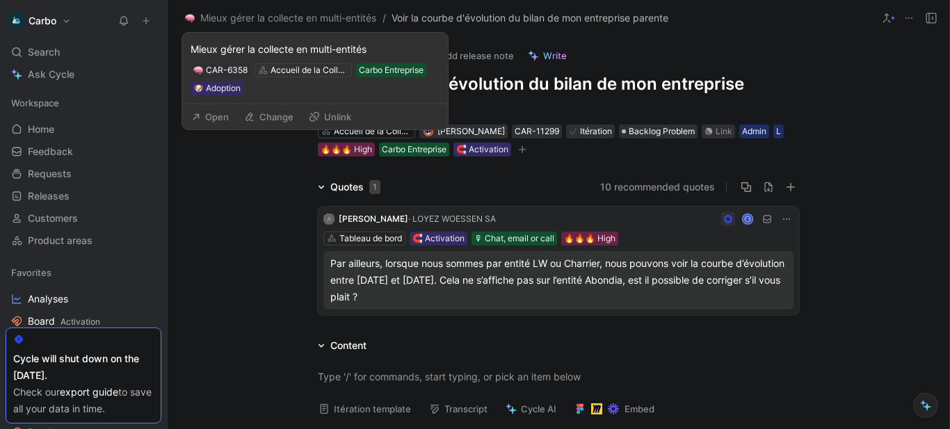
click at [219, 118] on button "Open" at bounding box center [210, 116] width 50 height 19
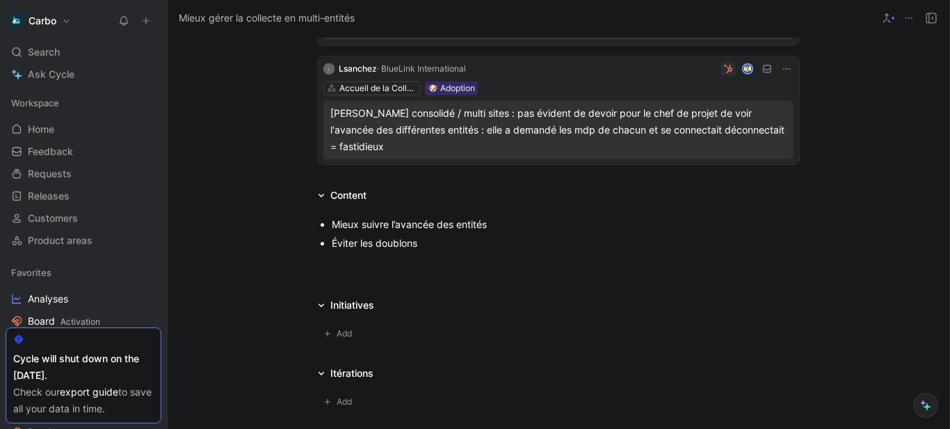
scroll to position [250, 0]
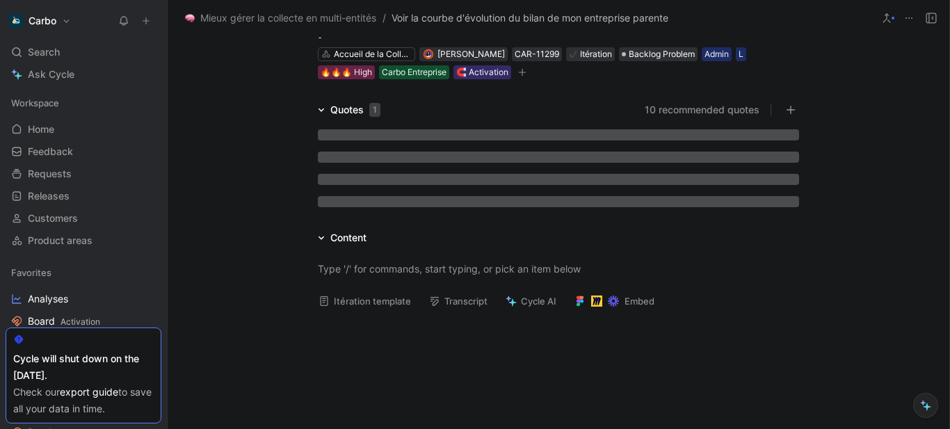
scroll to position [78, 0]
click at [744, 56] on div "L" at bounding box center [741, 54] width 5 height 14
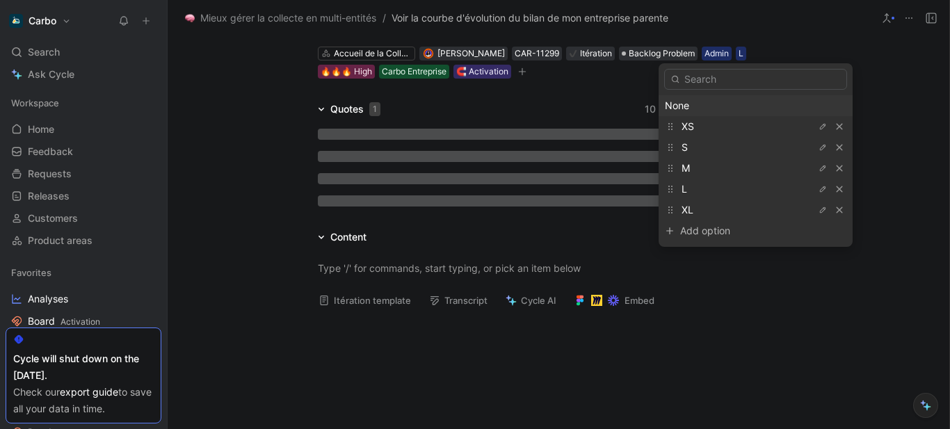
click at [720, 108] on div "None" at bounding box center [756, 105] width 182 height 17
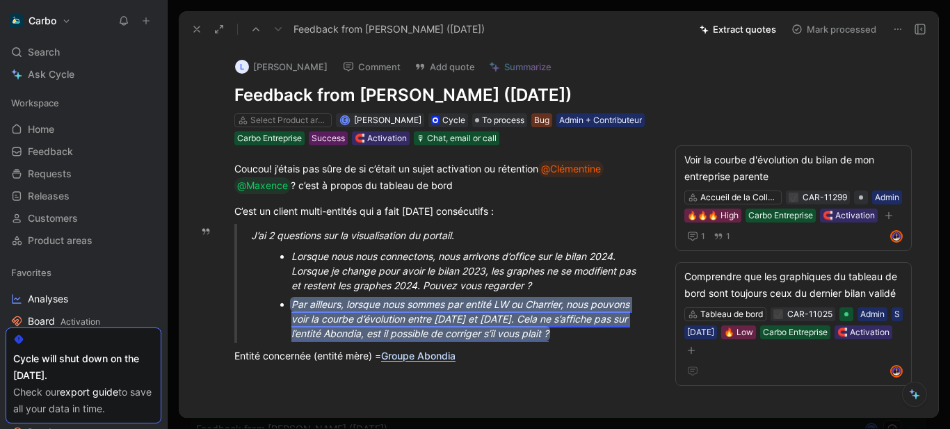
click at [361, 339] on span "Par ailleurs, lorsque nous sommes par entité LW ou Charrier, nous pouvons voir …" at bounding box center [461, 318] width 341 height 41
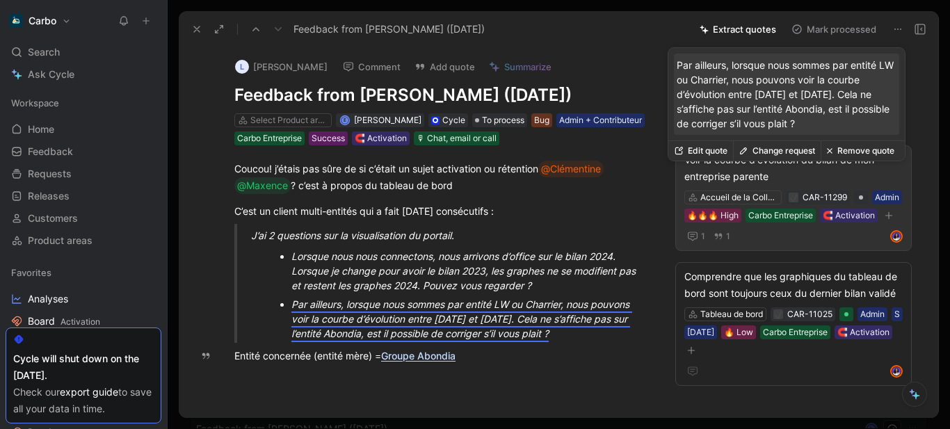
click at [789, 152] on button "Change request" at bounding box center [777, 150] width 88 height 19
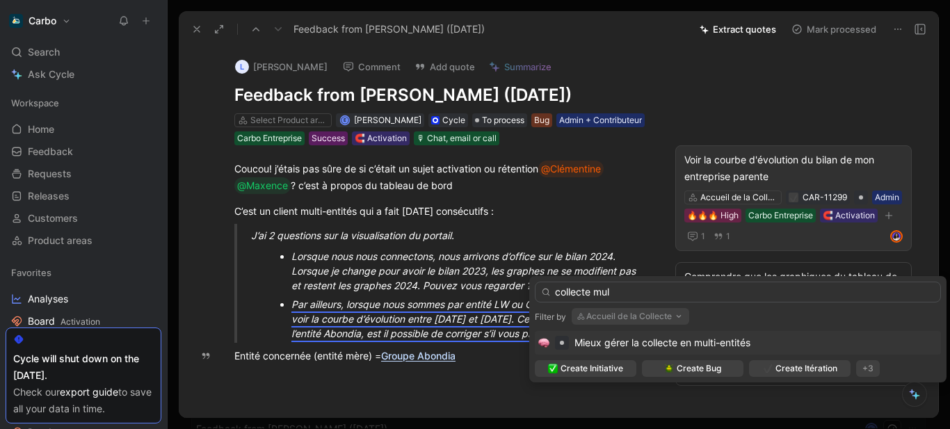
type input "collecte mul"
click at [644, 343] on span "Mieux gérer la collecte en multi-entités" at bounding box center [663, 343] width 176 height 12
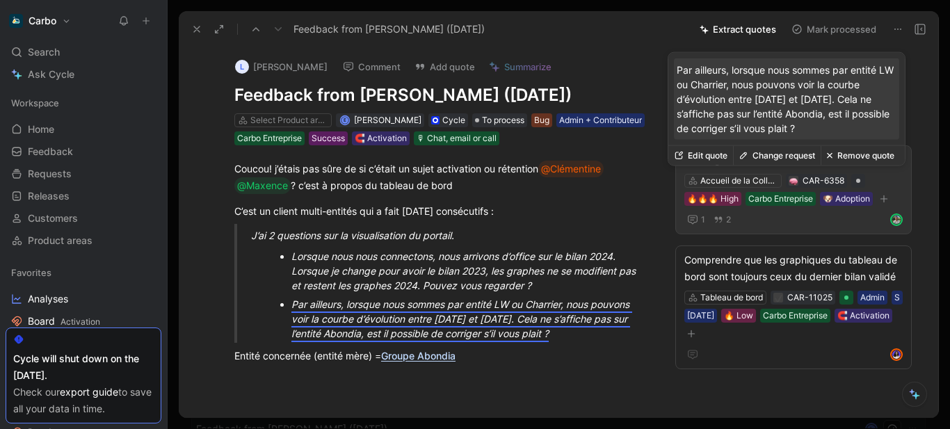
click at [762, 168] on div "Mieux gérer la collecte en multi-entités" at bounding box center [794, 160] width 218 height 17
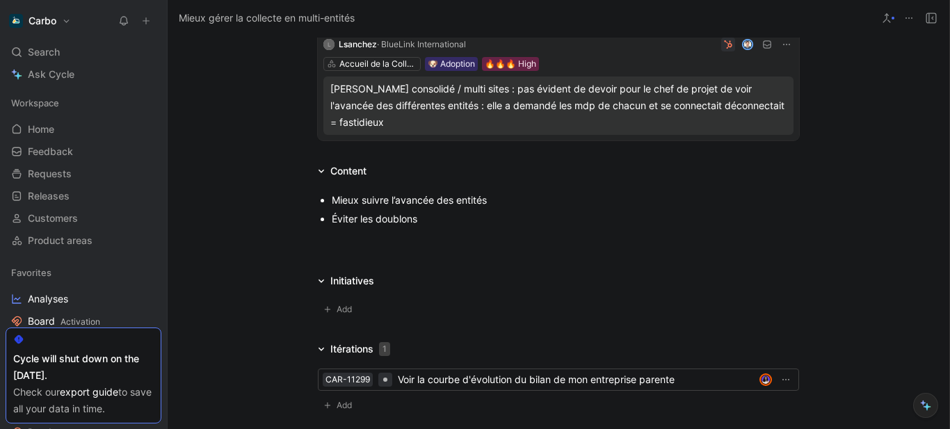
scroll to position [447, 0]
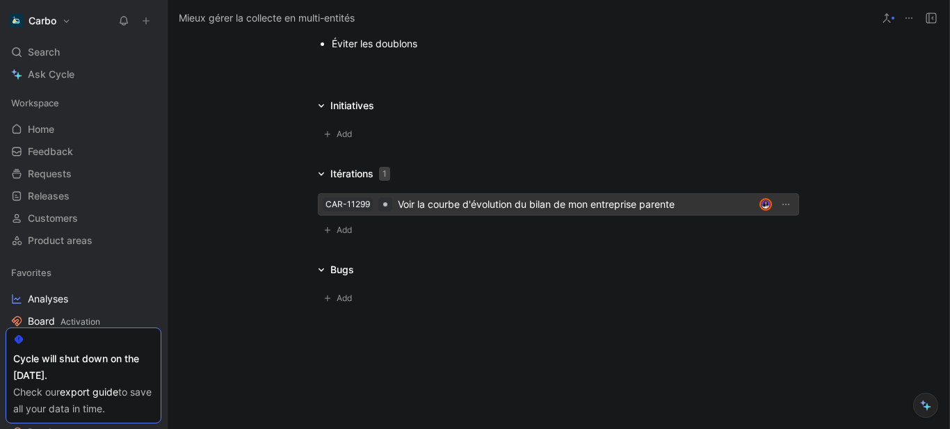
click at [499, 196] on div "Voir la courbe d'évolution du bilan de mon entreprise parente" at bounding box center [576, 204] width 356 height 17
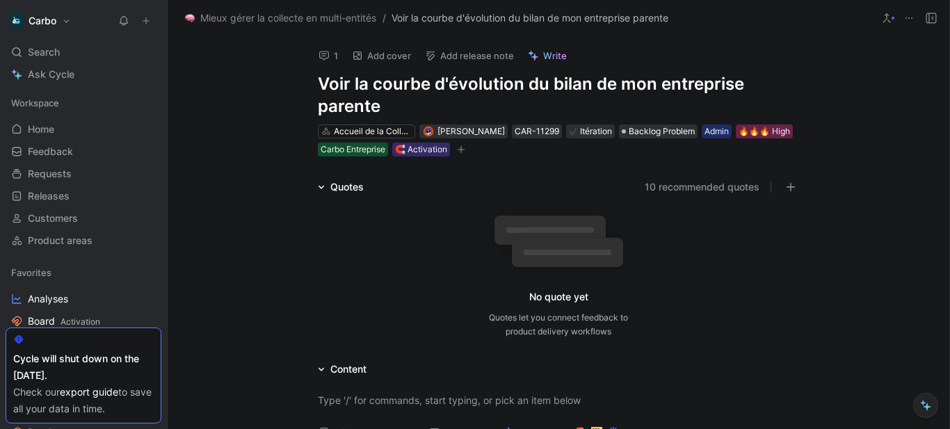
click at [915, 14] on button at bounding box center [908, 17] width 19 height 19
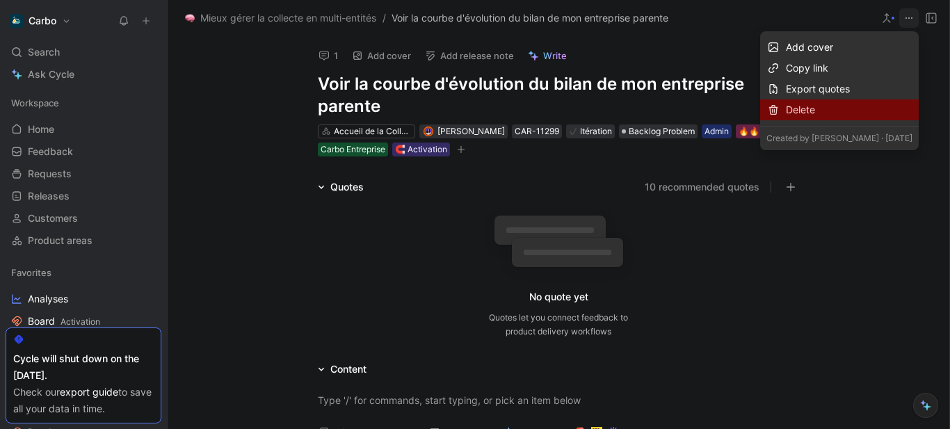
click at [836, 109] on div "Delete" at bounding box center [849, 110] width 127 height 17
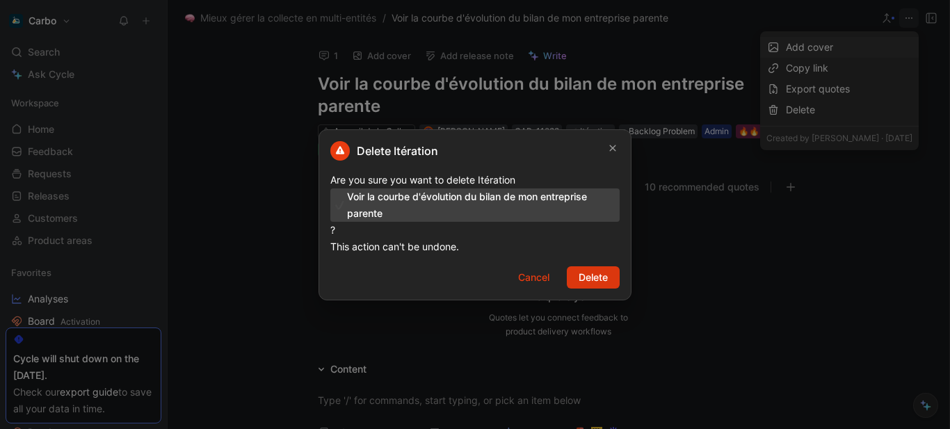
click at [603, 278] on span "Delete" at bounding box center [593, 277] width 29 height 17
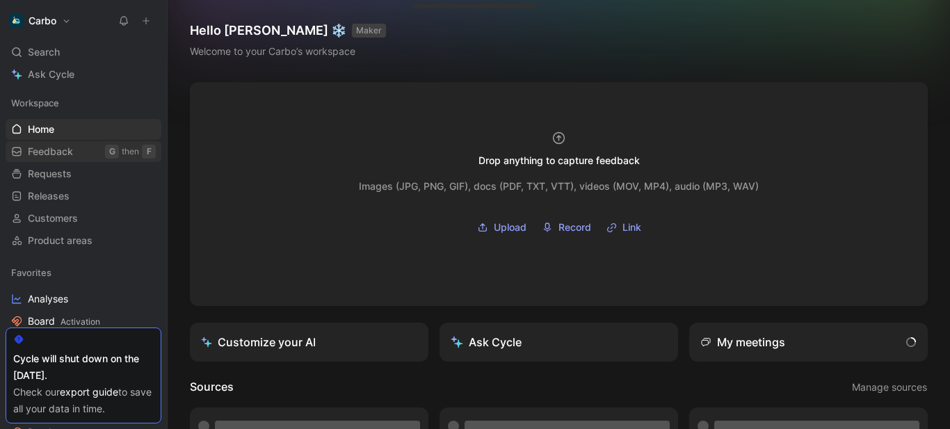
click at [63, 153] on span "Feedback" at bounding box center [50, 152] width 45 height 14
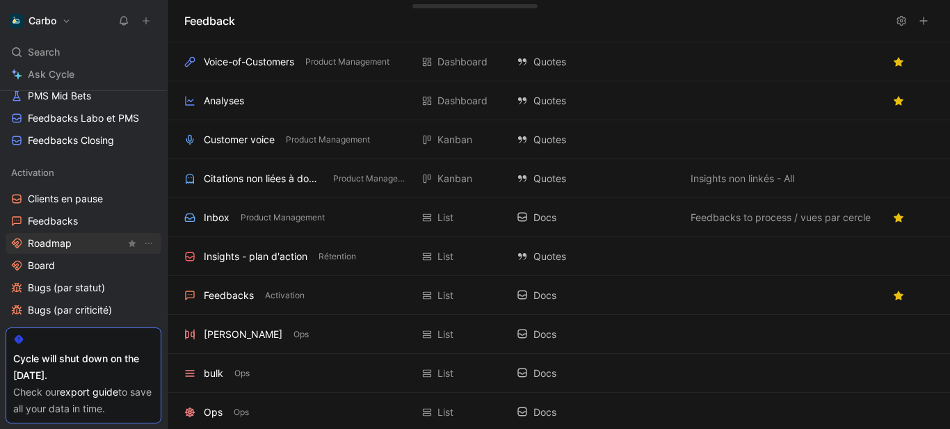
scroll to position [595, 0]
click at [72, 219] on span "Feedbacks" at bounding box center [53, 222] width 50 height 14
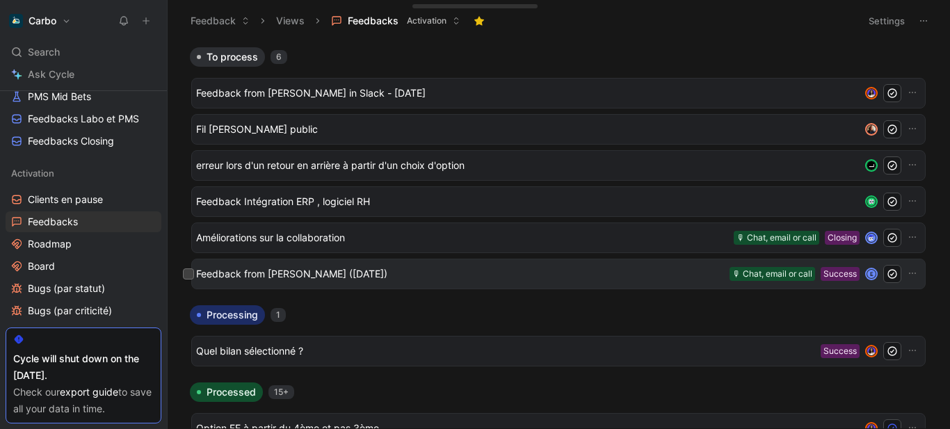
click at [390, 272] on span "Feedback from Aurélie Dauverchain (Aug 26, 2025)" at bounding box center [460, 274] width 528 height 17
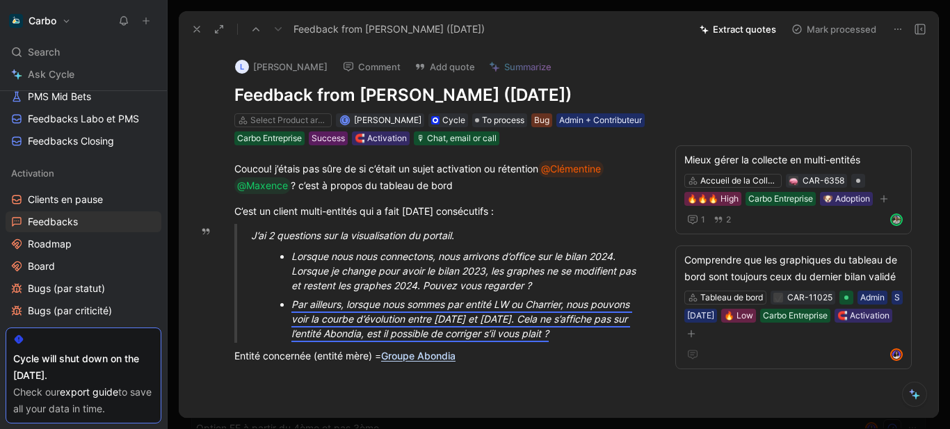
click at [436, 285] on div "Lorsque nous nous connectons, nous arrivons d’office sur le bilan 2024. Lorsque…" at bounding box center [465, 271] width 348 height 44
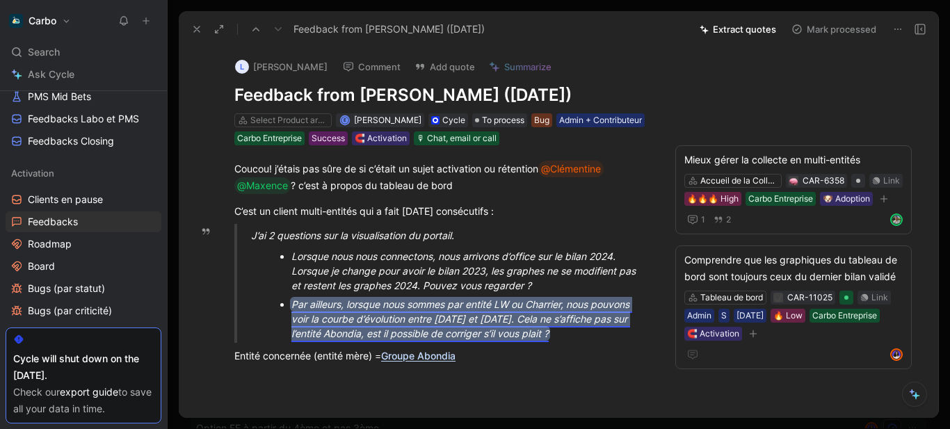
click at [481, 339] on span "Par ailleurs, lorsque nous sommes par entité LW ou Charrier, nous pouvons voir …" at bounding box center [461, 318] width 341 height 41
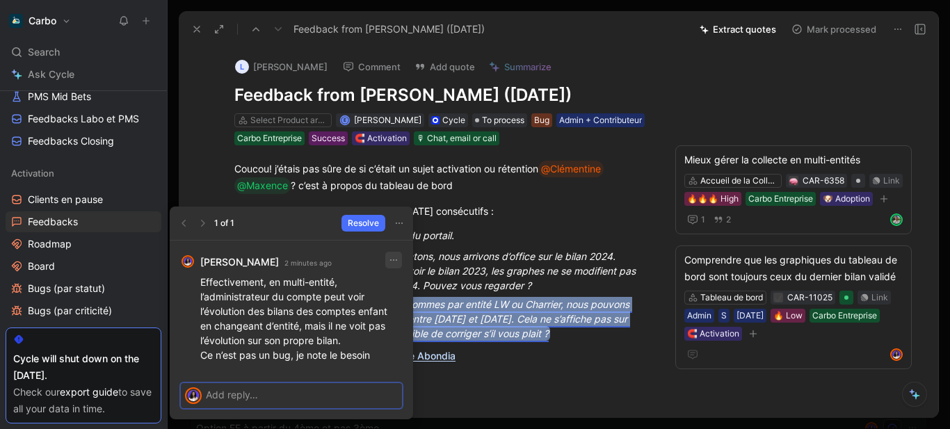
click at [391, 257] on icon "button" at bounding box center [393, 260] width 11 height 11
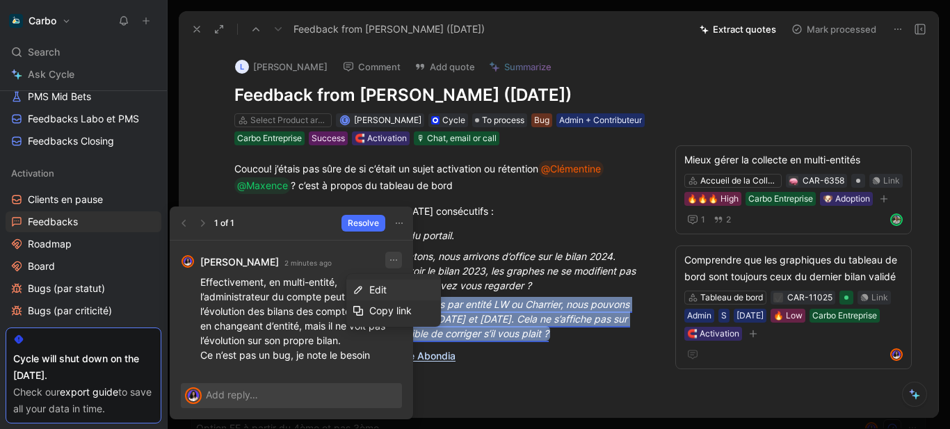
click at [383, 285] on span "Edit" at bounding box center [377, 290] width 17 height 12
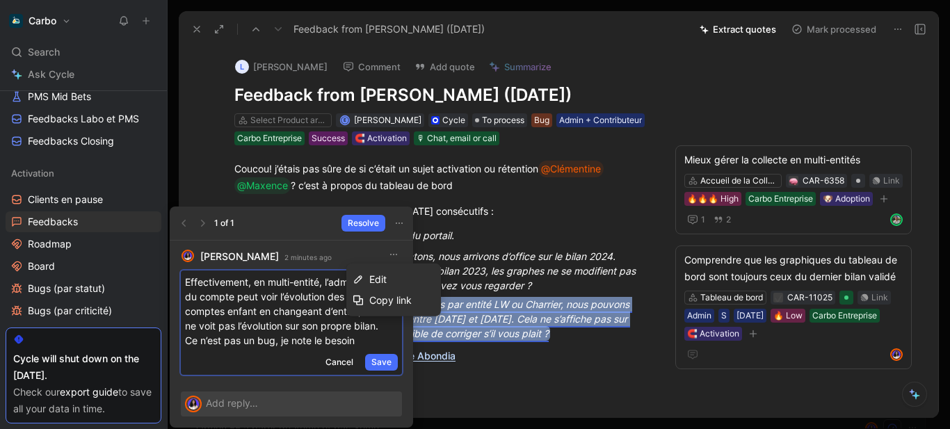
scroll to position [5, 0]
click at [348, 337] on p "Effectivement, en multi-entité, l’administrateur du compte peut voir l’évolutio…" at bounding box center [291, 311] width 213 height 73
click at [367, 348] on p "Effectivement, en multi-entité, l’administrateur du compte peut voir l’évolutio…" at bounding box center [291, 311] width 213 height 73
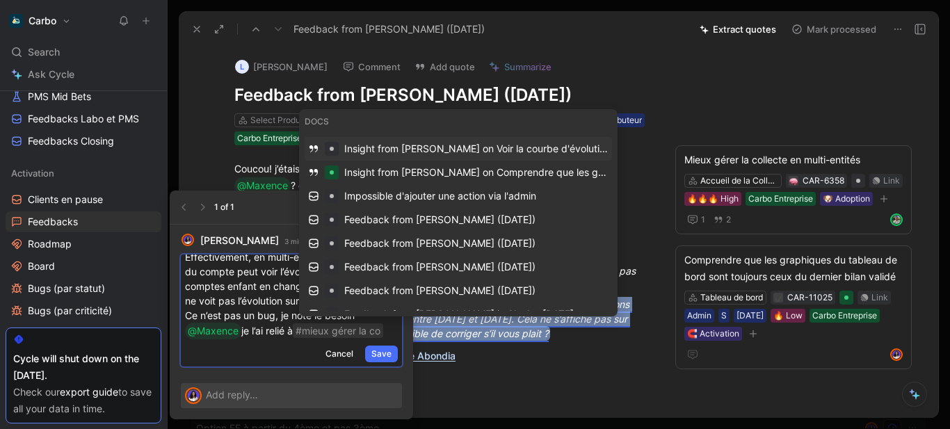
scroll to position [38, 0]
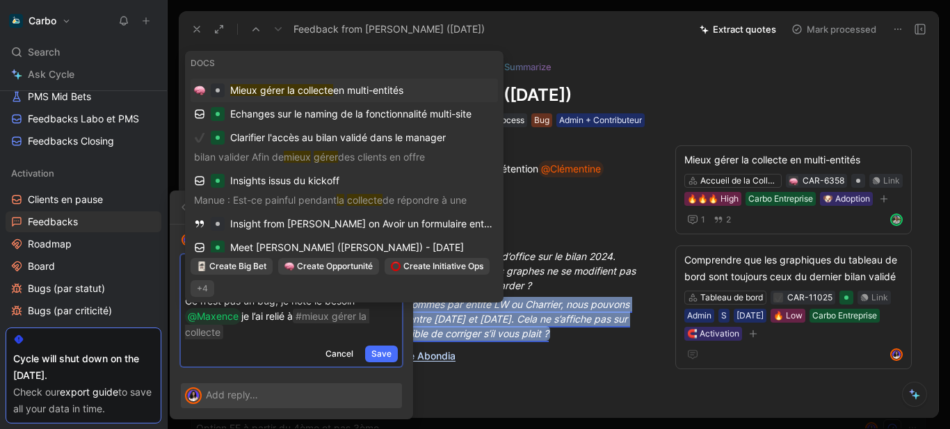
click at [399, 87] on span "en multi-entités" at bounding box center [368, 90] width 70 height 12
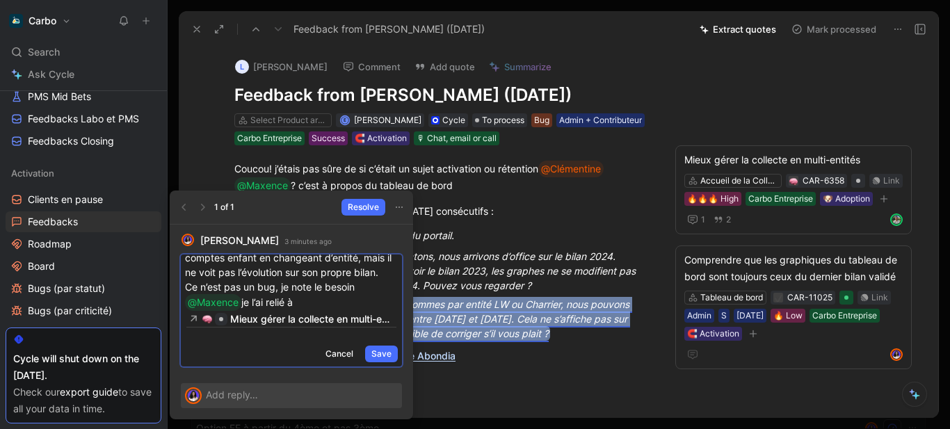
scroll to position [51, 0]
click at [377, 352] on span "Save" at bounding box center [381, 354] width 20 height 14
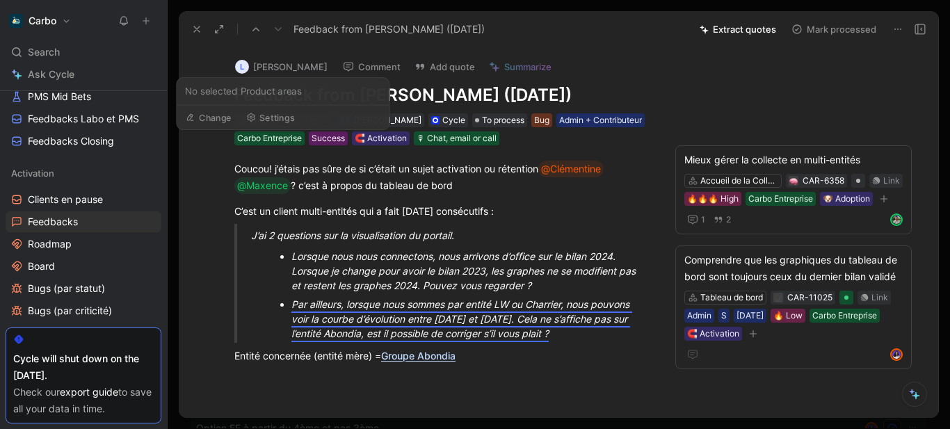
click at [303, 127] on div "Select Product areas" at bounding box center [289, 120] width 78 height 14
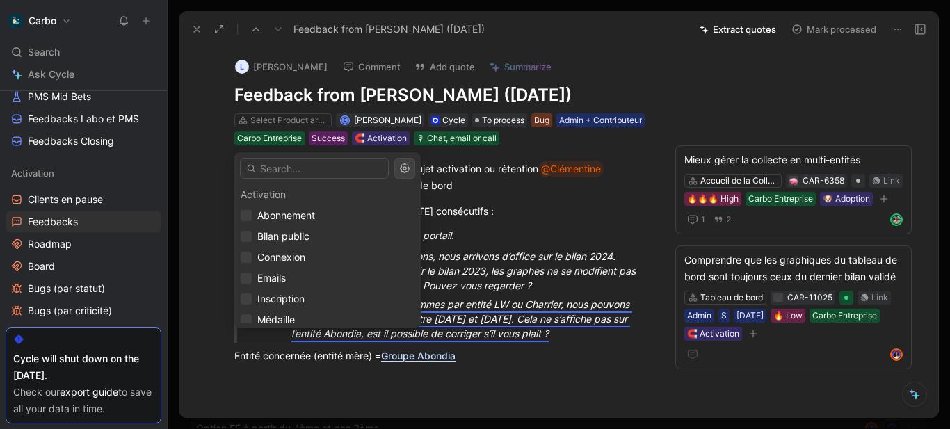
click at [270, 170] on input "text" at bounding box center [314, 168] width 149 height 21
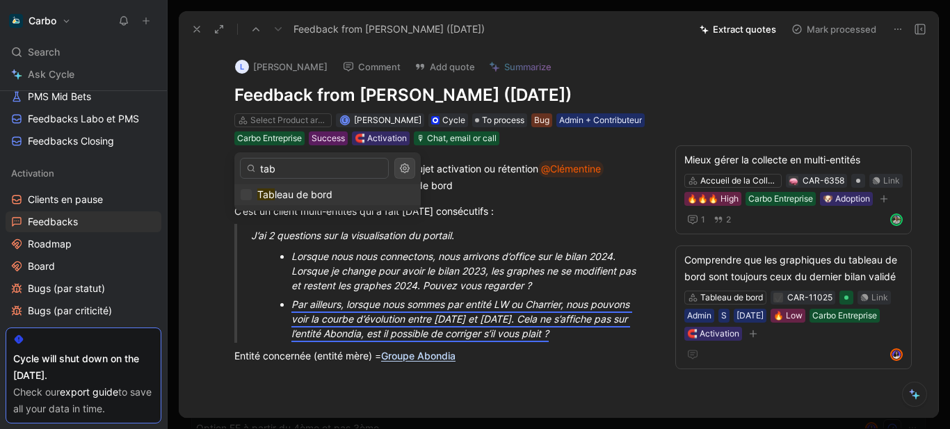
type input "tab"
click at [284, 193] on span "leau de bord" at bounding box center [304, 195] width 58 height 12
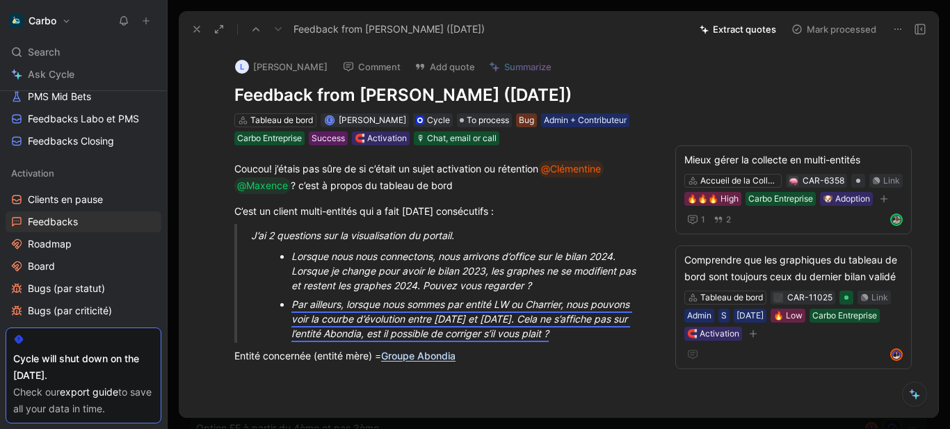
click at [287, 95] on h1 "Feedback from Aurélie Dauverchain (Aug 26, 2025)" at bounding box center [441, 95] width 415 height 22
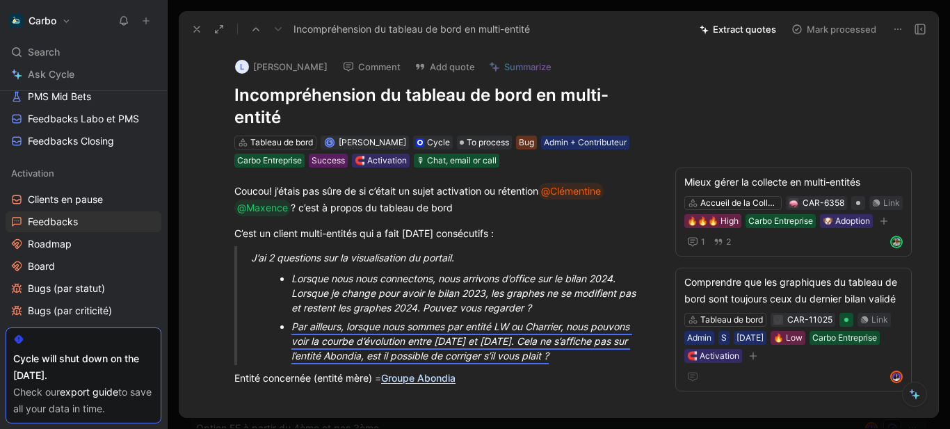
click at [195, 32] on icon at bounding box center [196, 29] width 11 height 11
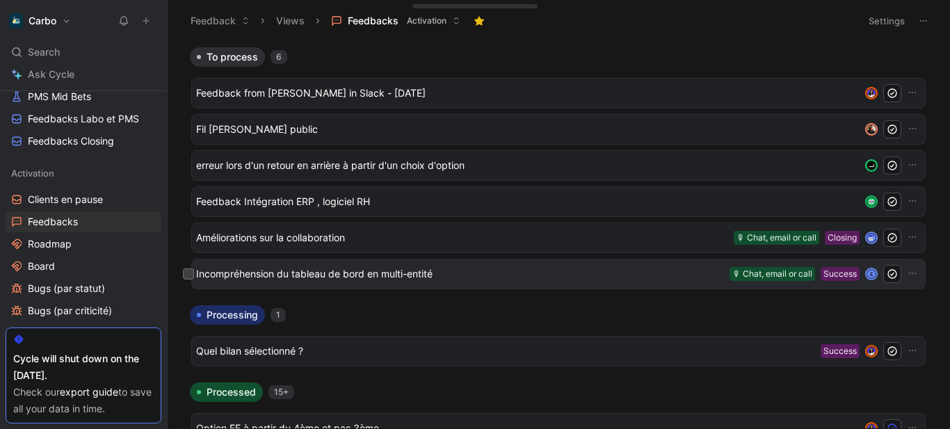
click at [329, 275] on span "Incompréhension du tableau de bord en multi-entité" at bounding box center [460, 274] width 528 height 17
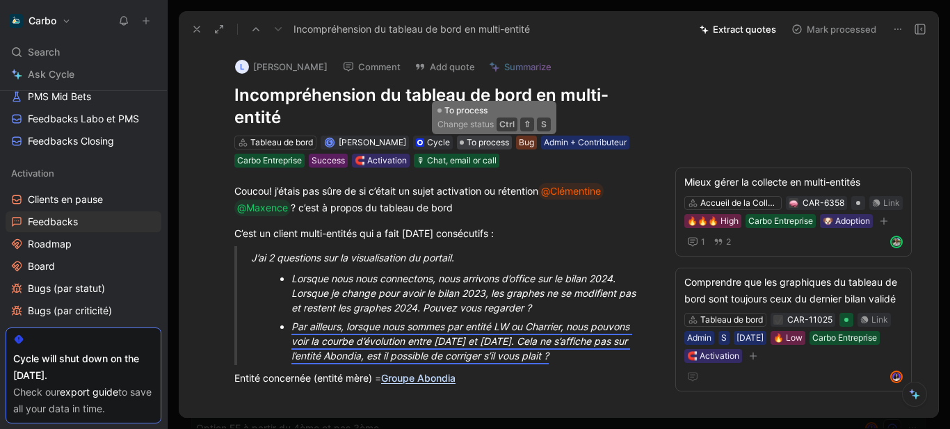
click at [493, 140] on span "To process" at bounding box center [488, 143] width 42 height 14
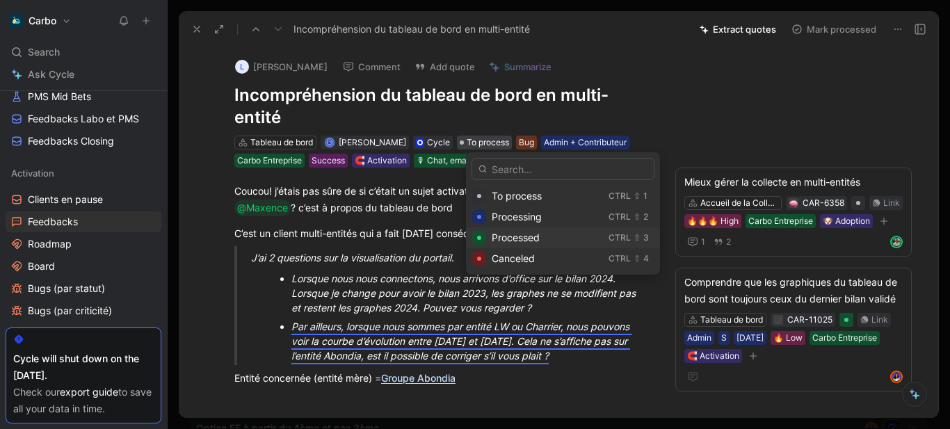
click at [542, 237] on div "Processed" at bounding box center [547, 238] width 111 height 17
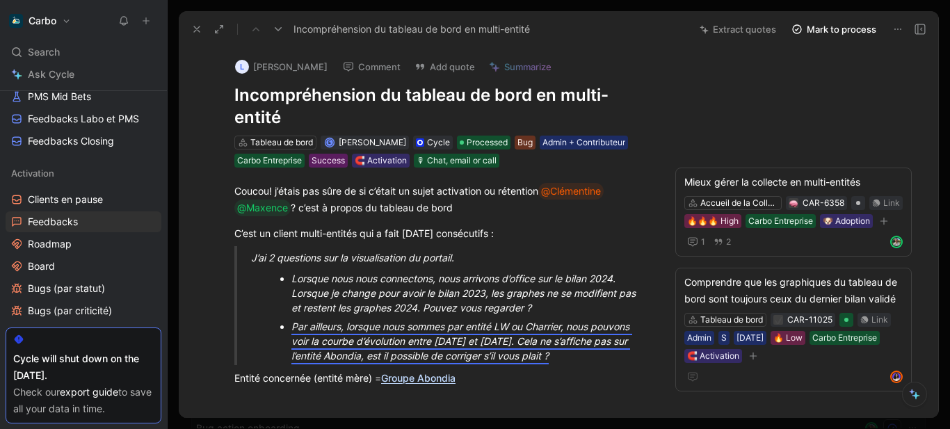
click at [199, 28] on icon at bounding box center [196, 29] width 11 height 11
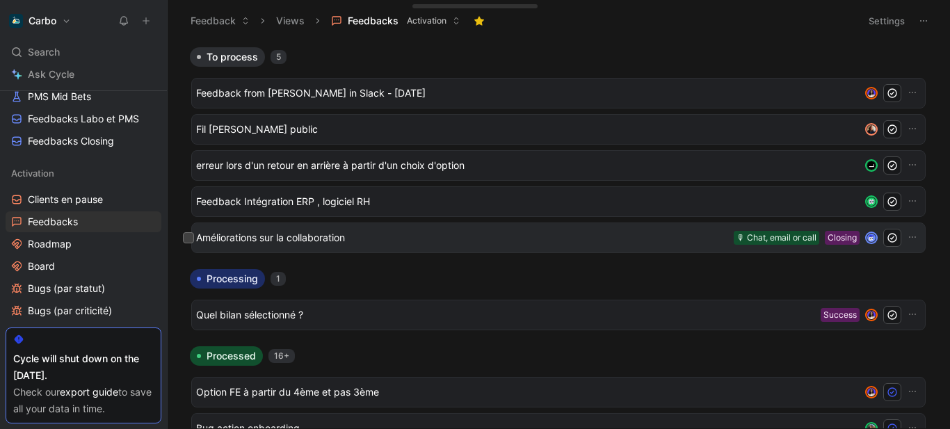
click at [300, 240] on span "Améliorations sur la collaboration" at bounding box center [462, 238] width 532 height 17
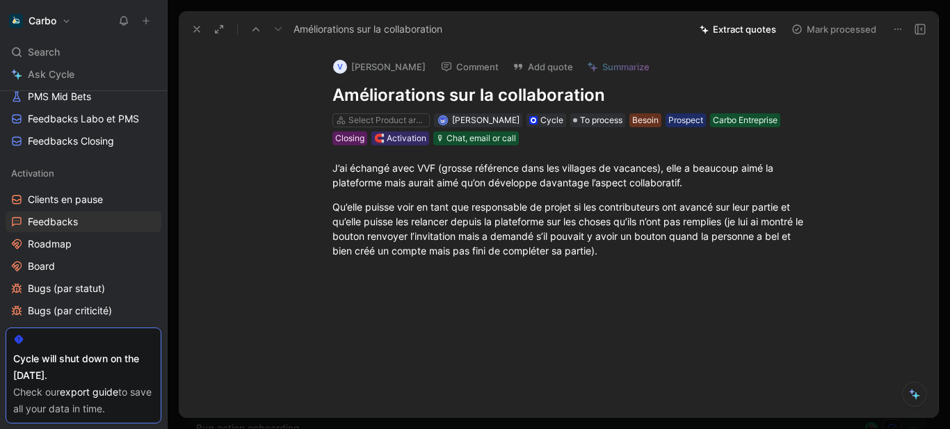
click at [198, 27] on icon at bounding box center [196, 29] width 11 height 11
